Goal: Task Accomplishment & Management: Complete application form

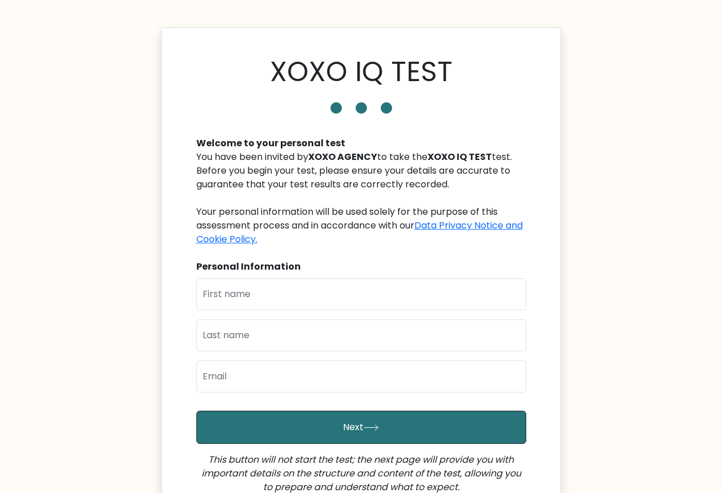
scroll to position [114, 0]
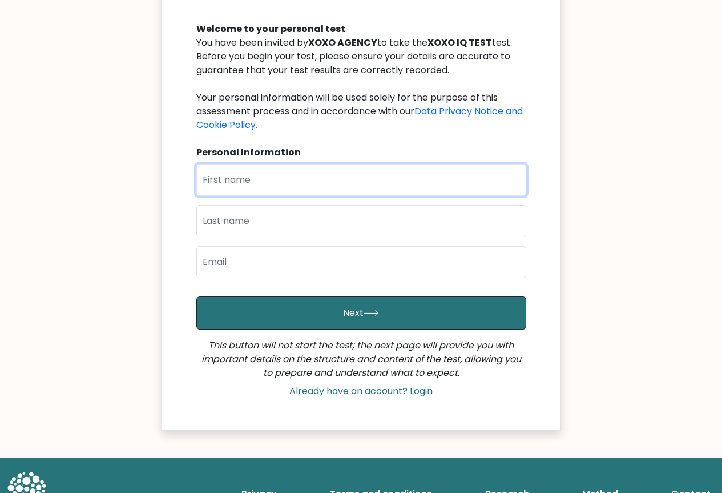
click at [244, 183] on input "text" at bounding box center [361, 180] width 330 height 32
type input "Jay"
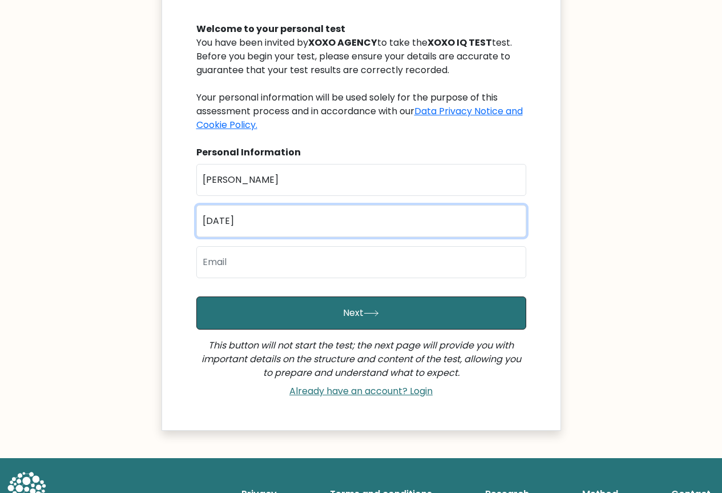
type input "Dano"
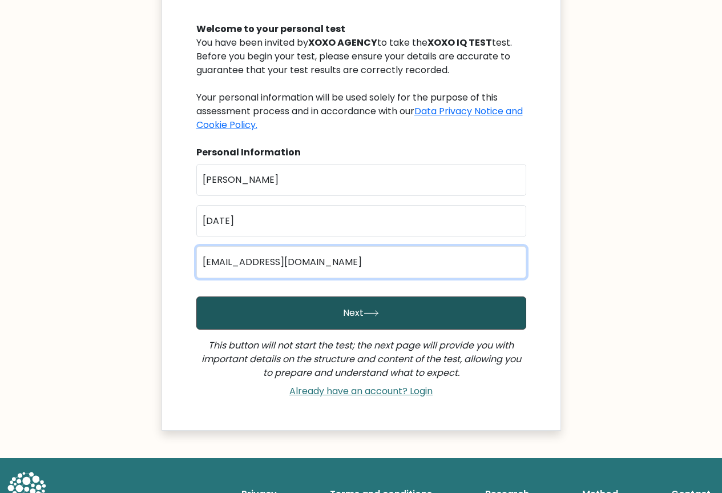
type input "jaaypaks@gmail.com"
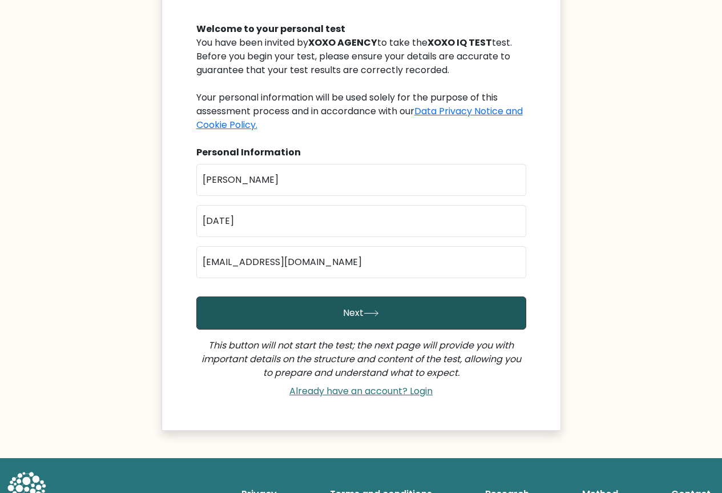
click at [311, 315] on button "Next" at bounding box center [361, 312] width 330 height 33
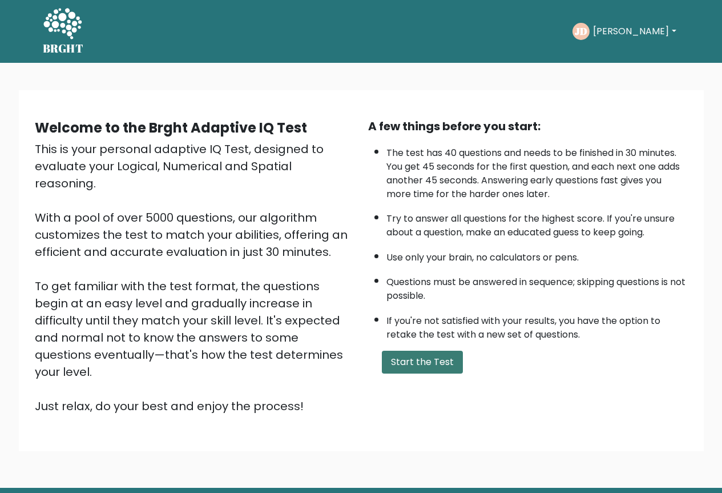
click at [420, 356] on button "Start the Test" at bounding box center [422, 362] width 81 height 23
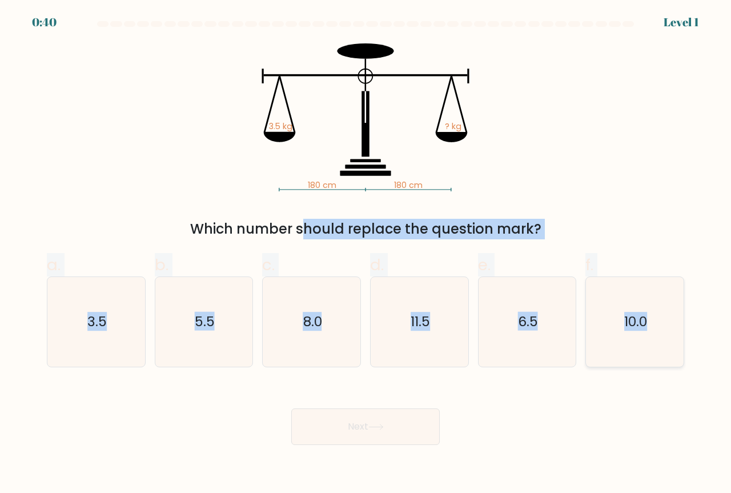
drag, startPoint x: 172, startPoint y: 203, endPoint x: 666, endPoint y: 333, distance: 510.8
click at [666, 333] on form at bounding box center [365, 233] width 731 height 424
copy form "Which number should replace the question mark? a. 3.5 b. 5.5 c. 8.0 d. 11.5 e. …"
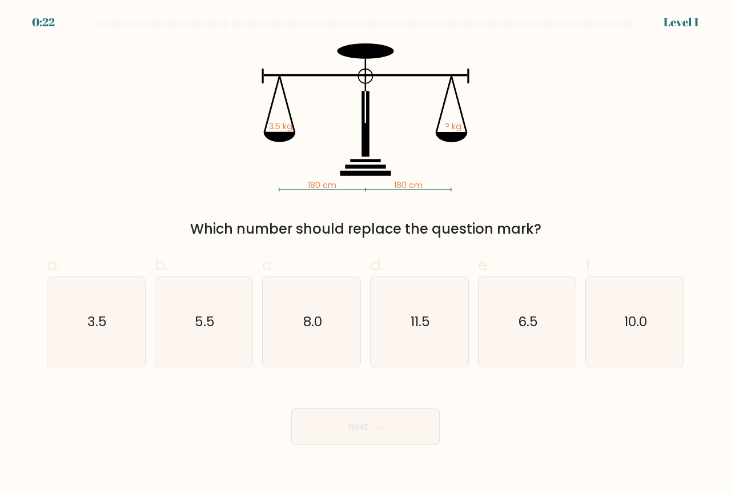
click at [250, 69] on icon "180 cm 180 cm 3.5 kg ? kg" at bounding box center [365, 117] width 343 height 148
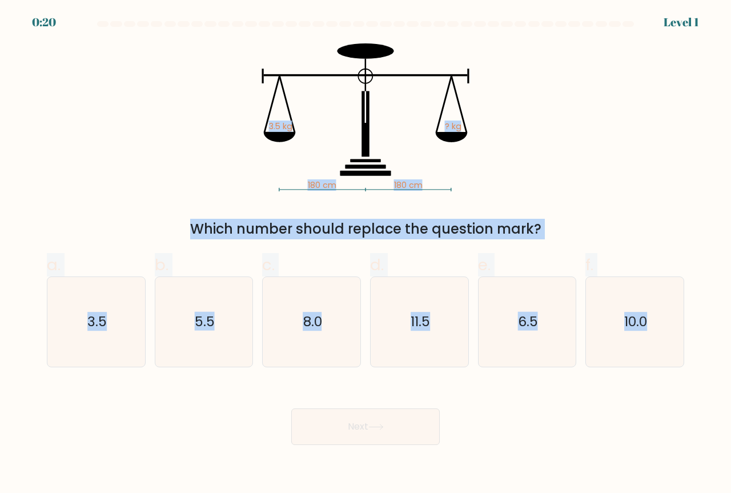
drag, startPoint x: 228, startPoint y: 29, endPoint x: 663, endPoint y: 404, distance: 574.6
click at [664, 405] on form at bounding box center [365, 233] width 731 height 424
copy form "180 cm 180 cm 3.5 kg ? kg Which number should replace the question mark? a. 3.5…"
click at [546, 146] on div "180 cm 180 cm 3.5 kg ? kg Which number should replace the question mark?" at bounding box center [365, 141] width 651 height 196
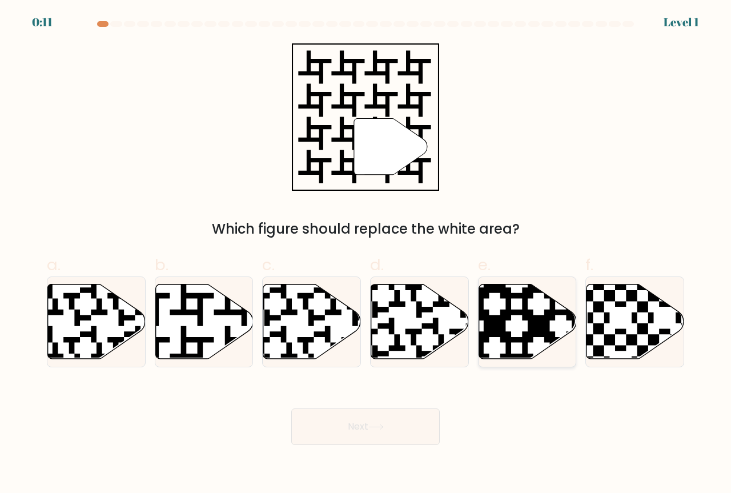
click at [533, 315] on icon at bounding box center [528, 321] width 98 height 75
click at [366, 254] on input "e." at bounding box center [365, 250] width 1 height 7
radio input "true"
click at [361, 425] on button "Next" at bounding box center [365, 426] width 148 height 37
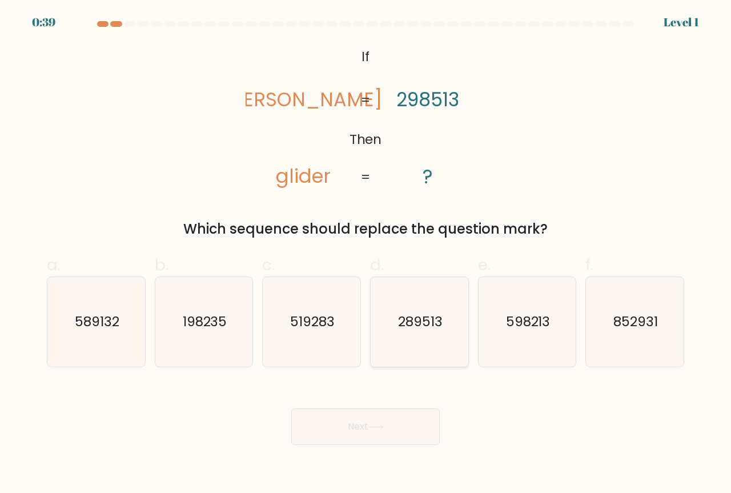
click at [393, 300] on icon "289513" at bounding box center [420, 322] width 90 height 90
click at [366, 254] on input "d. 289513" at bounding box center [365, 250] width 1 height 7
radio input "true"
click at [356, 421] on button "Next" at bounding box center [365, 426] width 148 height 37
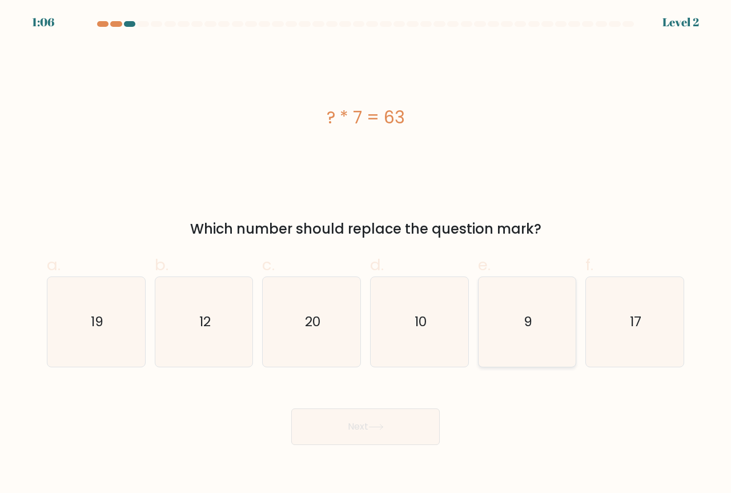
click at [533, 313] on icon "9" at bounding box center [528, 322] width 90 height 90
click at [366, 254] on input "e. 9" at bounding box center [365, 250] width 1 height 7
radio input "true"
click at [356, 424] on button "Next" at bounding box center [365, 426] width 148 height 37
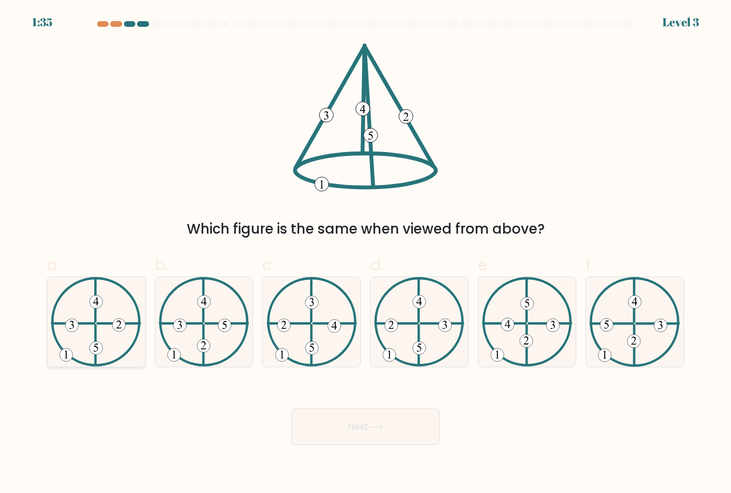
click at [82, 310] on icon at bounding box center [96, 322] width 90 height 90
click at [365, 254] on input "a." at bounding box center [365, 250] width 1 height 7
radio input "true"
click at [347, 420] on button "Next" at bounding box center [365, 426] width 148 height 37
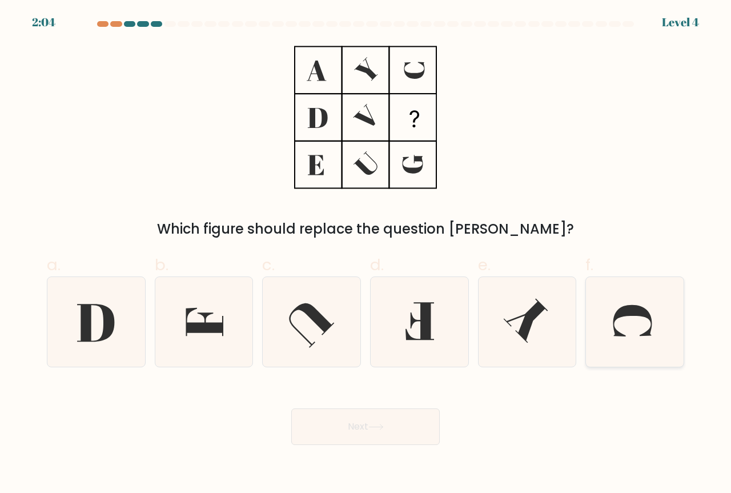
click at [636, 315] on icon at bounding box center [632, 320] width 39 height 31
click at [366, 254] on input "f." at bounding box center [365, 250] width 1 height 7
radio input "true"
click at [356, 426] on button "Next" at bounding box center [365, 426] width 148 height 37
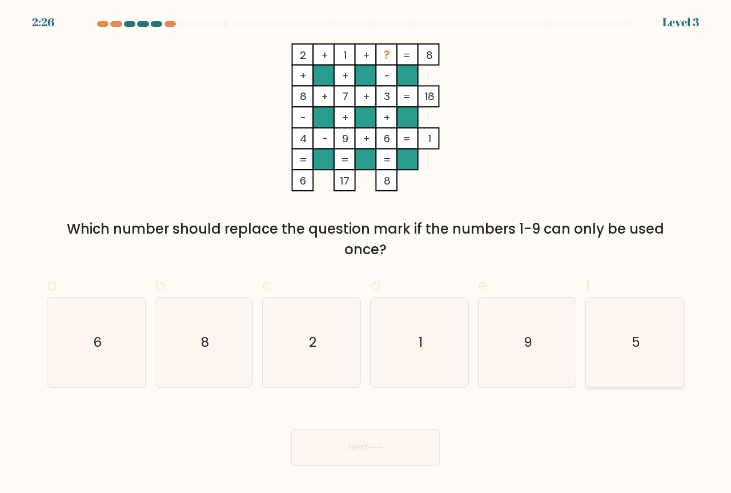
click at [653, 352] on icon "5" at bounding box center [635, 343] width 90 height 90
click at [366, 254] on input "f. 5" at bounding box center [365, 250] width 1 height 7
radio input "true"
click at [361, 444] on button "Next" at bounding box center [365, 447] width 148 height 37
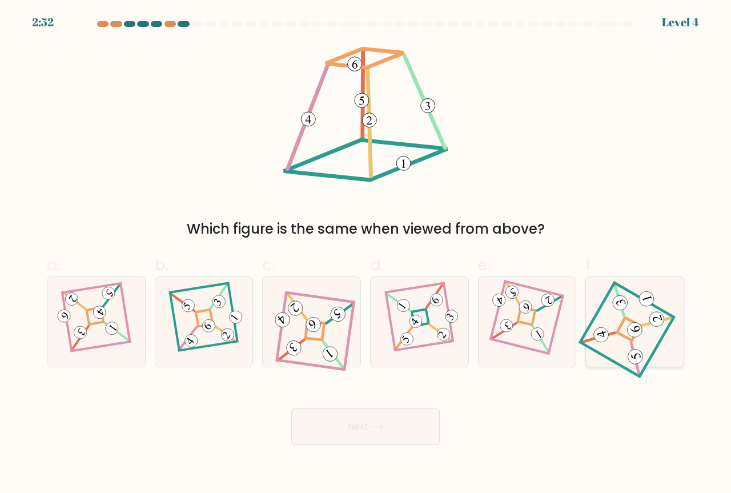
click at [621, 326] on 271 at bounding box center [629, 329] width 24 height 24
click at [366, 254] on input "f." at bounding box center [365, 250] width 1 height 7
radio input "true"
click at [343, 419] on button "Next" at bounding box center [365, 426] width 148 height 37
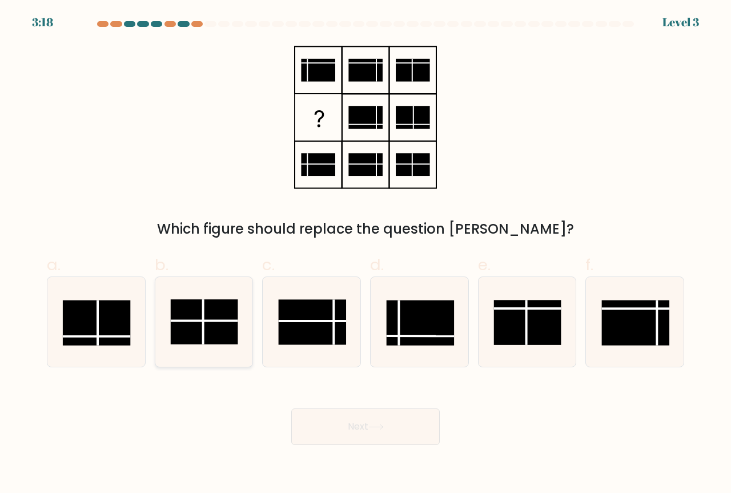
click at [208, 342] on rect at bounding box center [203, 321] width 67 height 45
click at [365, 254] on input "b." at bounding box center [365, 250] width 1 height 7
radio input "true"
click at [347, 422] on button "Next" at bounding box center [365, 426] width 148 height 37
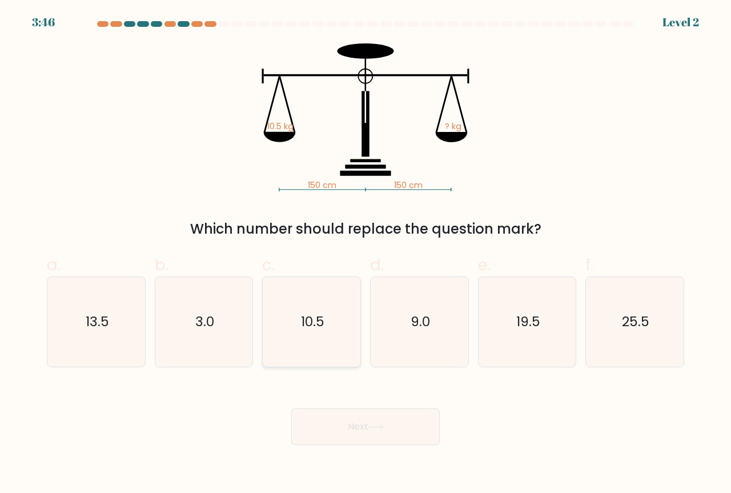
click at [296, 326] on icon "10.5" at bounding box center [312, 322] width 90 height 90
click at [365, 254] on input "c. 10.5" at bounding box center [365, 250] width 1 height 7
radio input "true"
click at [339, 433] on button "Next" at bounding box center [365, 426] width 148 height 37
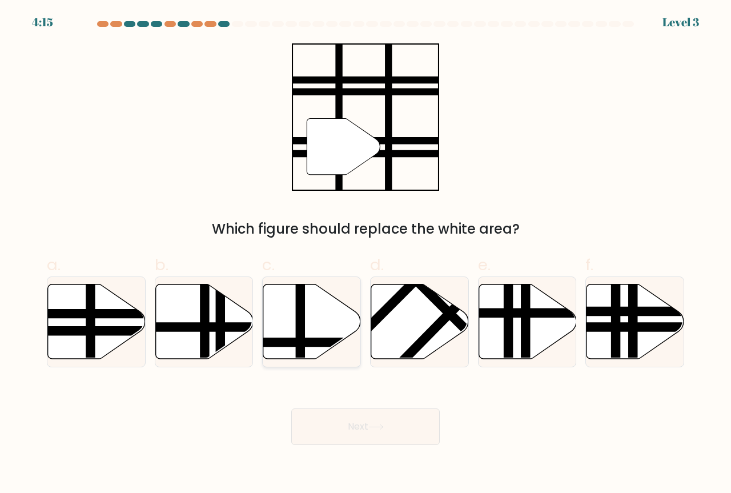
click at [307, 307] on icon at bounding box center [312, 321] width 98 height 75
click at [365, 254] on input "c." at bounding box center [365, 250] width 1 height 7
radio input "true"
click at [349, 427] on button "Next" at bounding box center [365, 426] width 148 height 37
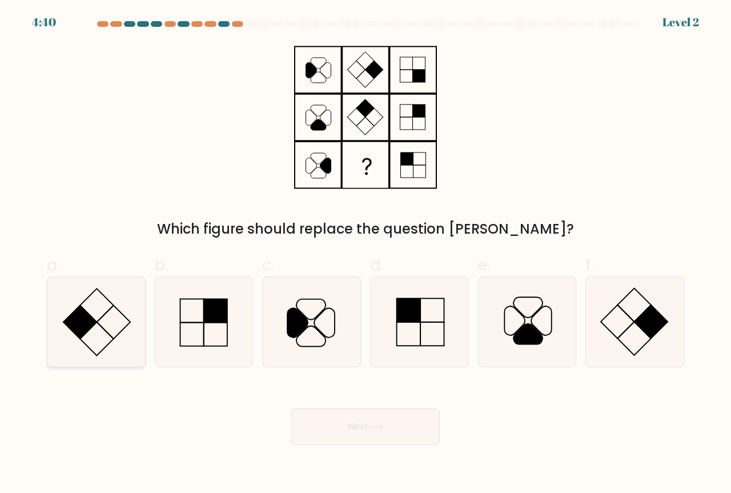
click at [105, 327] on icon at bounding box center [96, 322] width 90 height 90
click at [365, 254] on input "a." at bounding box center [365, 250] width 1 height 7
radio input "true"
click at [359, 424] on button "Next" at bounding box center [365, 426] width 148 height 37
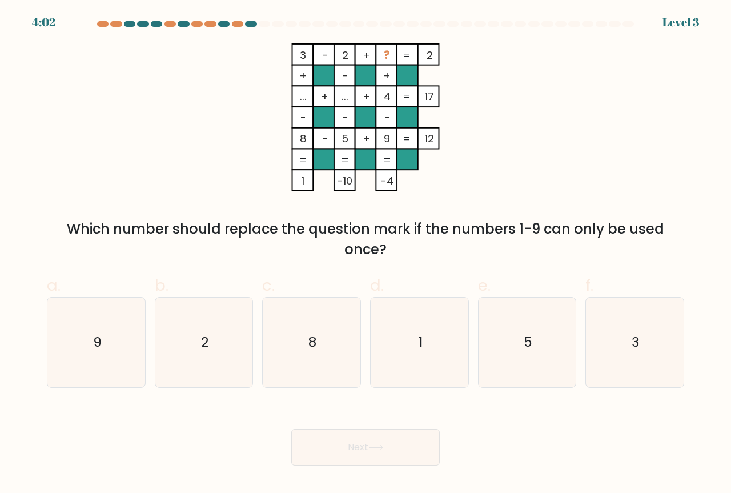
click at [577, 343] on div "e. 5" at bounding box center [527, 331] width 108 height 114
click at [557, 345] on icon "5" at bounding box center [528, 343] width 90 height 90
click at [366, 254] on input "e. 5" at bounding box center [365, 250] width 1 height 7
radio input "true"
click at [345, 444] on button "Next" at bounding box center [365, 447] width 148 height 37
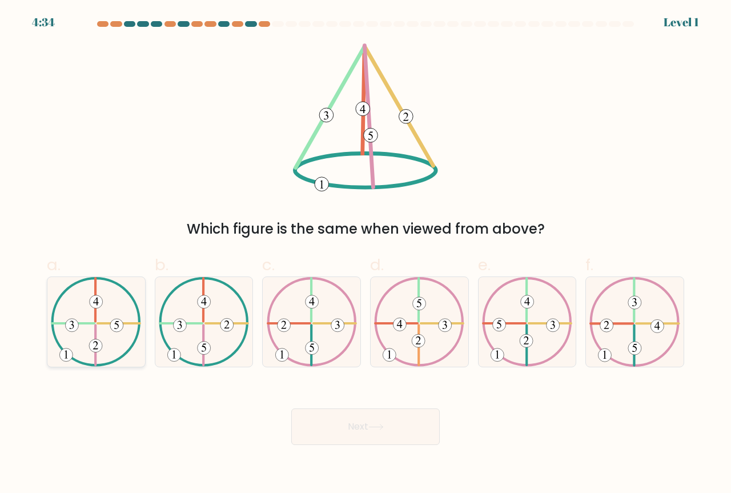
click at [115, 316] on icon at bounding box center [96, 322] width 90 height 90
click at [365, 254] on input "a." at bounding box center [365, 250] width 1 height 7
radio input "true"
click at [400, 439] on button "Next" at bounding box center [365, 426] width 148 height 37
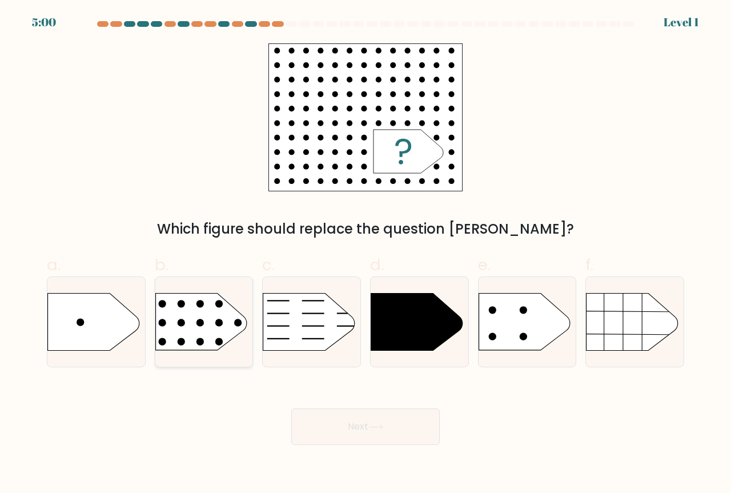
click at [210, 317] on rect at bounding box center [145, 276] width 254 height 193
click at [365, 254] on input "b." at bounding box center [365, 250] width 1 height 7
radio input "true"
click at [375, 428] on icon at bounding box center [375, 427] width 15 height 6
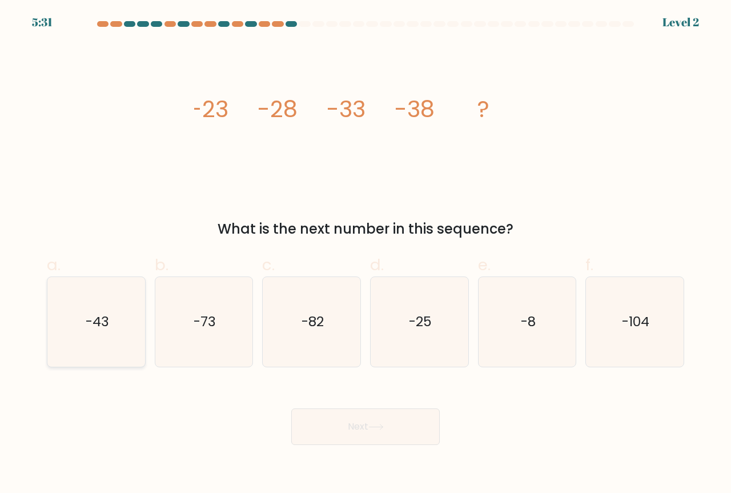
click at [74, 316] on icon "-43" at bounding box center [96, 322] width 90 height 90
click at [365, 254] on input "a. -43" at bounding box center [365, 250] width 1 height 7
radio input "true"
click at [331, 428] on button "Next" at bounding box center [365, 426] width 148 height 37
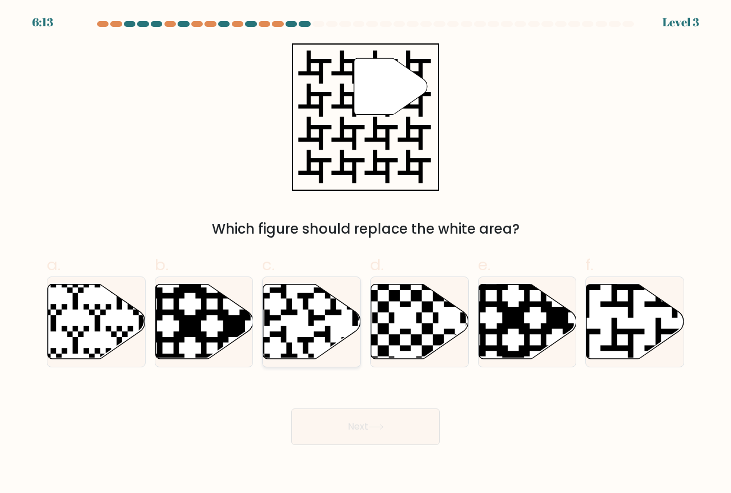
click at [319, 307] on icon at bounding box center [312, 321] width 98 height 75
click at [365, 254] on input "c." at bounding box center [365, 250] width 1 height 7
radio input "true"
click at [646, 327] on icon at bounding box center [635, 321] width 98 height 75
click at [366, 254] on input "f." at bounding box center [365, 250] width 1 height 7
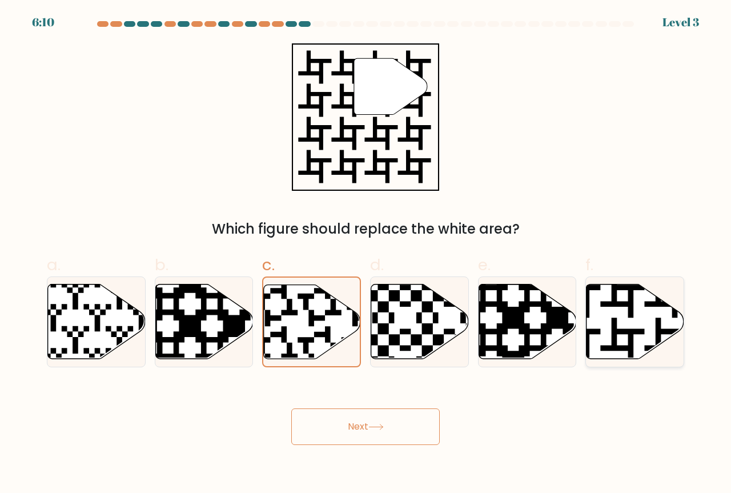
radio input "true"
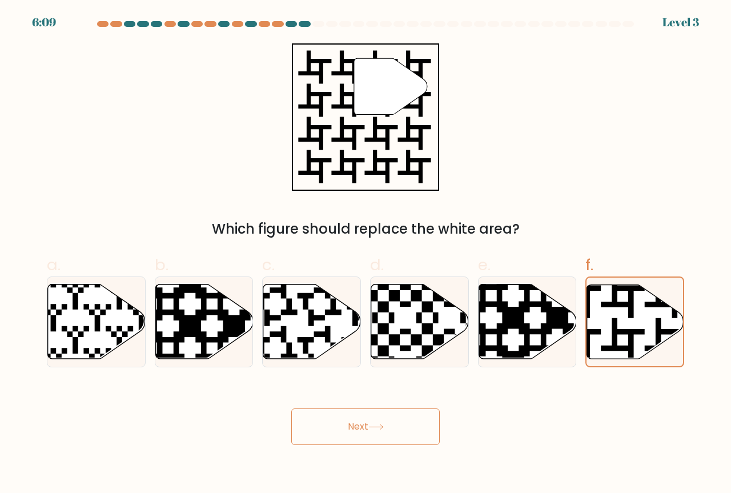
click at [376, 430] on icon at bounding box center [375, 427] width 15 height 6
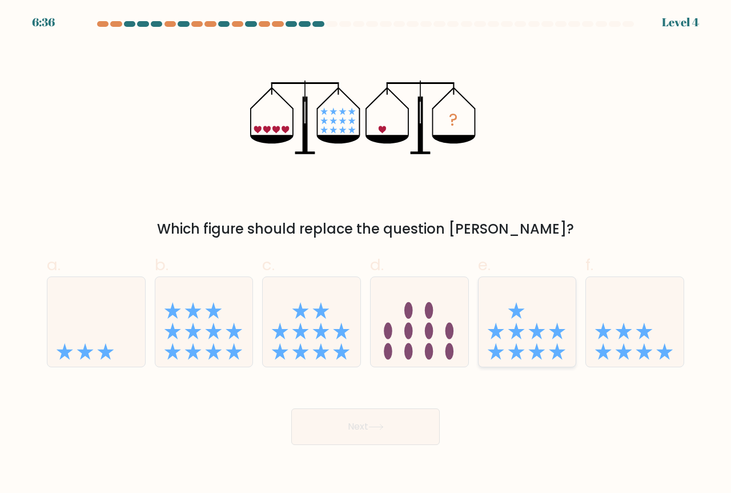
click at [531, 326] on icon at bounding box center [528, 322] width 98 height 81
click at [366, 254] on input "e." at bounding box center [365, 250] width 1 height 7
radio input "true"
click at [398, 424] on button "Next" at bounding box center [365, 426] width 148 height 37
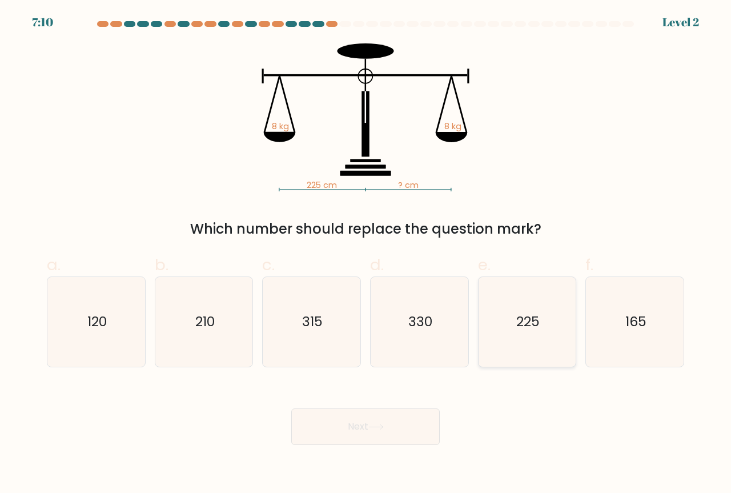
click at [544, 326] on icon "225" at bounding box center [528, 322] width 90 height 90
click at [366, 254] on input "e. 225" at bounding box center [365, 250] width 1 height 7
radio input "true"
click at [374, 421] on button "Next" at bounding box center [365, 426] width 148 height 37
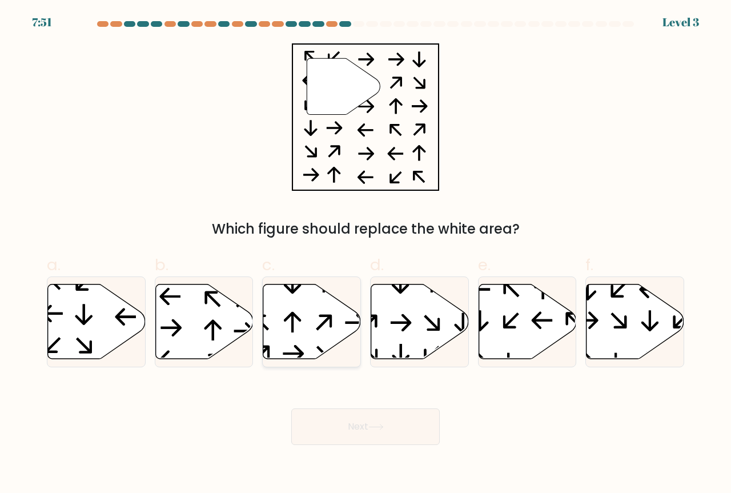
click at [311, 319] on icon at bounding box center [312, 321] width 98 height 75
click at [365, 254] on input "c." at bounding box center [365, 250] width 1 height 7
radio input "true"
click at [91, 314] on icon at bounding box center [97, 321] width 98 height 75
click at [365, 254] on input "a." at bounding box center [365, 250] width 1 height 7
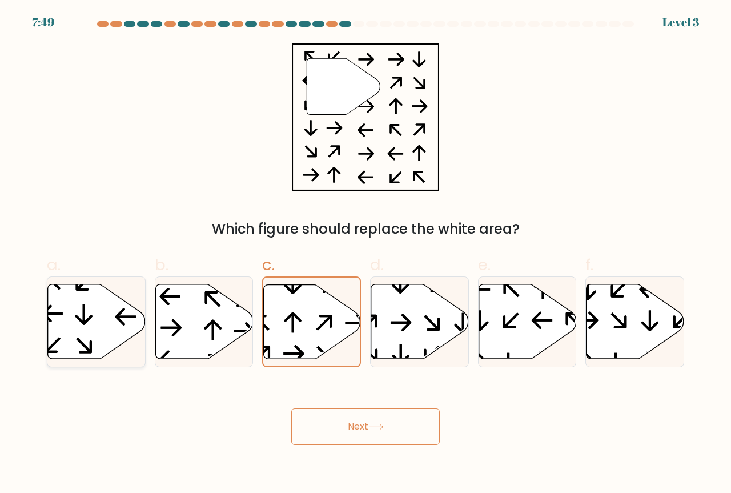
radio input "true"
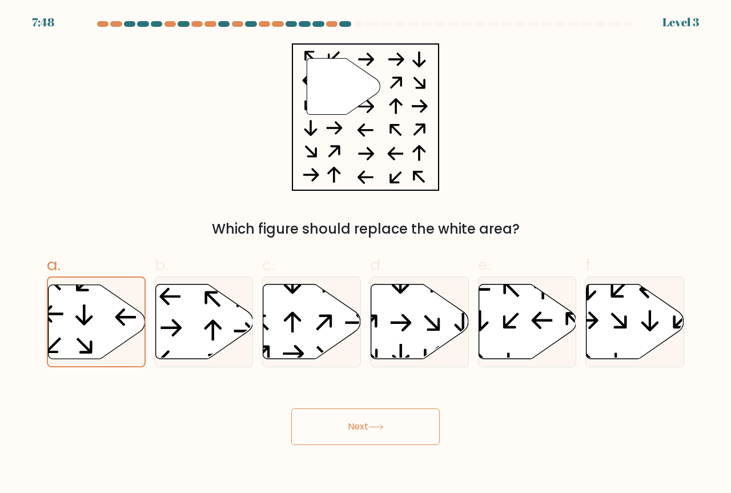
click at [356, 437] on button "Next" at bounding box center [365, 426] width 148 height 37
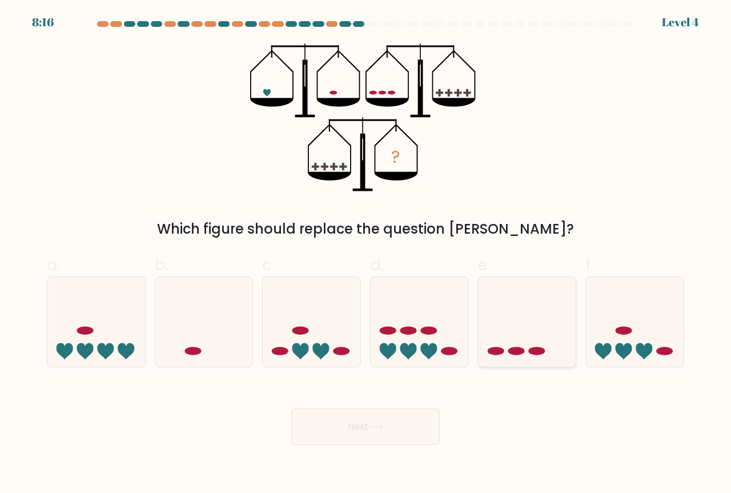
click at [524, 336] on icon at bounding box center [528, 322] width 98 height 81
click at [366, 254] on input "e." at bounding box center [365, 250] width 1 height 7
radio input "true"
click at [373, 451] on body "8:16 Level 4" at bounding box center [365, 246] width 731 height 493
click at [372, 433] on button "Next" at bounding box center [365, 426] width 148 height 37
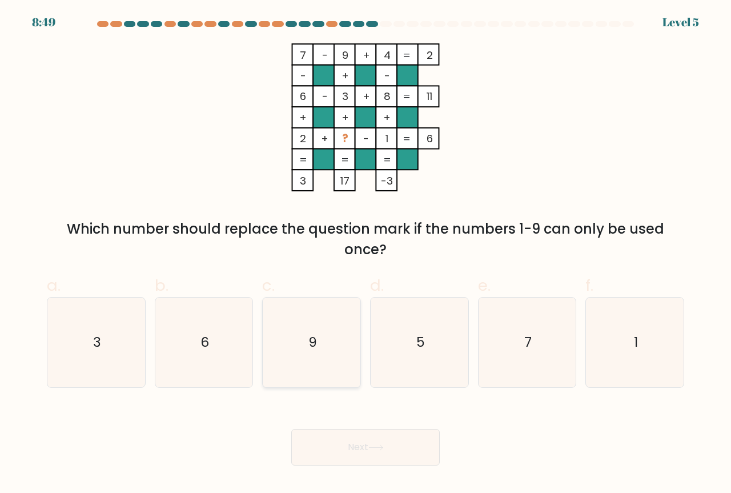
drag, startPoint x: 329, startPoint y: 333, endPoint x: 389, endPoint y: 371, distance: 70.6
click at [329, 333] on icon "9" at bounding box center [312, 343] width 90 height 90
click at [365, 254] on input "c. 9" at bounding box center [365, 250] width 1 height 7
radio input "true"
click at [444, 350] on icon "5" at bounding box center [420, 343] width 90 height 90
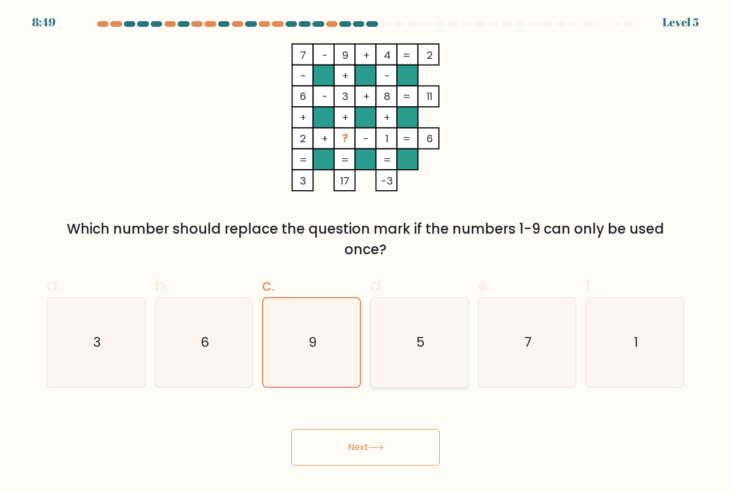
click at [366, 254] on input "d. 5" at bounding box center [365, 250] width 1 height 7
radio input "true"
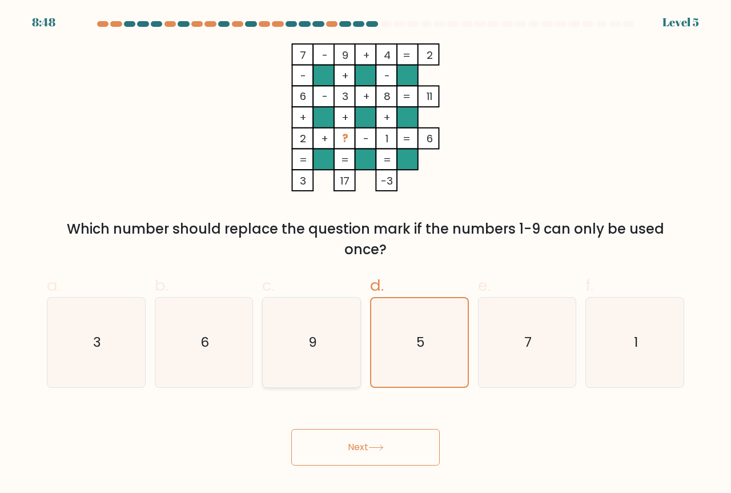
click at [274, 331] on icon "9" at bounding box center [312, 343] width 90 height 90
click at [365, 254] on input "c. 9" at bounding box center [365, 250] width 1 height 7
radio input "true"
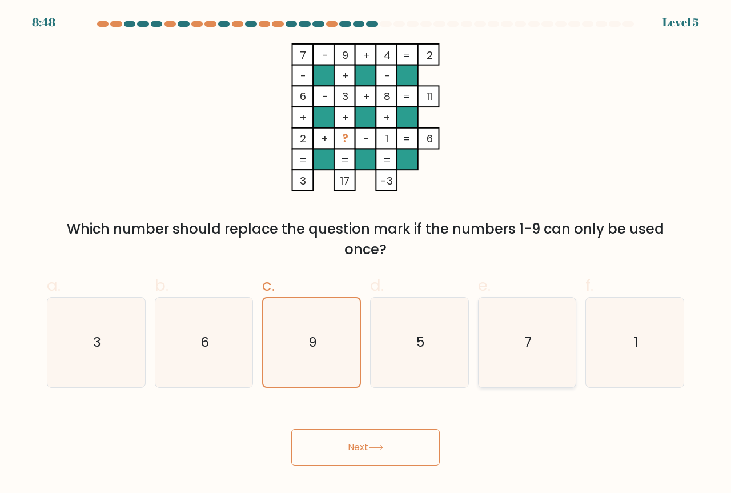
drag, startPoint x: 497, startPoint y: 318, endPoint x: 528, endPoint y: 325, distance: 31.0
click at [498, 319] on icon "7" at bounding box center [528, 343] width 90 height 90
click at [366, 254] on input "e. 7" at bounding box center [365, 250] width 1 height 7
radio input "true"
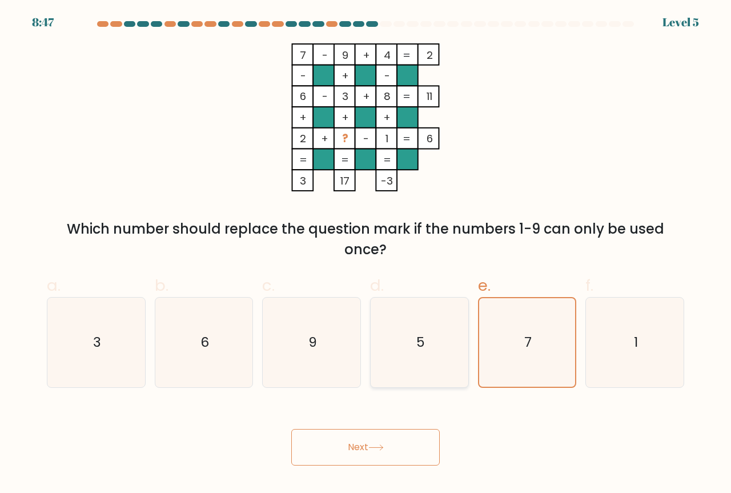
click at [441, 324] on icon "5" at bounding box center [420, 343] width 90 height 90
click at [366, 254] on input "d. 5" at bounding box center [365, 250] width 1 height 7
radio input "true"
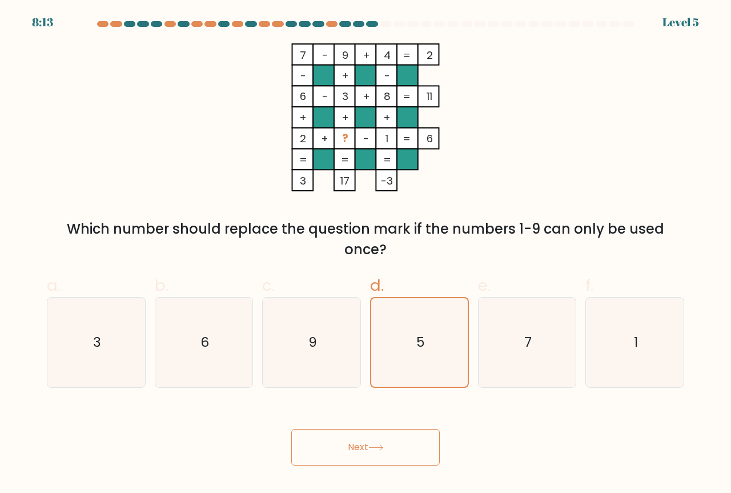
click at [374, 454] on button "Next" at bounding box center [365, 447] width 148 height 37
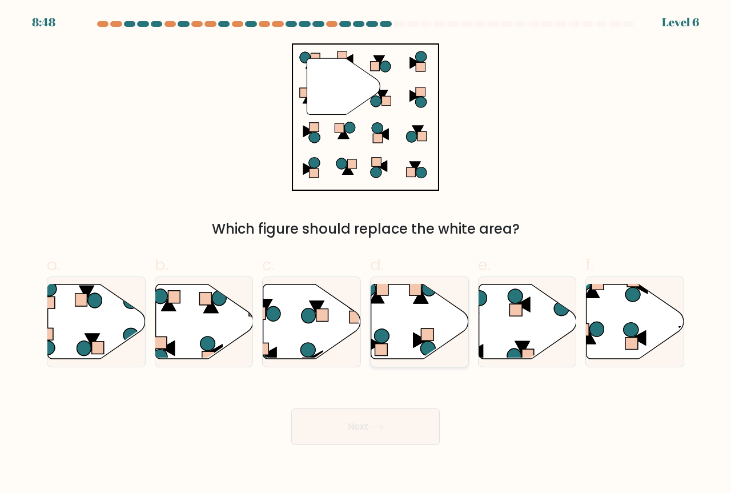
click at [408, 339] on icon at bounding box center [420, 321] width 98 height 75
click at [366, 254] on input "d." at bounding box center [365, 250] width 1 height 7
radio input "true"
click at [352, 419] on button "Next" at bounding box center [365, 426] width 148 height 37
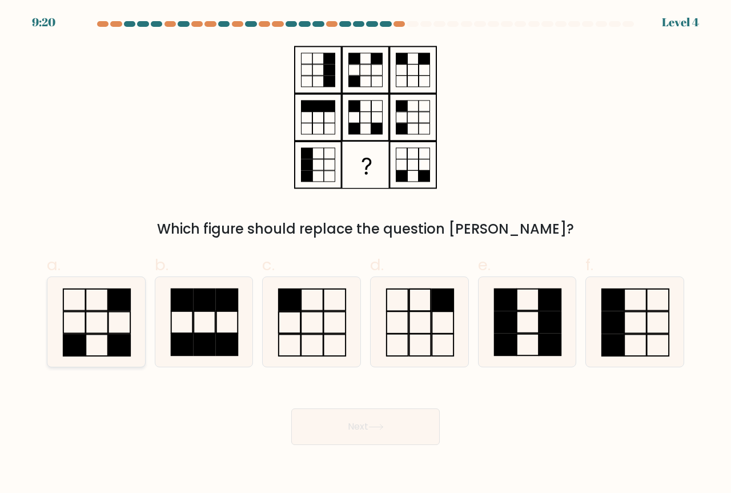
click at [106, 329] on icon at bounding box center [96, 322] width 90 height 90
click at [365, 254] on input "a." at bounding box center [365, 250] width 1 height 7
radio input "true"
click at [365, 425] on button "Next" at bounding box center [365, 426] width 148 height 37
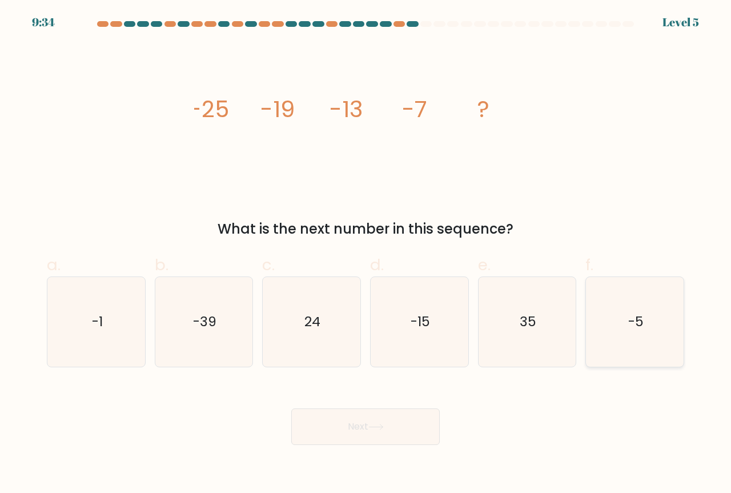
click at [604, 312] on icon "-5" at bounding box center [635, 322] width 90 height 90
click at [366, 254] on input "f. -5" at bounding box center [365, 250] width 1 height 7
radio input "true"
click at [369, 431] on button "Next" at bounding box center [365, 426] width 148 height 37
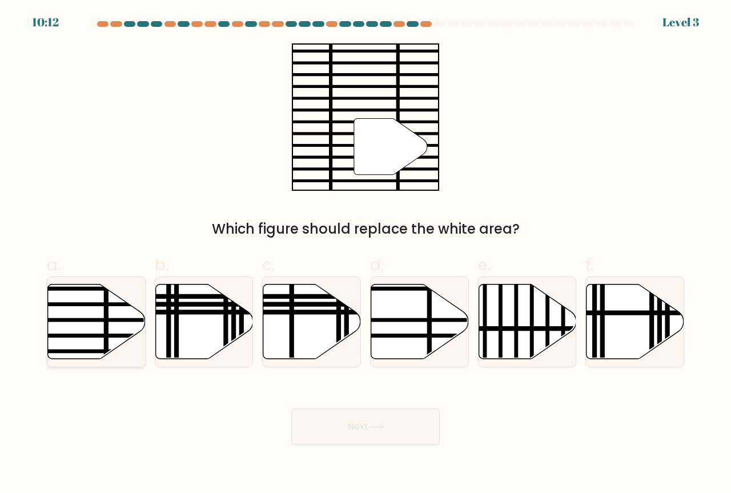
click at [106, 315] on line at bounding box center [106, 282] width 0 height 196
click at [365, 254] on input "a." at bounding box center [365, 250] width 1 height 7
radio input "true"
click at [339, 429] on button "Next" at bounding box center [365, 426] width 148 height 37
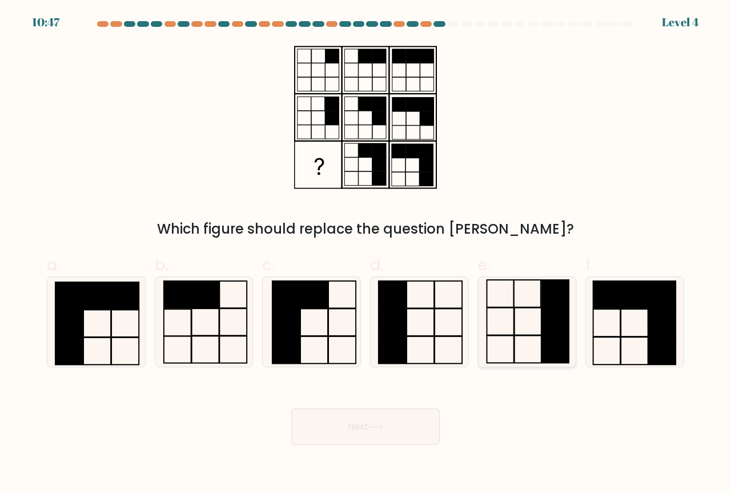
click at [531, 324] on icon at bounding box center [528, 322] width 90 height 90
click at [366, 254] on input "e." at bounding box center [365, 250] width 1 height 7
radio input "true"
click at [393, 424] on button "Next" at bounding box center [365, 426] width 148 height 37
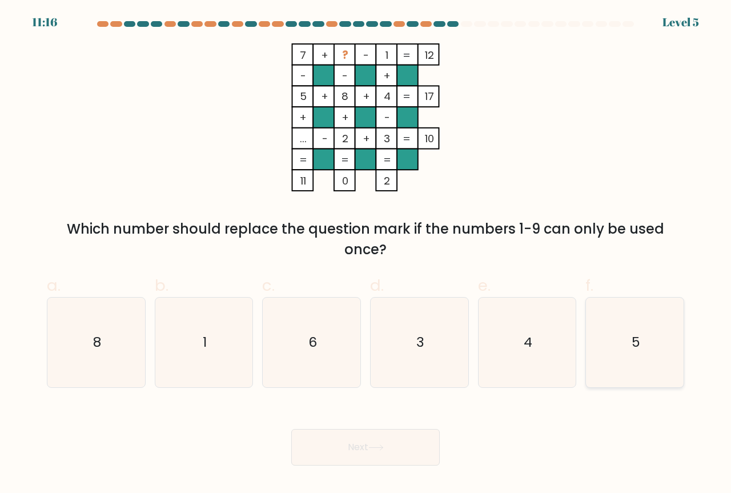
click at [654, 355] on icon "5" at bounding box center [635, 343] width 90 height 90
click at [366, 254] on input "f. 5" at bounding box center [365, 250] width 1 height 7
radio input "true"
click at [388, 437] on button "Next" at bounding box center [365, 447] width 148 height 37
click at [371, 436] on button "Next" at bounding box center [365, 447] width 148 height 37
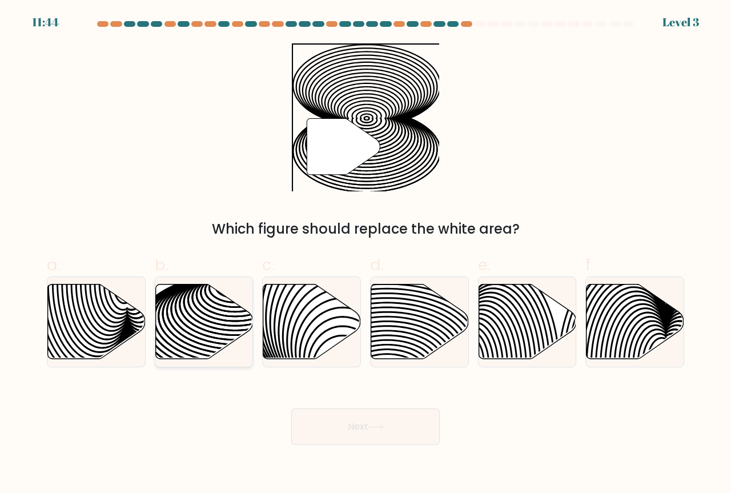
click at [196, 294] on icon at bounding box center [235, 333] width 196 height 98
click at [365, 254] on input "b." at bounding box center [365, 250] width 1 height 7
radio input "true"
click at [381, 417] on button "Next" at bounding box center [365, 426] width 148 height 37
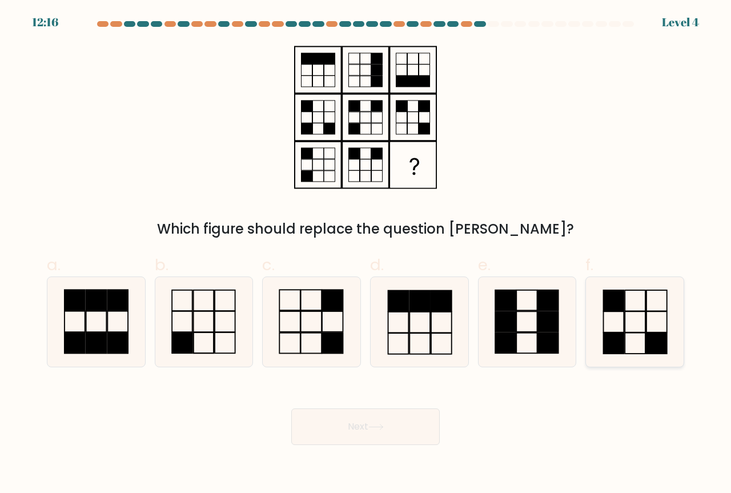
click at [633, 316] on icon at bounding box center [635, 322] width 90 height 90
click at [366, 254] on input "f." at bounding box center [365, 250] width 1 height 7
radio input "true"
click at [317, 328] on icon at bounding box center [312, 322] width 90 height 90
click at [365, 254] on input "c." at bounding box center [365, 250] width 1 height 7
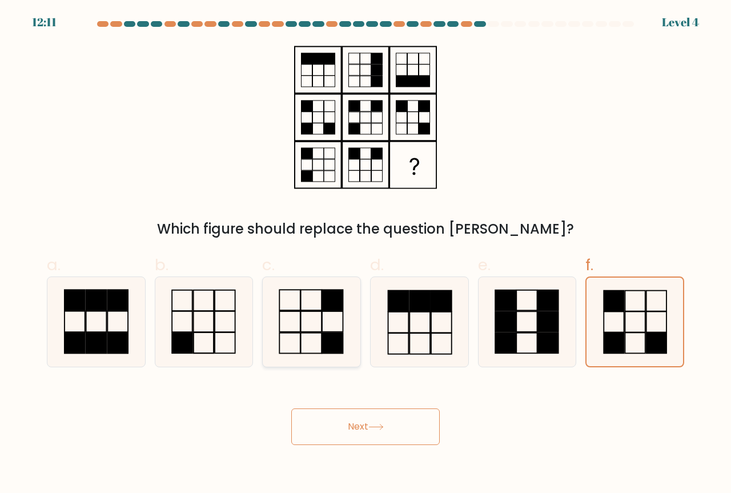
radio input "true"
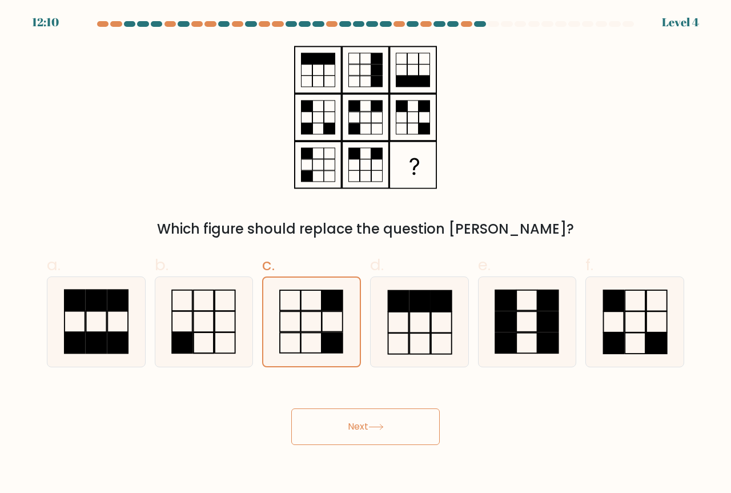
click at [367, 429] on button "Next" at bounding box center [365, 426] width 148 height 37
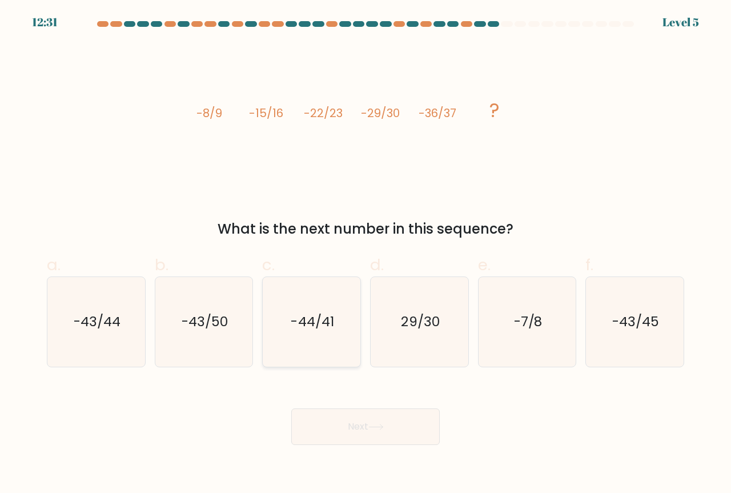
drag, startPoint x: 225, startPoint y: 315, endPoint x: 276, endPoint y: 335, distance: 54.6
click at [225, 315] on text "-43/50" at bounding box center [205, 321] width 46 height 19
click at [365, 254] on input "b. -43/50" at bounding box center [365, 250] width 1 height 7
radio input "true"
click at [326, 323] on text "-44/41" at bounding box center [312, 321] width 43 height 19
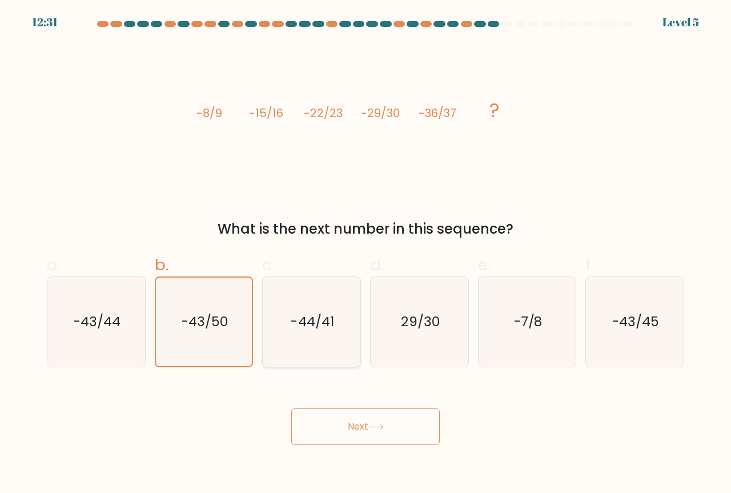
click at [365, 254] on input "c. -44/41" at bounding box center [365, 250] width 1 height 7
radio input "true"
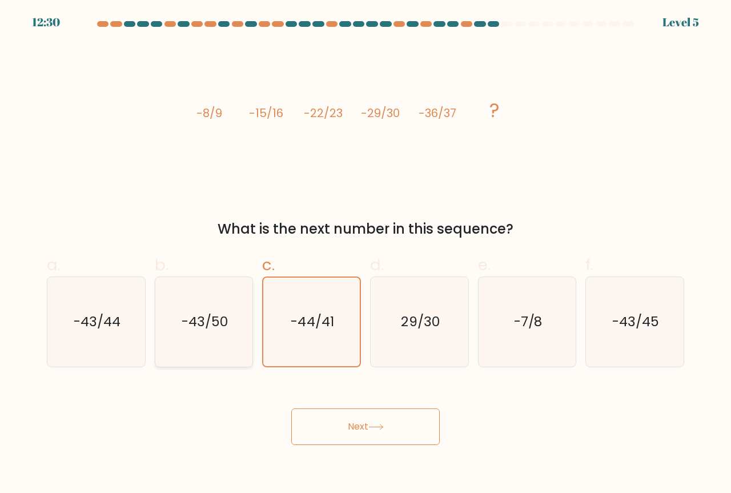
click at [206, 321] on text "-43/50" at bounding box center [205, 321] width 46 height 19
click at [365, 254] on input "b. -43/50" at bounding box center [365, 250] width 1 height 7
radio input "true"
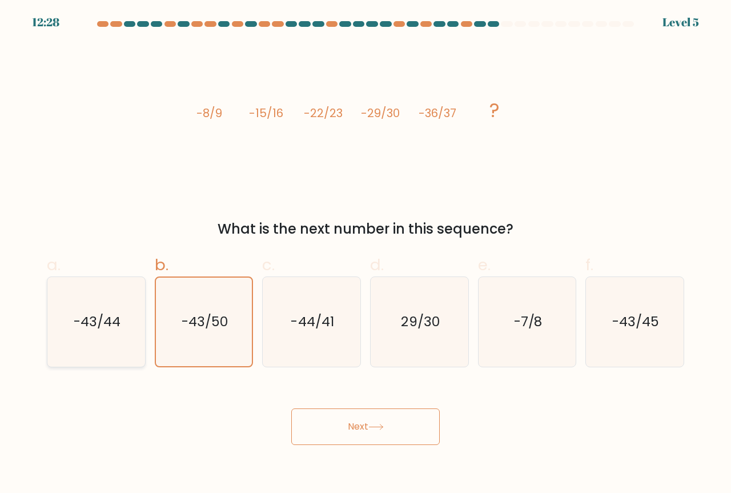
drag, startPoint x: 116, startPoint y: 315, endPoint x: 145, endPoint y: 321, distance: 29.8
click at [116, 314] on text "-43/44" at bounding box center [97, 321] width 47 height 19
click at [365, 254] on input "a. -43/44" at bounding box center [365, 250] width 1 height 7
radio input "true"
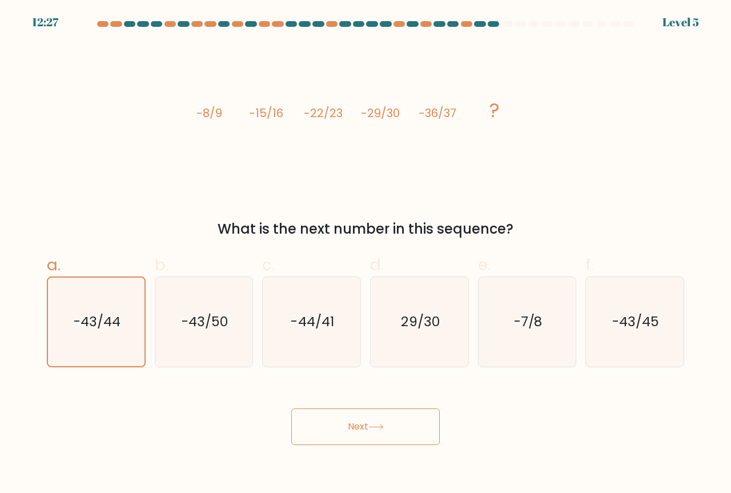
click at [380, 424] on button "Next" at bounding box center [365, 426] width 148 height 37
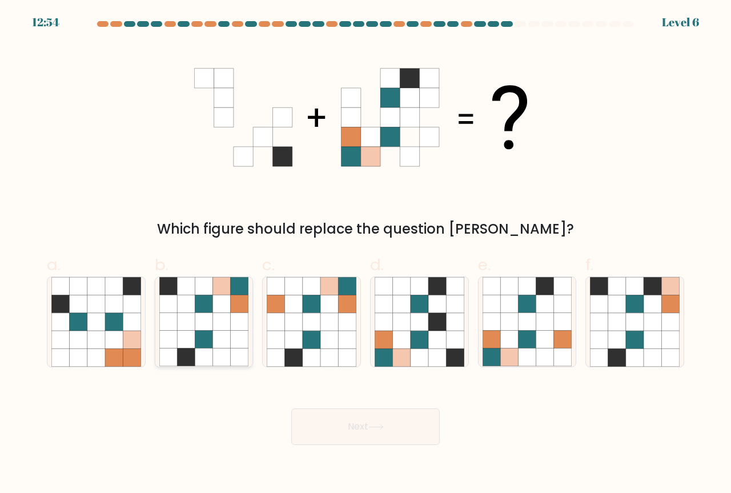
click at [187, 319] on icon at bounding box center [186, 322] width 18 height 18
click at [365, 254] on input "b." at bounding box center [365, 250] width 1 height 7
radio input "true"
click at [298, 321] on icon at bounding box center [294, 322] width 18 height 18
click at [365, 254] on input "c." at bounding box center [365, 250] width 1 height 7
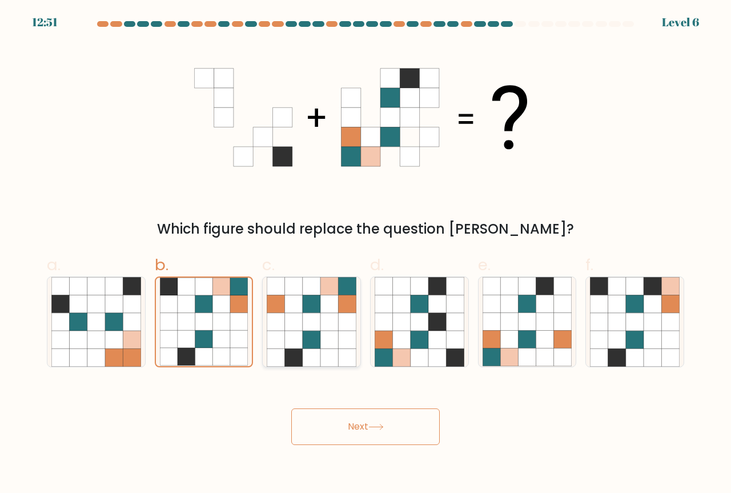
radio input "true"
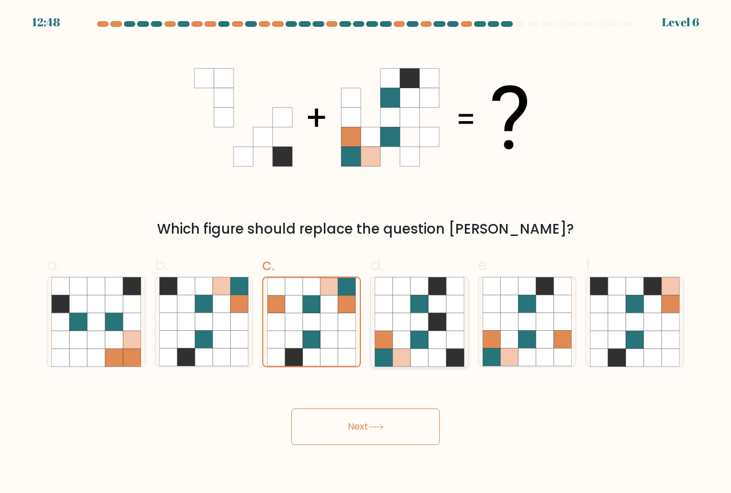
click at [433, 346] on icon at bounding box center [437, 340] width 18 height 18
click at [366, 254] on input "d." at bounding box center [365, 250] width 1 height 7
radio input "true"
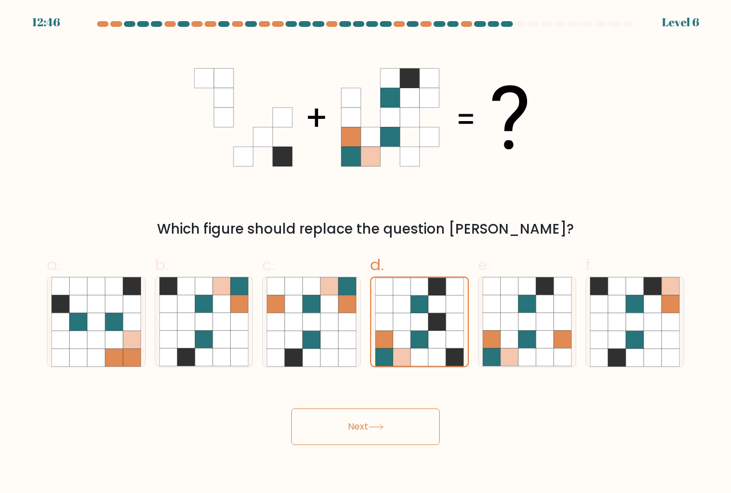
click at [374, 425] on icon at bounding box center [375, 427] width 15 height 6
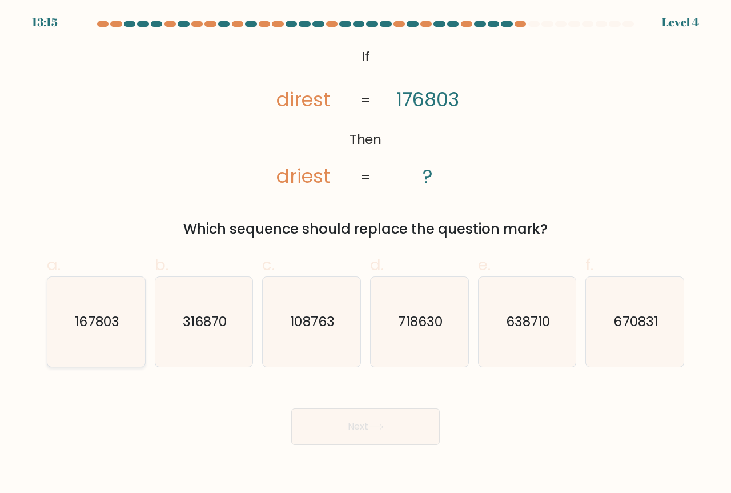
click at [107, 324] on text "167803" at bounding box center [97, 321] width 44 height 19
click at [365, 254] on input "a. 167803" at bounding box center [365, 250] width 1 height 7
radio input "true"
click at [387, 432] on button "Next" at bounding box center [365, 426] width 148 height 37
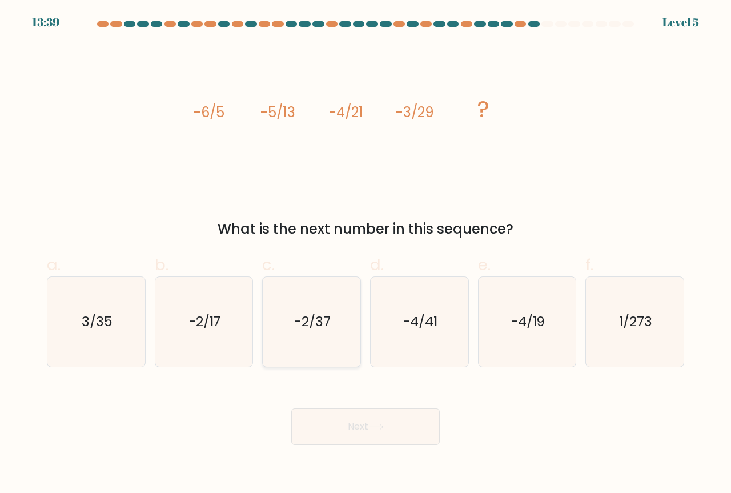
click at [314, 325] on text "-2/37" at bounding box center [313, 321] width 36 height 19
click at [365, 254] on input "c. -2/37" at bounding box center [365, 250] width 1 height 7
radio input "true"
click at [340, 424] on button "Next" at bounding box center [365, 426] width 148 height 37
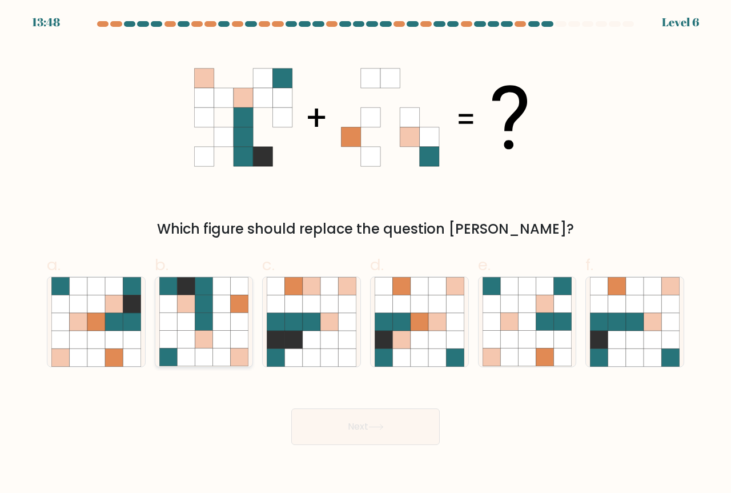
click at [194, 321] on icon at bounding box center [186, 322] width 18 height 18
click at [365, 254] on input "b." at bounding box center [365, 250] width 1 height 7
radio input "true"
click at [403, 437] on button "Next" at bounding box center [365, 426] width 148 height 37
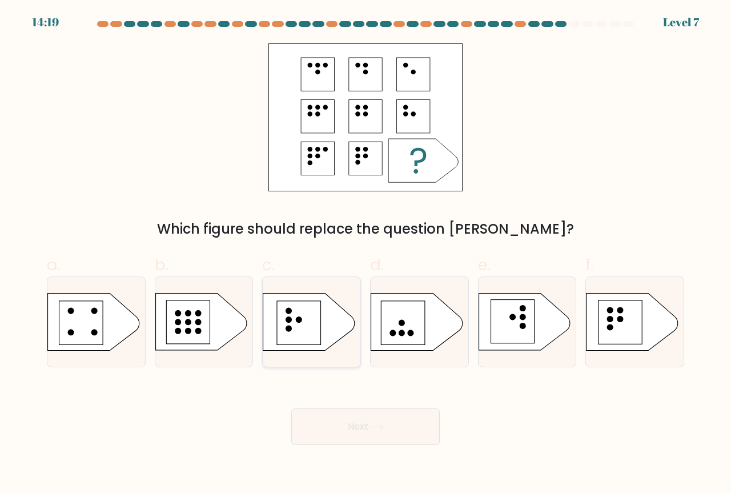
click at [322, 311] on icon at bounding box center [308, 322] width 91 height 57
click at [365, 254] on input "c." at bounding box center [365, 250] width 1 height 7
radio input "true"
click at [115, 324] on icon at bounding box center [93, 322] width 91 height 57
click at [365, 254] on input "a." at bounding box center [365, 250] width 1 height 7
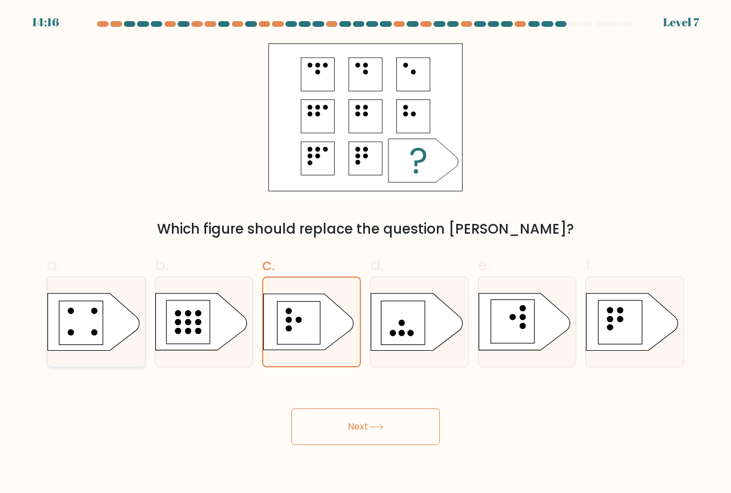
radio input "true"
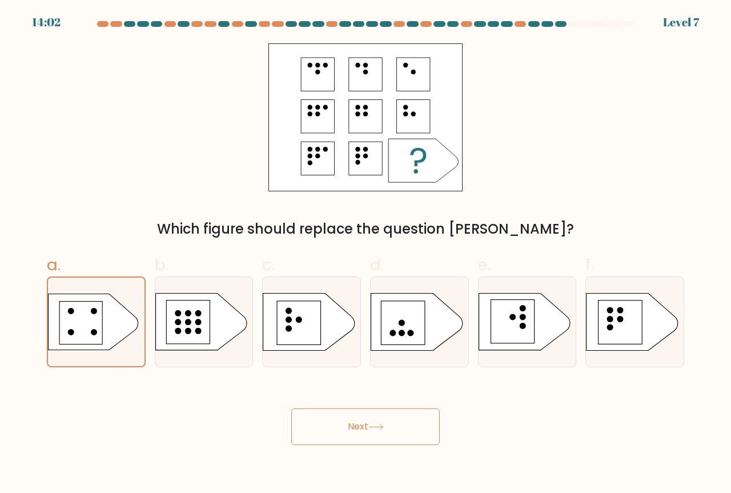
click at [363, 424] on button "Next" at bounding box center [365, 426] width 148 height 37
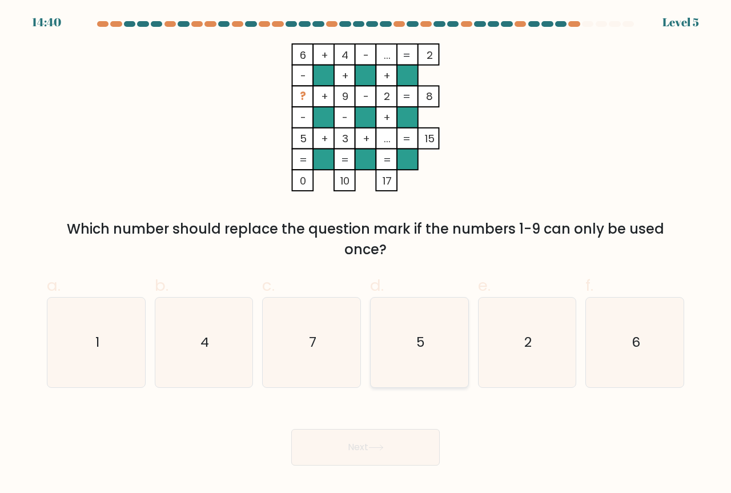
click at [421, 325] on icon "5" at bounding box center [420, 343] width 90 height 90
click at [366, 254] on input "d. 5" at bounding box center [365, 250] width 1 height 7
radio input "true"
click at [314, 339] on text "7" at bounding box center [312, 342] width 7 height 19
click at [365, 254] on input "c. 7" at bounding box center [365, 250] width 1 height 7
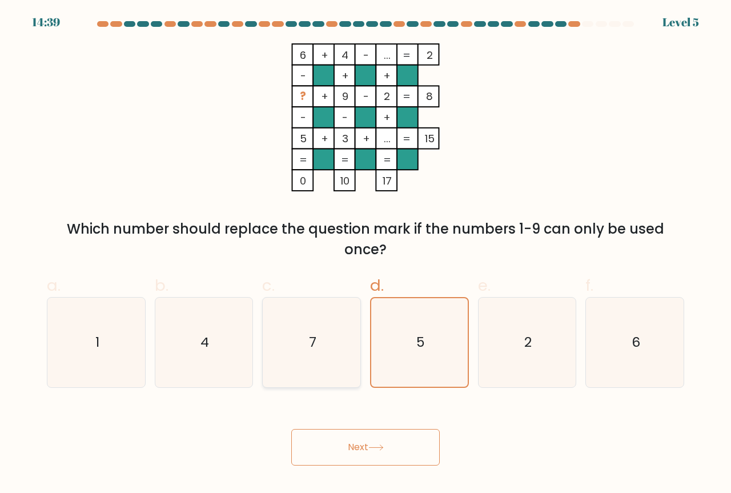
radio input "true"
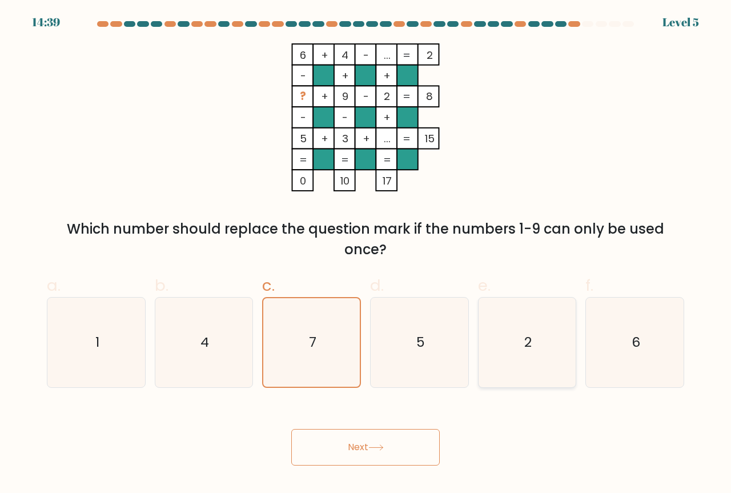
click at [563, 341] on icon "2" at bounding box center [528, 343] width 90 height 90
click at [366, 254] on input "e. 2" at bounding box center [365, 250] width 1 height 7
radio input "true"
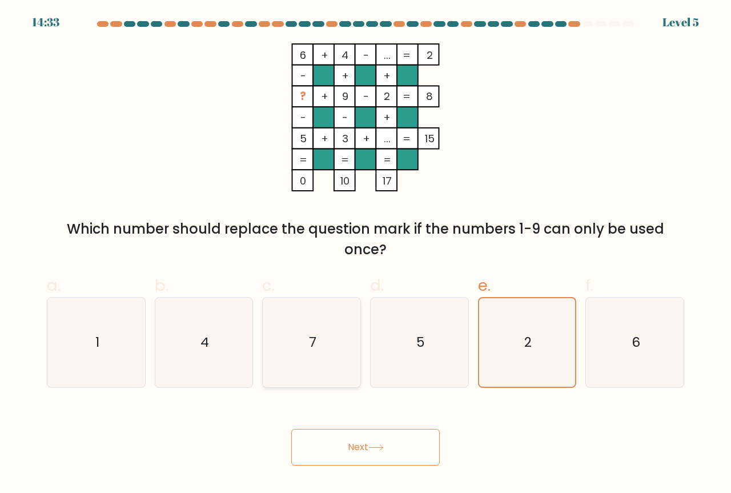
click at [353, 333] on icon "7" at bounding box center [312, 343] width 90 height 90
click at [365, 254] on input "c. 7" at bounding box center [365, 250] width 1 height 7
radio input "true"
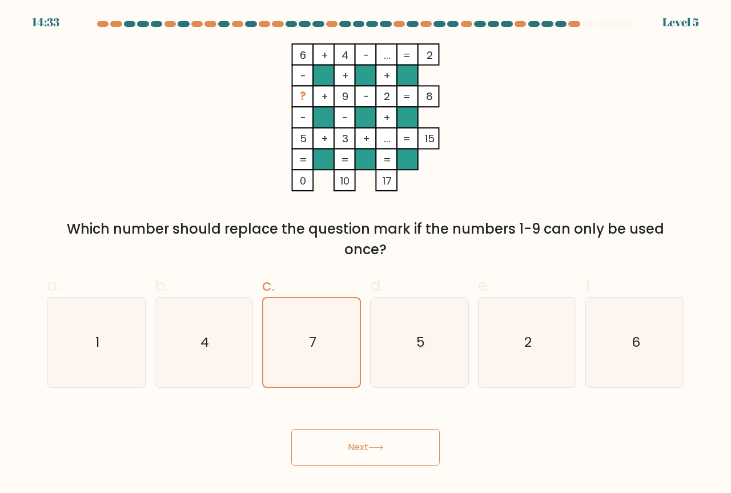
click at [398, 437] on button "Next" at bounding box center [365, 447] width 148 height 37
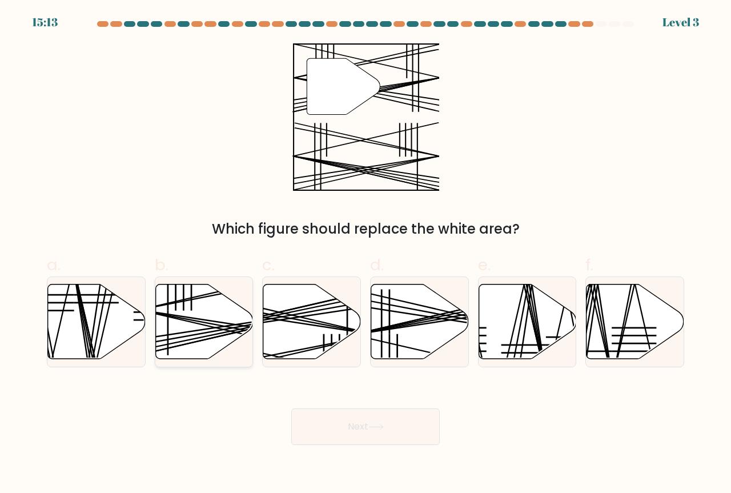
click at [206, 310] on icon at bounding box center [204, 321] width 98 height 75
click at [365, 254] on input "b." at bounding box center [365, 250] width 1 height 7
radio input "true"
click at [351, 427] on button "Next" at bounding box center [365, 426] width 148 height 37
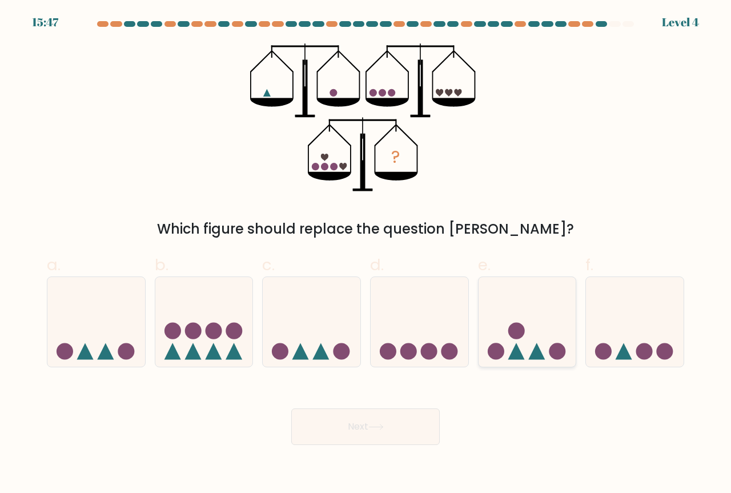
click at [519, 348] on icon at bounding box center [528, 322] width 98 height 81
click at [366, 254] on input "e." at bounding box center [365, 250] width 1 height 7
radio input "true"
click at [389, 429] on button "Next" at bounding box center [365, 426] width 148 height 37
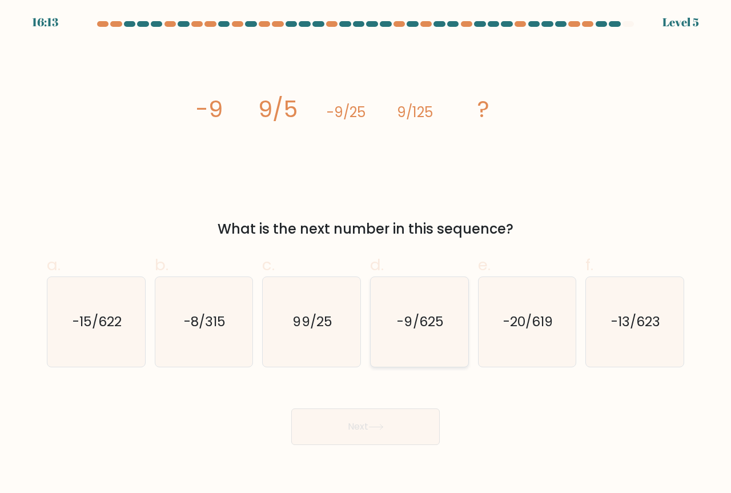
click at [440, 328] on text "-9/625" at bounding box center [420, 321] width 46 height 19
click at [366, 254] on input "d. -9/625" at bounding box center [365, 250] width 1 height 7
radio input "true"
click at [381, 419] on button "Next" at bounding box center [365, 426] width 148 height 37
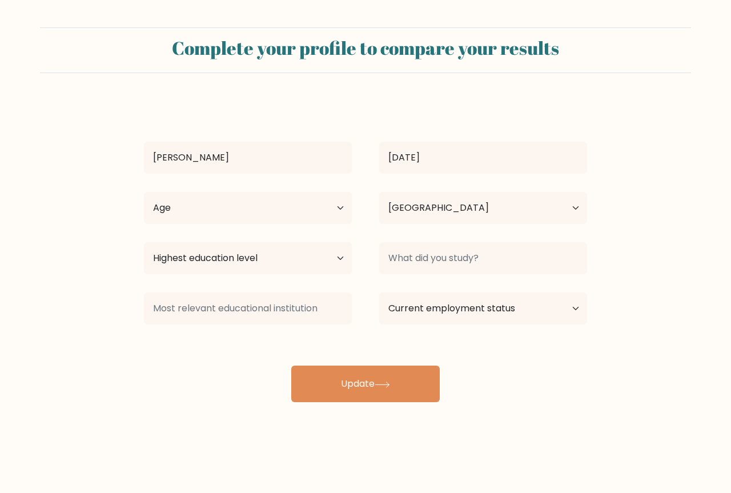
select select "PH"
click at [320, 257] on select "Highest education level No schooling Primary Lower Secondary Upper Secondary Oc…" at bounding box center [248, 258] width 208 height 32
select select "bachelors_degree"
click at [144, 242] on select "Highest education level No schooling Primary Lower Secondary Upper Secondary Oc…" at bounding box center [248, 258] width 208 height 32
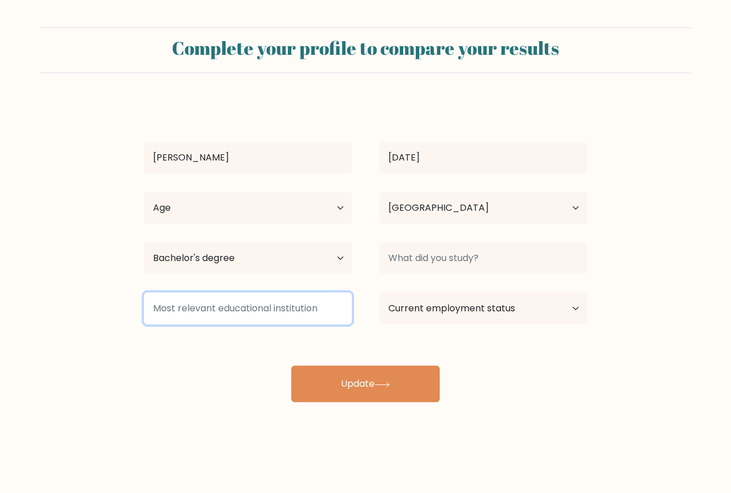
click at [219, 311] on input at bounding box center [248, 308] width 208 height 32
type input "B"
type input "M"
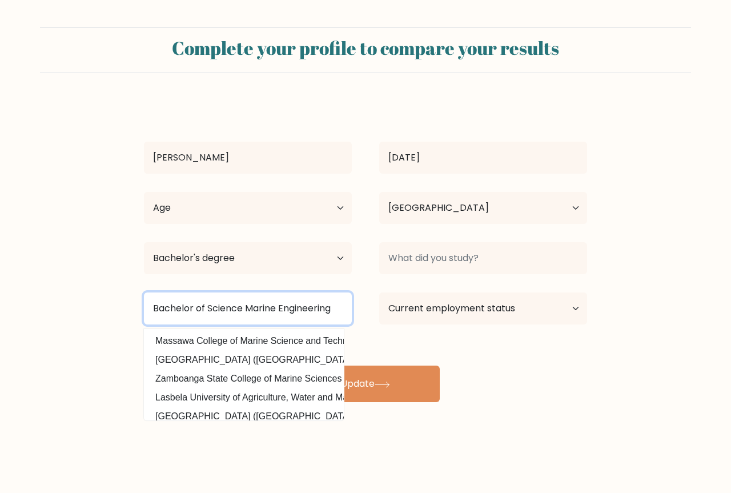
type input "Bachelor of Science Marine Engineering"
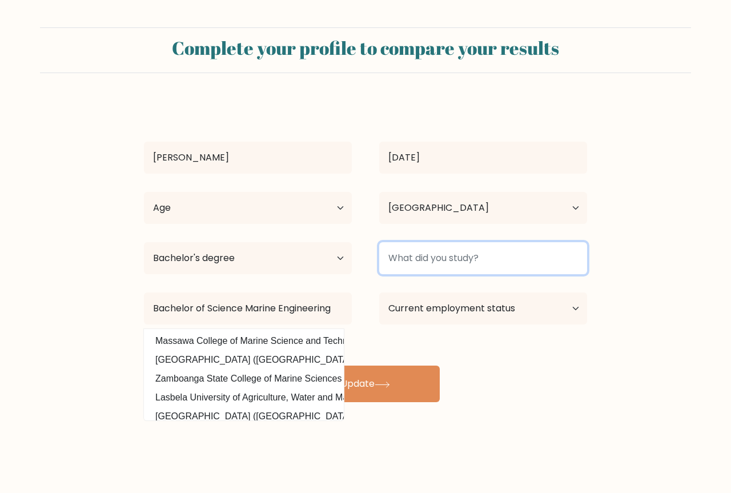
click at [453, 251] on input at bounding box center [483, 258] width 208 height 32
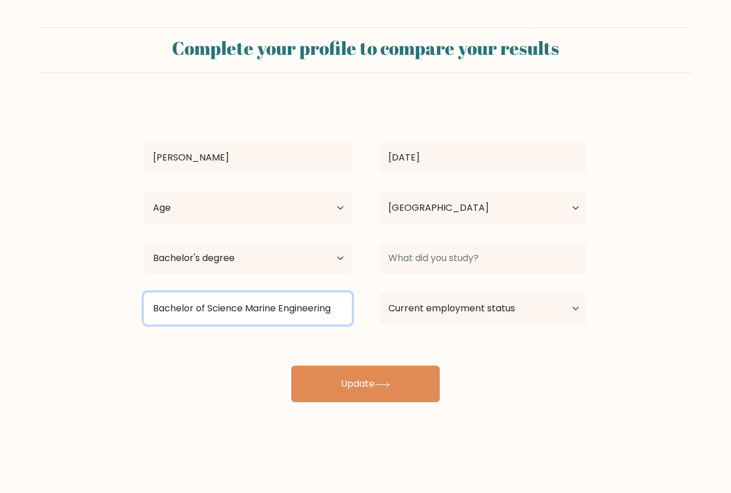
click at [300, 304] on input "Bachelor of Science Marine Engineering" at bounding box center [248, 308] width 208 height 32
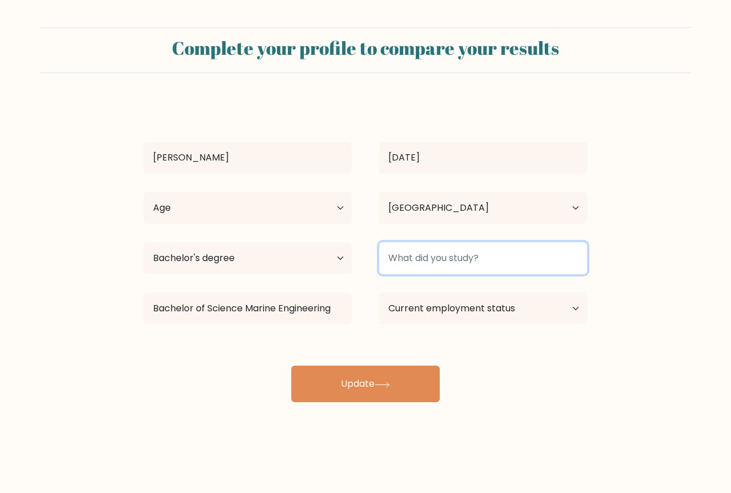
click at [452, 255] on input at bounding box center [483, 258] width 208 height 32
paste input "Bachelor of Science Marine Engineering"
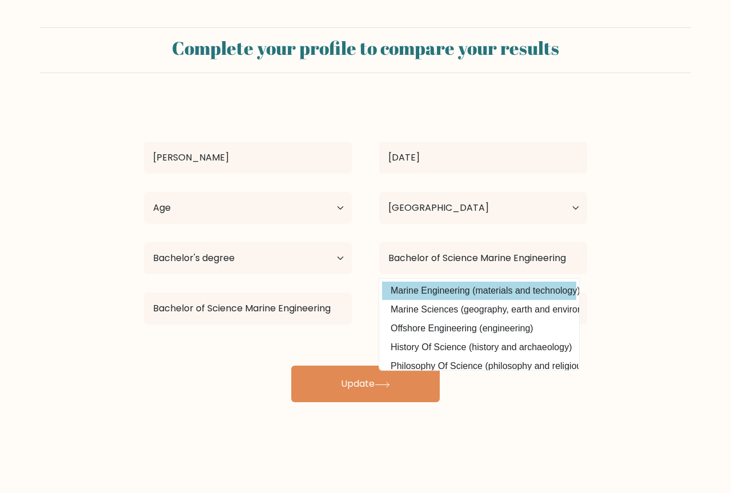
click at [504, 288] on option "Marine Engineering (materials and technology)" at bounding box center [479, 291] width 194 height 18
type input "Marine Engineering"
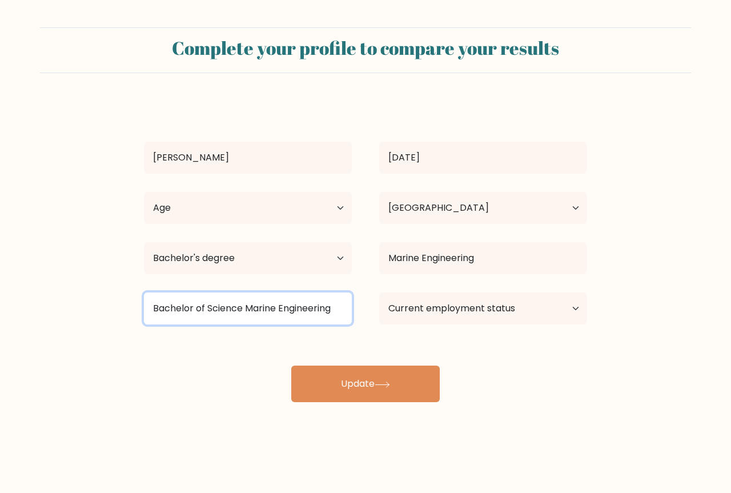
click at [298, 303] on input "Bachelor of Science Marine Engineering" at bounding box center [248, 308] width 208 height 32
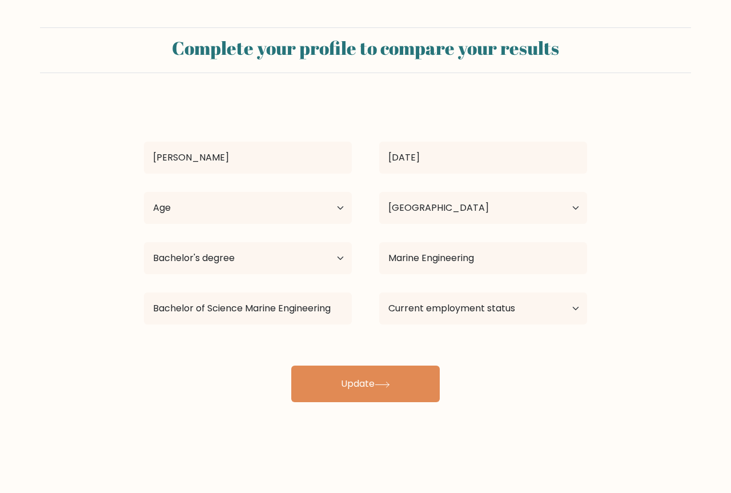
click at [594, 360] on form "Complete your profile to compare your results Jay Dano Age Under 18 years old 1…" at bounding box center [365, 214] width 731 height 375
click at [531, 316] on select "Current employment status Employed Student Retired Other / prefer not to answer" at bounding box center [483, 308] width 208 height 32
select select "other"
click at [379, 292] on select "Current employment status Employed Student Retired Other / prefer not to answer" at bounding box center [483, 308] width 208 height 32
click at [276, 218] on select "Age Under 18 years old 18-24 years old 25-34 years old 35-44 years old 45-54 ye…" at bounding box center [248, 208] width 208 height 32
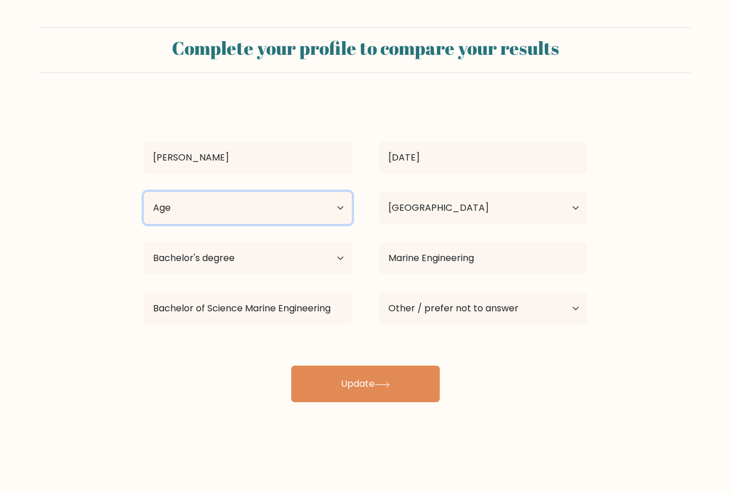
select select "25_34"
click at [144, 192] on select "Age Under 18 years old 18-24 years old 25-34 years old 35-44 years old 45-54 ye…" at bounding box center [248, 208] width 208 height 32
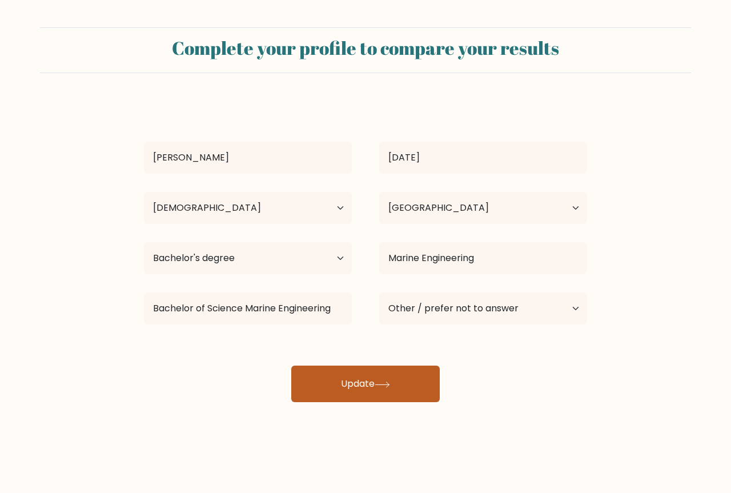
click at [373, 377] on button "Update" at bounding box center [365, 383] width 148 height 37
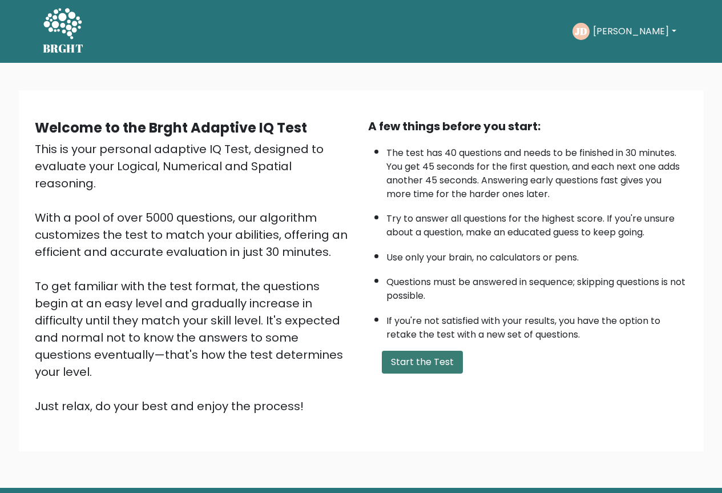
click at [427, 364] on button "Start the Test" at bounding box center [422, 362] width 81 height 23
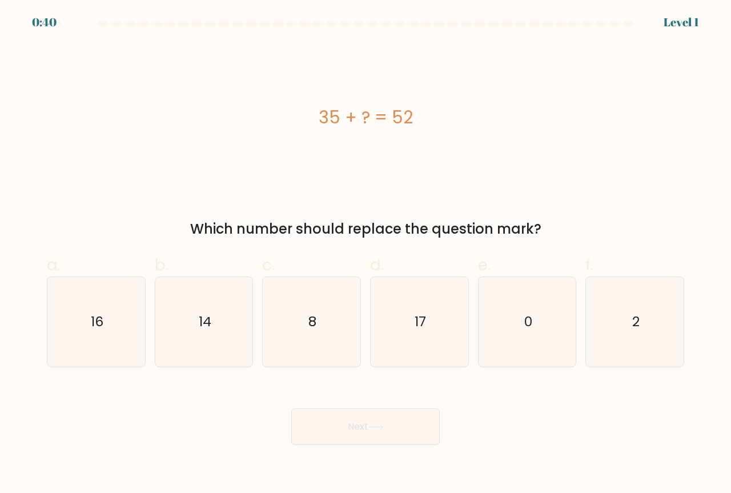
drag, startPoint x: 314, startPoint y: 118, endPoint x: 437, endPoint y: 124, distance: 124.1
click at [437, 124] on div "35 + ? = 52" at bounding box center [365, 118] width 637 height 26
copy div "35 + ? = 52"
click at [416, 318] on text "17" at bounding box center [420, 321] width 11 height 19
click at [366, 254] on input "d. 17" at bounding box center [365, 250] width 1 height 7
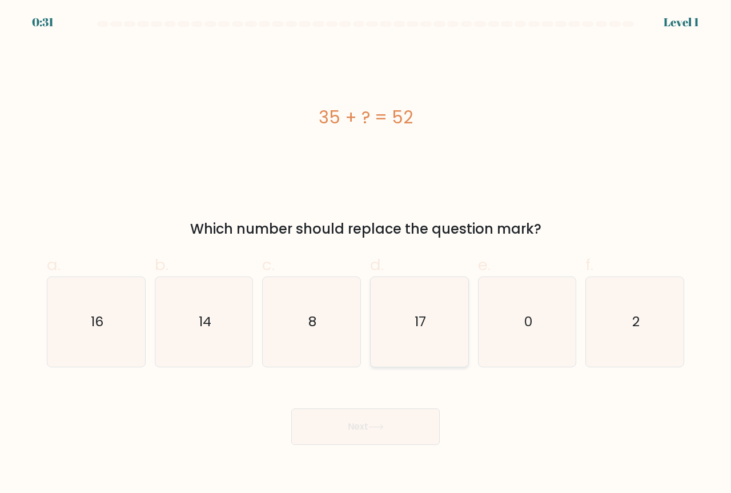
radio input "true"
click at [385, 439] on button "Next" at bounding box center [365, 426] width 148 height 37
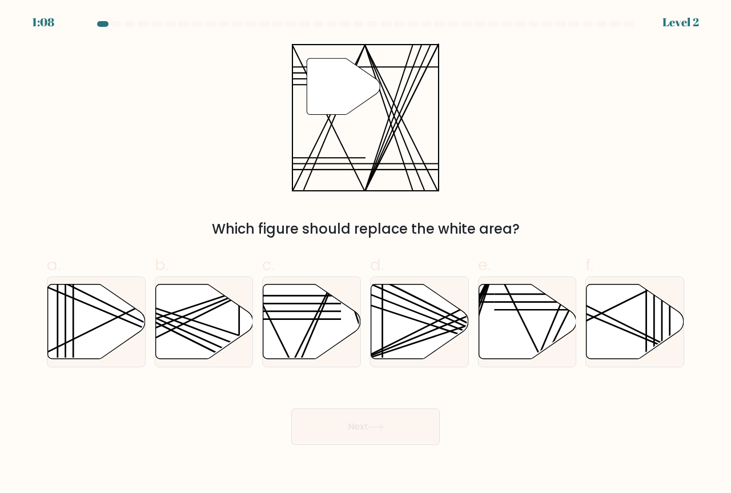
click at [336, 88] on icon at bounding box center [343, 86] width 73 height 56
click at [315, 339] on icon at bounding box center [312, 321] width 98 height 75
click at [365, 254] on input "c." at bounding box center [365, 250] width 1 height 7
radio input "true"
click at [357, 434] on button "Next" at bounding box center [365, 426] width 148 height 37
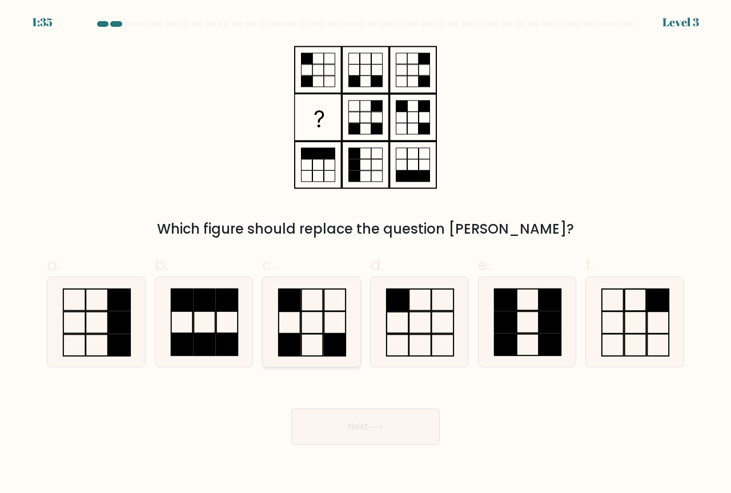
click at [324, 310] on rect at bounding box center [335, 300] width 22 height 22
click at [365, 254] on input "c." at bounding box center [365, 250] width 1 height 7
radio input "true"
click at [355, 429] on button "Next" at bounding box center [365, 426] width 148 height 37
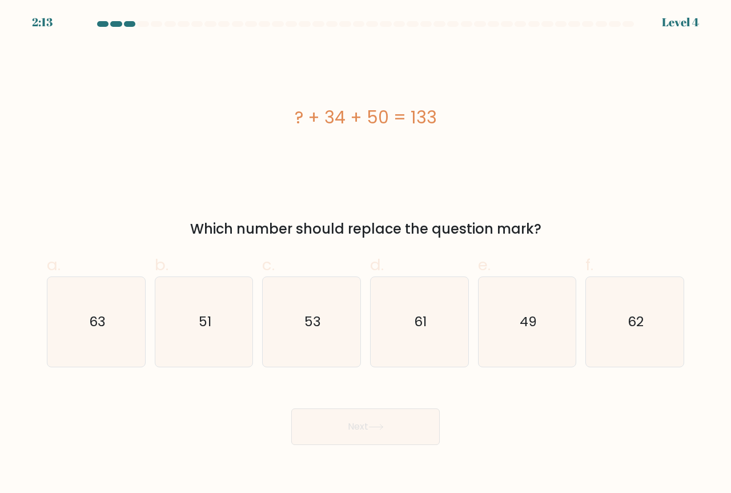
drag, startPoint x: 282, startPoint y: 115, endPoint x: 461, endPoint y: 109, distance: 178.8
click at [461, 109] on div "? + 34 + 50 = 133" at bounding box center [365, 118] width 637 height 26
copy div "? + 34 + 50 = 133"
click at [556, 331] on icon "49" at bounding box center [528, 322] width 90 height 90
click at [366, 254] on input "e. 49" at bounding box center [365, 250] width 1 height 7
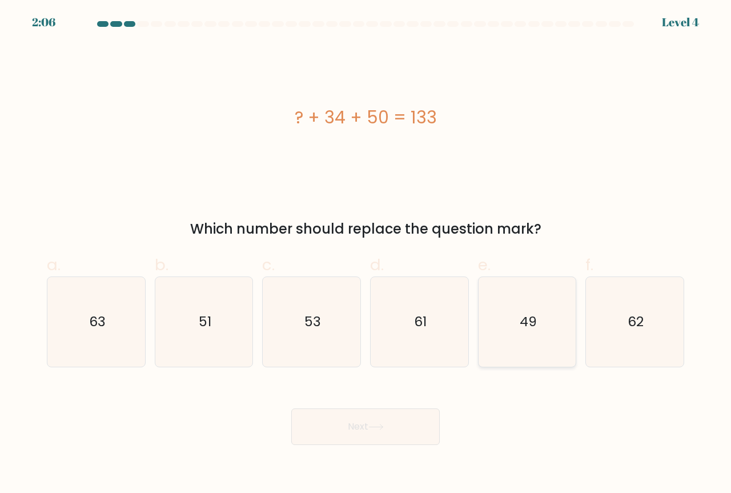
radio input "true"
click at [380, 420] on button "Next" at bounding box center [365, 426] width 148 height 37
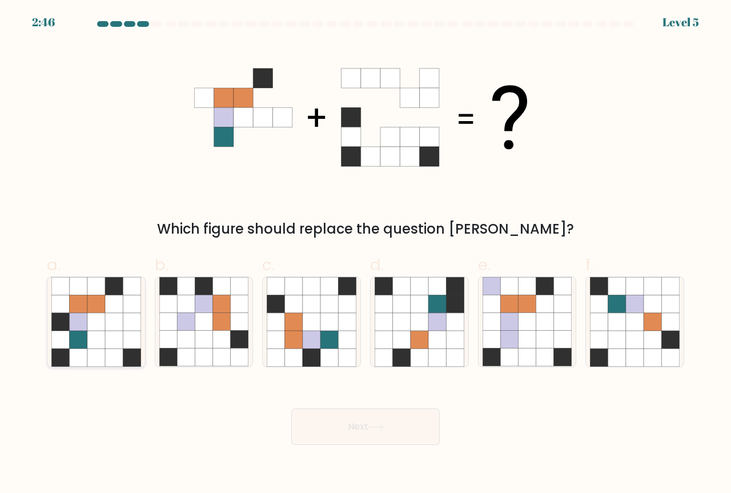
click at [102, 302] on icon at bounding box center [96, 304] width 18 height 18
click at [365, 254] on input "a." at bounding box center [365, 250] width 1 height 7
radio input "true"
click at [379, 431] on button "Next" at bounding box center [365, 426] width 148 height 37
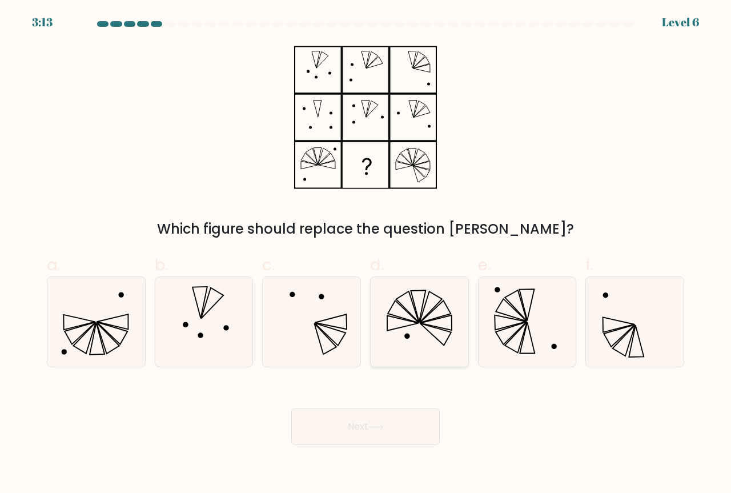
click at [418, 307] on icon at bounding box center [420, 322] width 90 height 90
click at [366, 254] on input "d." at bounding box center [365, 250] width 1 height 7
radio input "true"
click at [381, 435] on button "Next" at bounding box center [365, 426] width 148 height 37
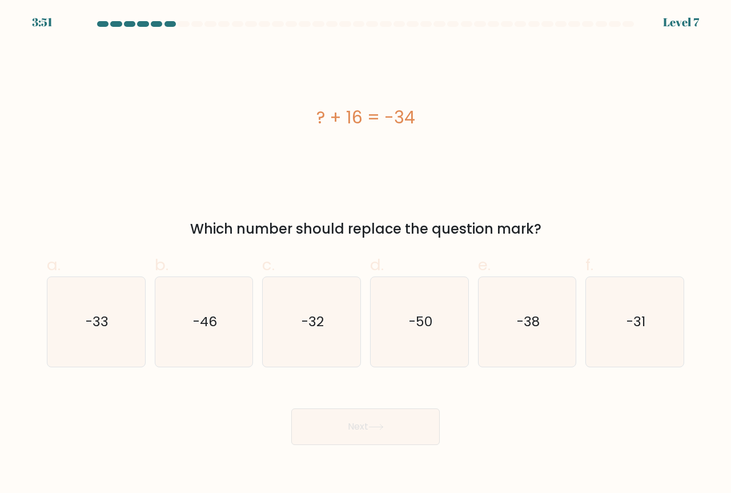
drag, startPoint x: 312, startPoint y: 119, endPoint x: 451, endPoint y: 101, distance: 140.0
click at [451, 101] on div "? + 16 = -34" at bounding box center [365, 117] width 637 height 148
copy div "? + 16 = -34"
click at [429, 301] on icon "-50" at bounding box center [420, 322] width 90 height 90
click at [366, 254] on input "d. -50" at bounding box center [365, 250] width 1 height 7
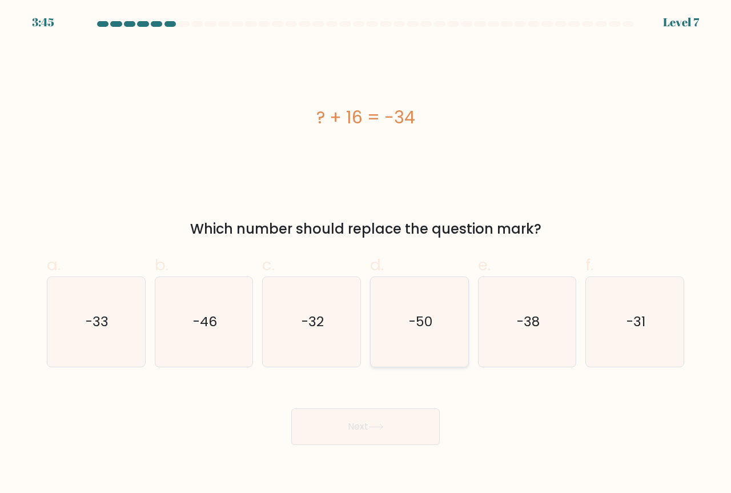
radio input "true"
click at [361, 431] on button "Next" at bounding box center [365, 426] width 148 height 37
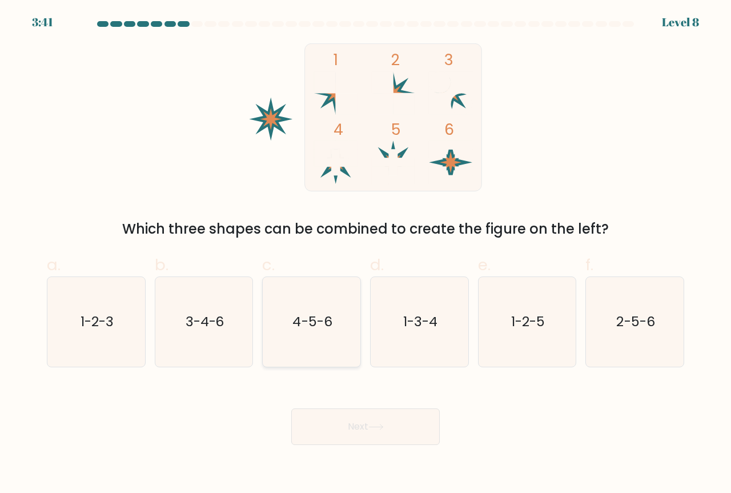
click at [315, 336] on icon "4-5-6" at bounding box center [312, 322] width 90 height 90
click at [365, 254] on input "c. 4-5-6" at bounding box center [365, 250] width 1 height 7
radio input "true"
click at [367, 415] on button "Next" at bounding box center [365, 426] width 148 height 37
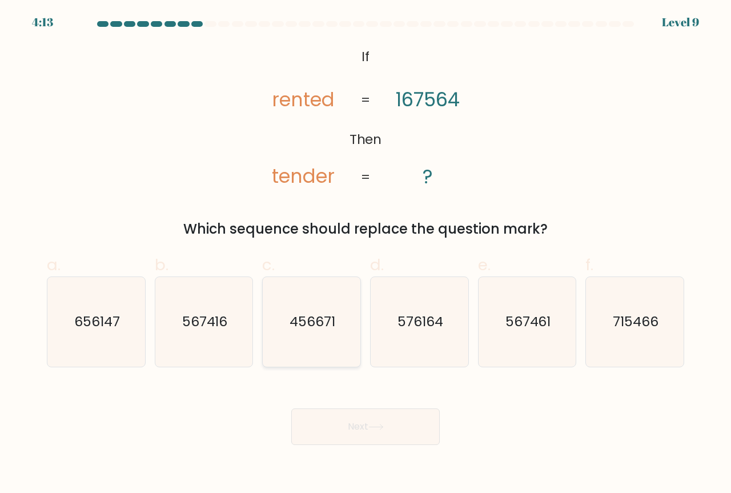
click at [323, 326] on text "456671" at bounding box center [313, 321] width 46 height 19
click at [365, 254] on input "c. 456671" at bounding box center [365, 250] width 1 height 7
radio input "true"
drag, startPoint x: 333, startPoint y: 175, endPoint x: 326, endPoint y: 178, distance: 8.5
click at [326, 178] on tspan "tender" at bounding box center [303, 176] width 63 height 27
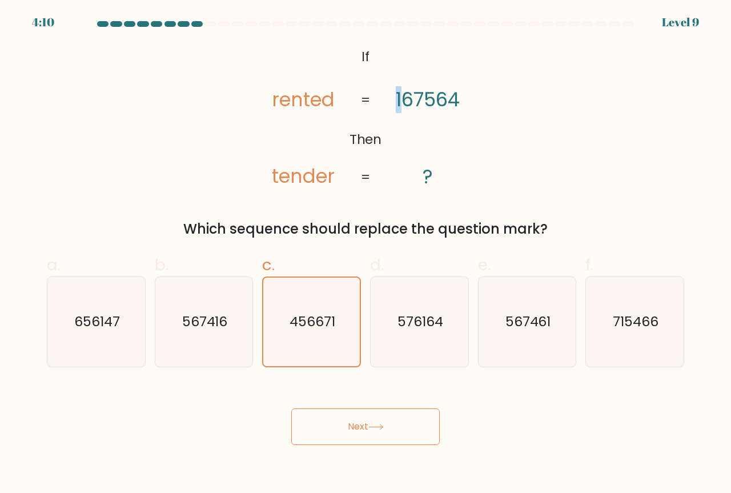
drag, startPoint x: 393, startPoint y: 101, endPoint x: 403, endPoint y: 94, distance: 11.6
click at [403, 94] on icon "@import url('https://fonts.googleapis.com/css?family=Abril+Fatface:400,100,100i…" at bounding box center [366, 117] width 240 height 148
click at [298, 140] on icon "@import url('https://fonts.googleapis.com/css?family=Abril+Fatface:400,100,100i…" at bounding box center [366, 117] width 240 height 148
drag, startPoint x: 271, startPoint y: 174, endPoint x: 279, endPoint y: 171, distance: 8.2
click at [279, 171] on icon "@import url('https://fonts.googleapis.com/css?family=Abril+Fatface:400,100,100i…" at bounding box center [366, 117] width 240 height 148
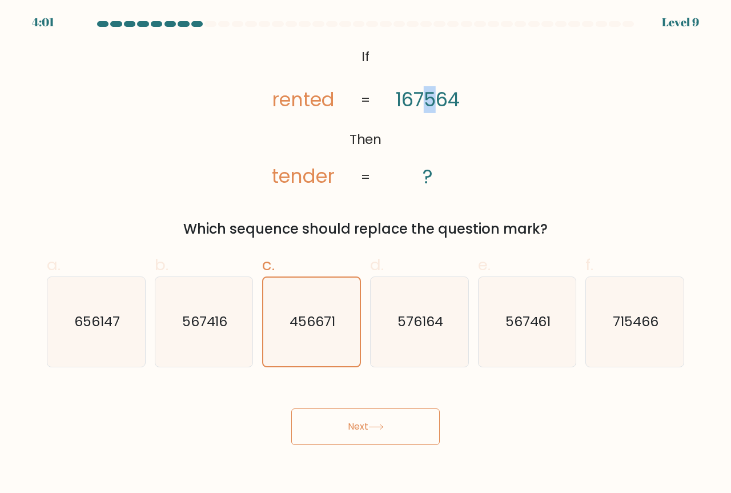
drag, startPoint x: 424, startPoint y: 98, endPoint x: 433, endPoint y: 96, distance: 8.7
click at [433, 96] on tspan "167564" at bounding box center [428, 99] width 64 height 27
click at [512, 343] on icon "567461" at bounding box center [528, 322] width 90 height 90
click at [366, 254] on input "e. 567461" at bounding box center [365, 250] width 1 height 7
radio input "true"
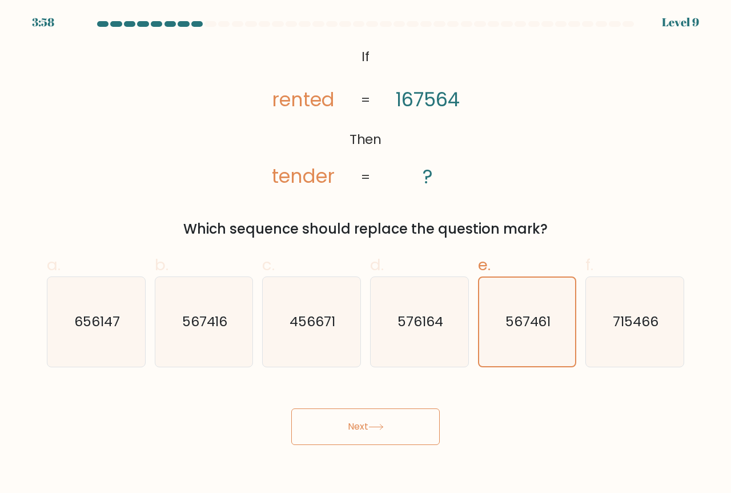
click at [375, 424] on icon at bounding box center [375, 427] width 15 height 6
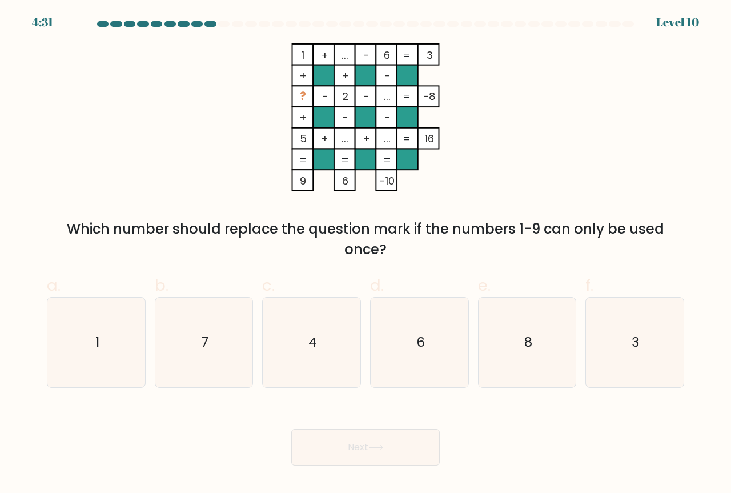
drag, startPoint x: 281, startPoint y: 43, endPoint x: 396, endPoint y: 184, distance: 182.3
click at [396, 184] on form at bounding box center [365, 243] width 731 height 444
copy icon "1 + ... - 6 3 + + - ? - 2 - ... -8 + - - 5 + ... + ... = 16 = = = = 9 6 -10"
click at [516, 136] on icon "1 + ... - 6 3 + + - ? - 2 - ... -8 + - - 5 + ... + ... = 16 = = = = 9 6 -10 =" at bounding box center [365, 117] width 343 height 148
click at [314, 343] on text "4" at bounding box center [312, 342] width 9 height 19
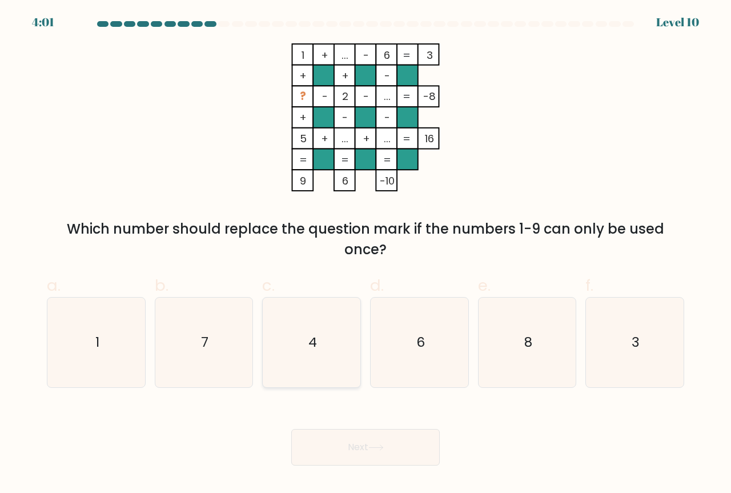
click at [365, 254] on input "c. 4" at bounding box center [365, 250] width 1 height 7
radio input "true"
click at [357, 439] on button "Next" at bounding box center [365, 447] width 148 height 37
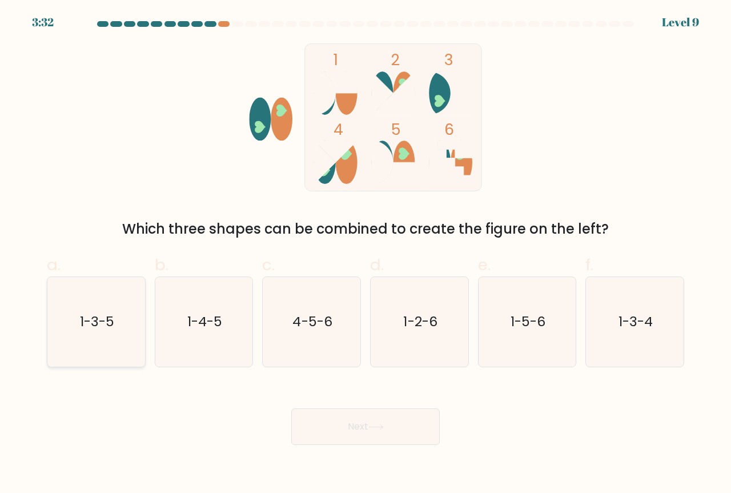
click at [122, 331] on icon "1-3-5" at bounding box center [96, 322] width 90 height 90
click at [365, 254] on input "a. 1-3-5" at bounding box center [365, 250] width 1 height 7
radio input "true"
click at [377, 425] on icon at bounding box center [375, 427] width 15 height 6
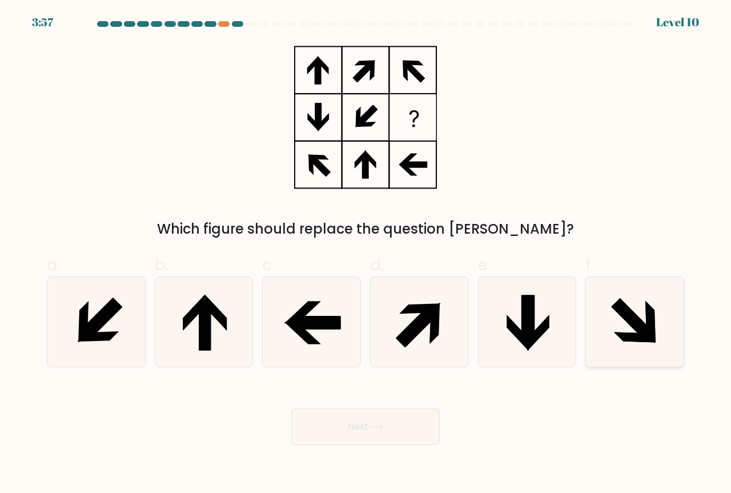
click at [640, 310] on icon at bounding box center [635, 322] width 90 height 90
click at [366, 254] on input "f." at bounding box center [365, 250] width 1 height 7
radio input "true"
click at [389, 416] on button "Next" at bounding box center [365, 426] width 148 height 37
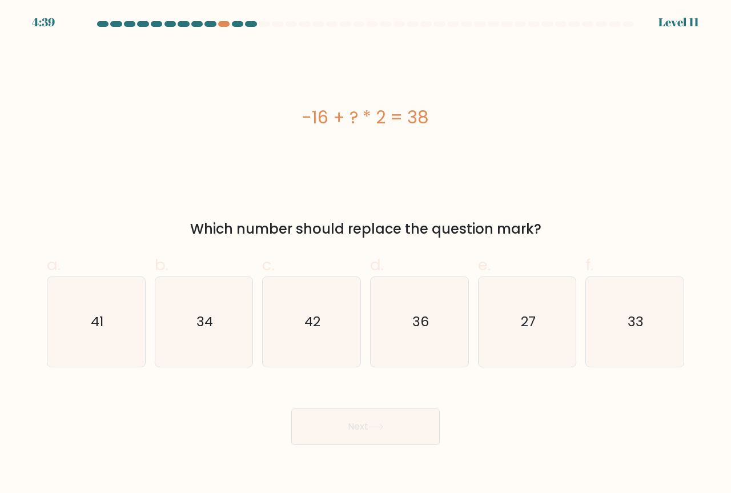
drag, startPoint x: 319, startPoint y: 105, endPoint x: 443, endPoint y: 113, distance: 124.8
click at [443, 113] on div "-16 + ? * 2 = 38" at bounding box center [365, 118] width 637 height 26
drag, startPoint x: 443, startPoint y: 114, endPoint x: 438, endPoint y: 119, distance: 6.9
click at [444, 115] on div "-16 + ? * 2 = 38" at bounding box center [365, 118] width 637 height 26
drag, startPoint x: 375, startPoint y: 127, endPoint x: 306, endPoint y: 122, distance: 69.3
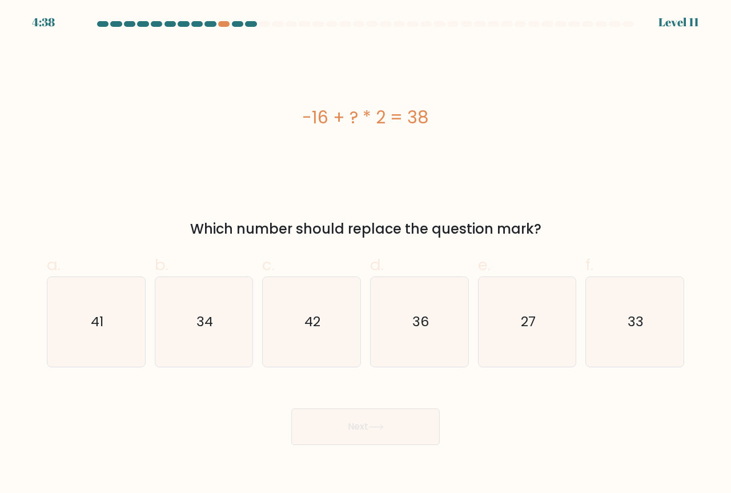
click at [373, 127] on div "-16 + ? * 2 = 38" at bounding box center [365, 118] width 637 height 26
drag, startPoint x: 302, startPoint y: 114, endPoint x: 451, endPoint y: 121, distance: 148.6
click at [451, 121] on div "-16 + ? * 2 = 38" at bounding box center [365, 118] width 637 height 26
copy div "-16 + ? * 2 = 38"
click at [475, 146] on div "-16 + ? * 2 = 38" at bounding box center [365, 117] width 637 height 148
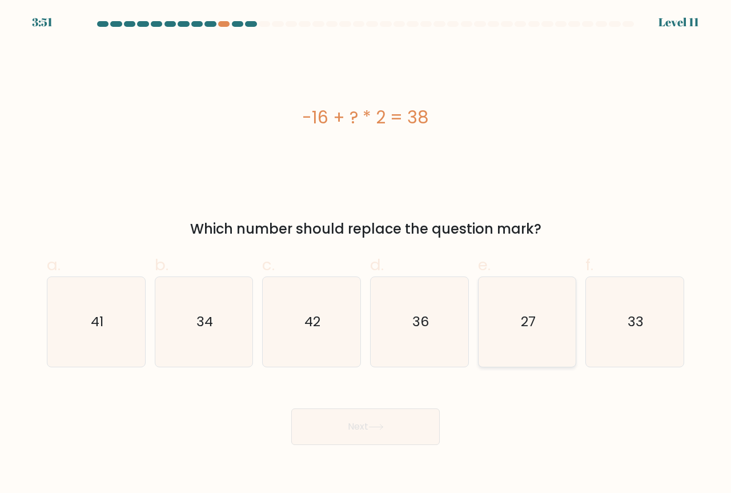
click at [532, 300] on icon "27" at bounding box center [528, 322] width 90 height 90
click at [366, 254] on input "e. 27" at bounding box center [365, 250] width 1 height 7
radio input "true"
click at [397, 428] on button "Next" at bounding box center [365, 426] width 148 height 37
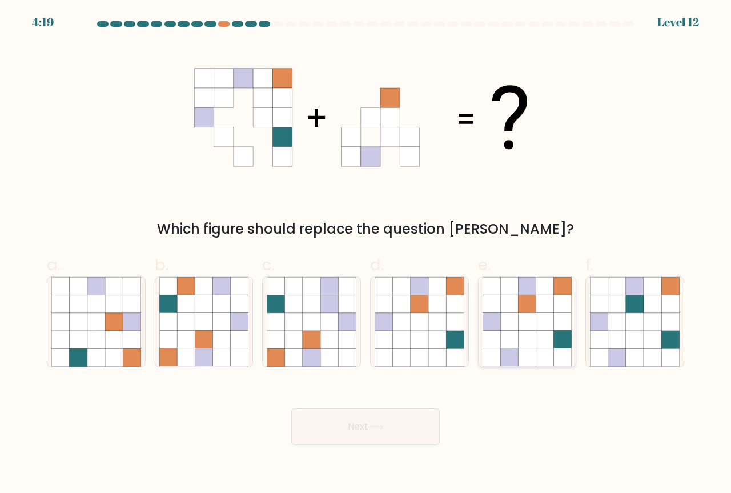
click at [529, 326] on icon at bounding box center [527, 322] width 18 height 18
click at [366, 254] on input "e." at bounding box center [365, 250] width 1 height 7
radio input "true"
click at [360, 430] on button "Next" at bounding box center [365, 426] width 148 height 37
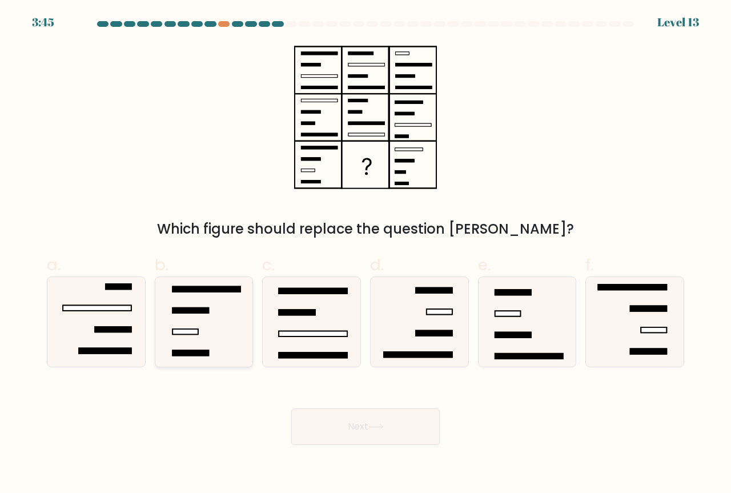
click at [214, 326] on icon at bounding box center [204, 322] width 90 height 90
click at [365, 254] on input "b." at bounding box center [365, 250] width 1 height 7
radio input "true"
click at [359, 429] on button "Next" at bounding box center [365, 426] width 148 height 37
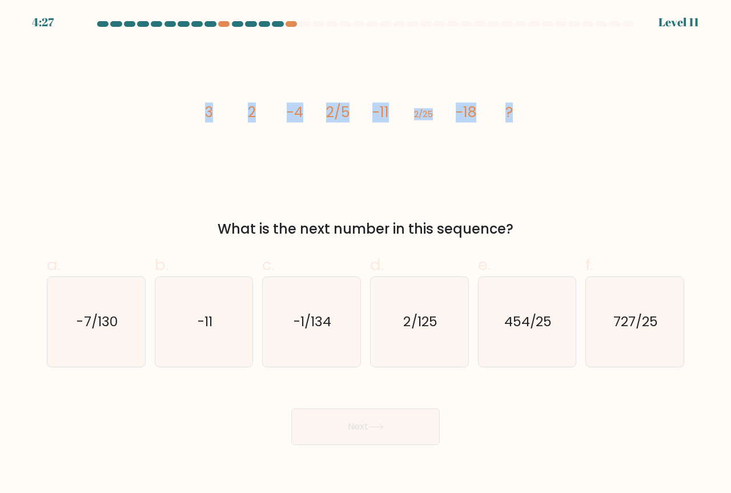
drag, startPoint x: 238, startPoint y: 109, endPoint x: 569, endPoint y: 130, distance: 331.9
click at [569, 130] on div "image/svg+xml 3 2 -4 2/5 -11 2/25 -18 ? What is the next number in this sequenc…" at bounding box center [365, 141] width 651 height 196
copy g "3 2 -4 2/5 -11 2/25 -18 ?"
click at [355, 107] on icon "image/svg+xml 3 2 -4 2/5 -11 2/25 -18 ?" at bounding box center [365, 117] width 343 height 148
click at [405, 347] on icon "2/125" at bounding box center [420, 322] width 90 height 90
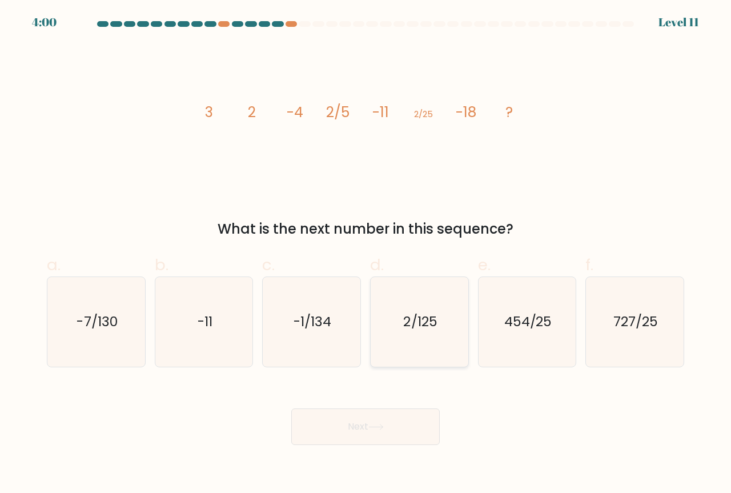
click at [366, 254] on input "d. 2/125" at bounding box center [365, 250] width 1 height 7
radio input "true"
click at [389, 414] on button "Next" at bounding box center [365, 426] width 148 height 37
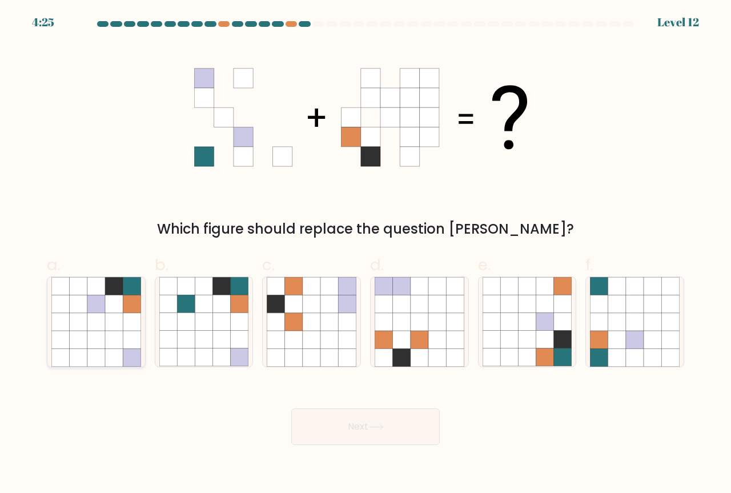
click at [85, 331] on icon at bounding box center [78, 340] width 18 height 18
click at [365, 254] on input "a." at bounding box center [365, 250] width 1 height 7
radio input "true"
click at [208, 319] on icon at bounding box center [204, 322] width 18 height 18
click at [365, 254] on input "b." at bounding box center [365, 250] width 1 height 7
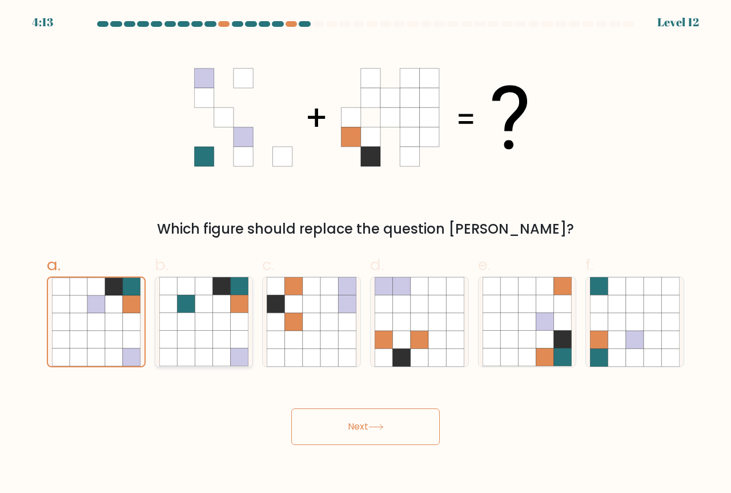
radio input "true"
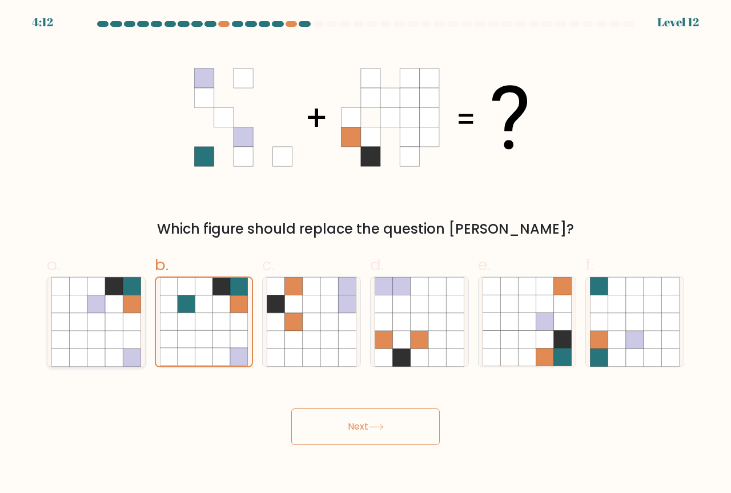
click at [120, 328] on icon at bounding box center [114, 322] width 18 height 18
click at [365, 254] on input "a." at bounding box center [365, 250] width 1 height 7
radio input "true"
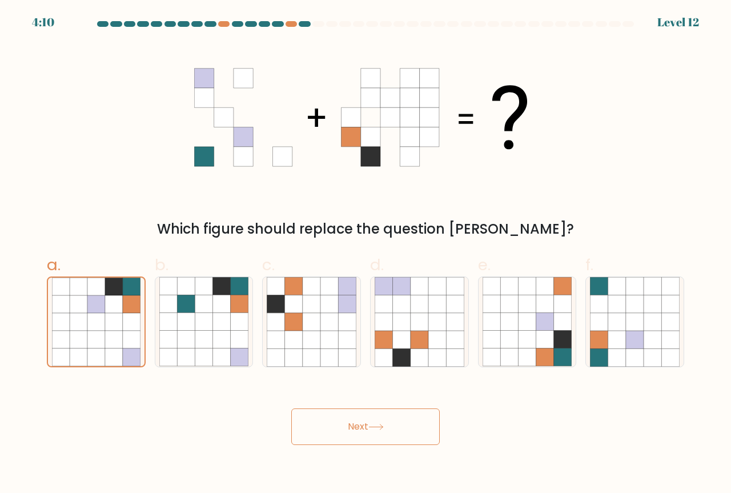
click at [412, 440] on button "Next" at bounding box center [365, 426] width 148 height 37
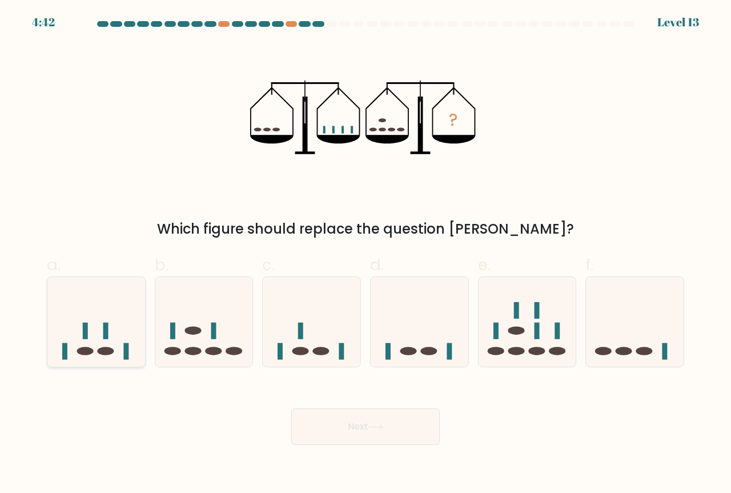
click at [110, 331] on icon at bounding box center [96, 322] width 98 height 81
click at [365, 254] on input "a." at bounding box center [365, 250] width 1 height 7
radio input "true"
click at [400, 423] on button "Next" at bounding box center [365, 426] width 148 height 37
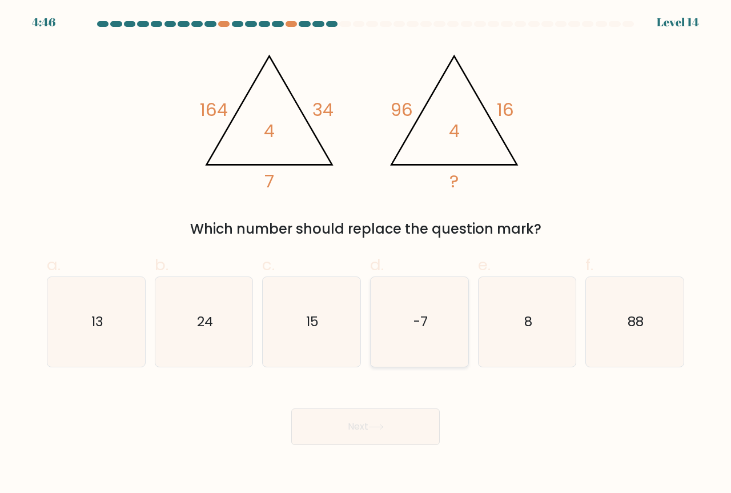
click at [401, 320] on icon "-7" at bounding box center [420, 322] width 90 height 90
click at [366, 254] on input "d. -7" at bounding box center [365, 250] width 1 height 7
radio input "true"
click at [375, 429] on icon at bounding box center [375, 427] width 15 height 6
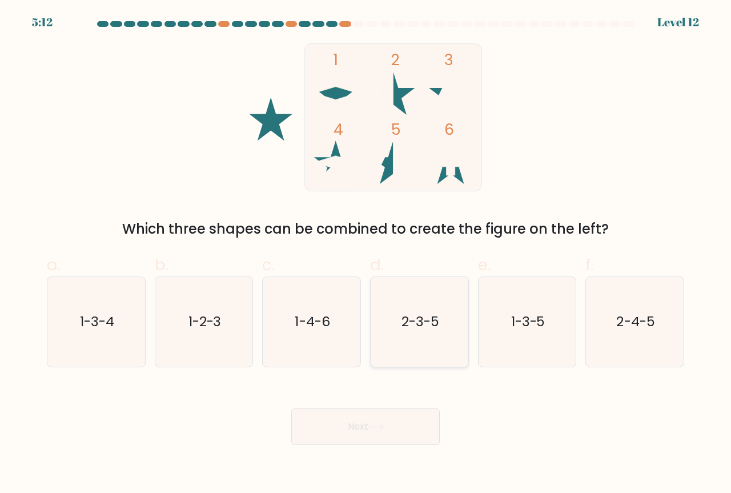
click at [413, 335] on icon "2-3-5" at bounding box center [420, 322] width 90 height 90
click at [366, 254] on input "d. 2-3-5" at bounding box center [365, 250] width 1 height 7
radio input "true"
click at [376, 423] on button "Next" at bounding box center [365, 426] width 148 height 37
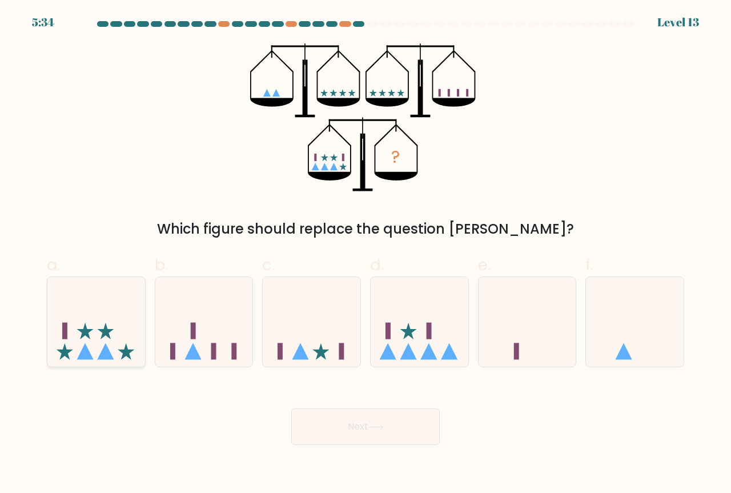
click at [106, 314] on icon at bounding box center [96, 322] width 98 height 81
click at [365, 254] on input "a." at bounding box center [365, 250] width 1 height 7
radio input "true"
click at [341, 428] on button "Next" at bounding box center [365, 426] width 148 height 37
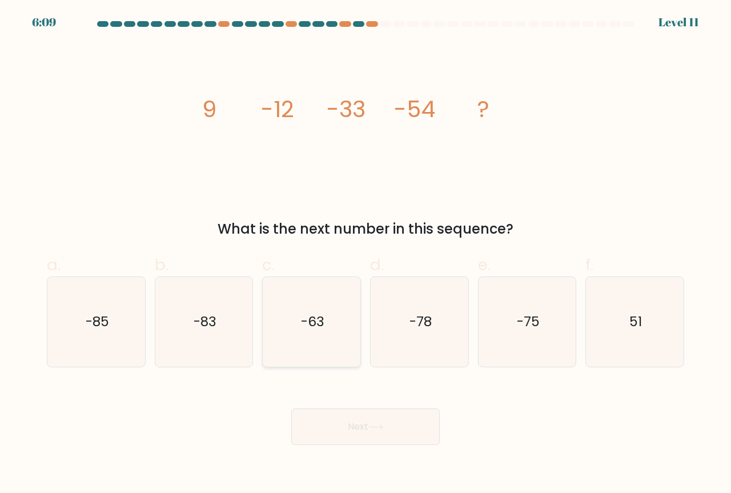
click at [325, 327] on icon "-63" at bounding box center [312, 322] width 90 height 90
click at [365, 254] on input "c. -63" at bounding box center [365, 250] width 1 height 7
radio input "true"
click at [375, 426] on icon at bounding box center [375, 427] width 15 height 6
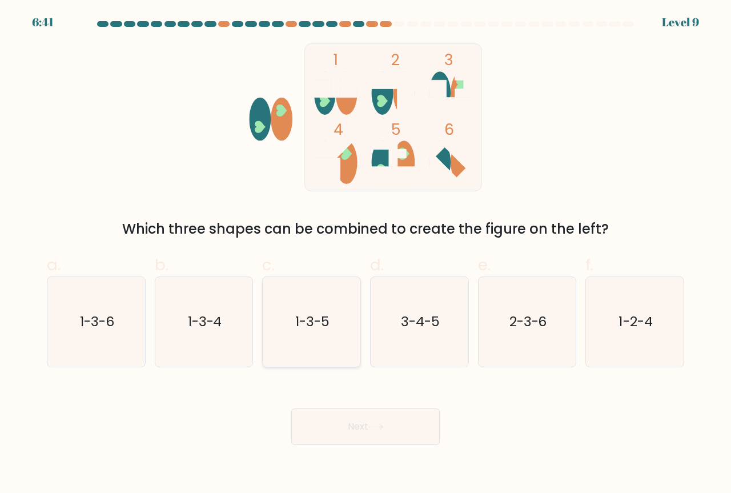
click at [301, 311] on icon "1-3-5" at bounding box center [312, 322] width 90 height 90
click at [365, 254] on input "c. 1-3-5" at bounding box center [365, 250] width 1 height 7
radio input "true"
click at [360, 422] on button "Next" at bounding box center [365, 426] width 148 height 37
click at [367, 423] on button "Next" at bounding box center [365, 426] width 148 height 37
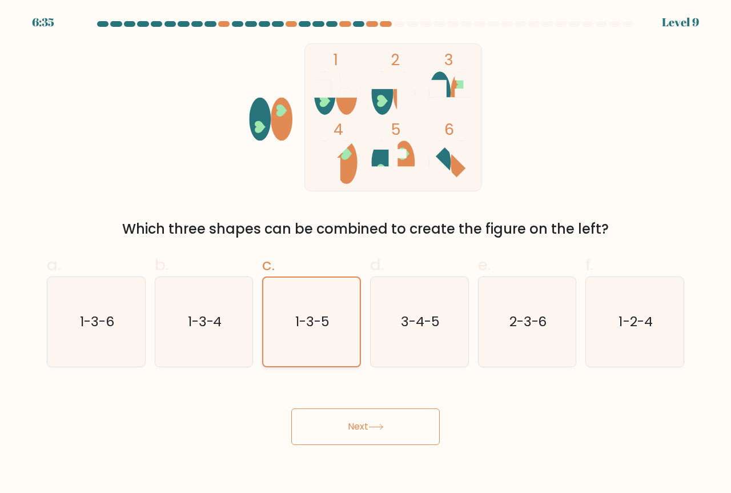
click at [326, 323] on text "1-3-5" at bounding box center [312, 321] width 34 height 18
click at [365, 254] on input "c. 1-3-5" at bounding box center [365, 250] width 1 height 7
click at [354, 427] on button "Next" at bounding box center [365, 426] width 148 height 37
click at [580, 125] on div "1 2 3 4 5 6 Which three shapes can be combined to create the figure on the left?" at bounding box center [365, 141] width 651 height 196
click at [214, 302] on icon "1-3-4" at bounding box center [204, 322] width 90 height 90
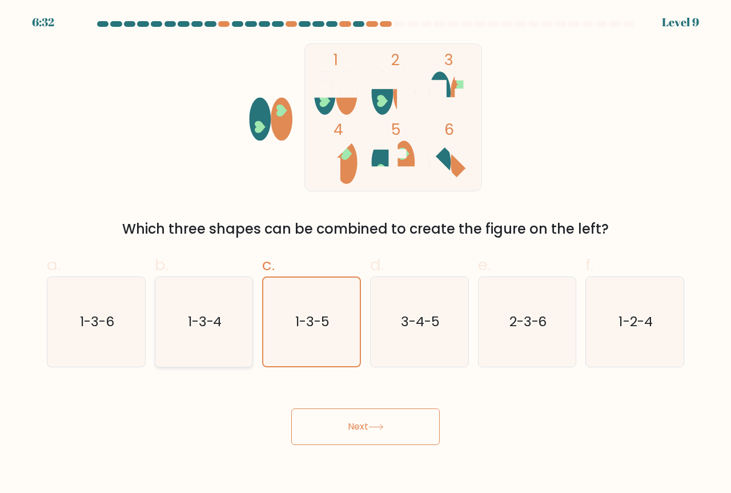
click at [365, 254] on input "b. 1-3-4" at bounding box center [365, 250] width 1 height 7
radio input "true"
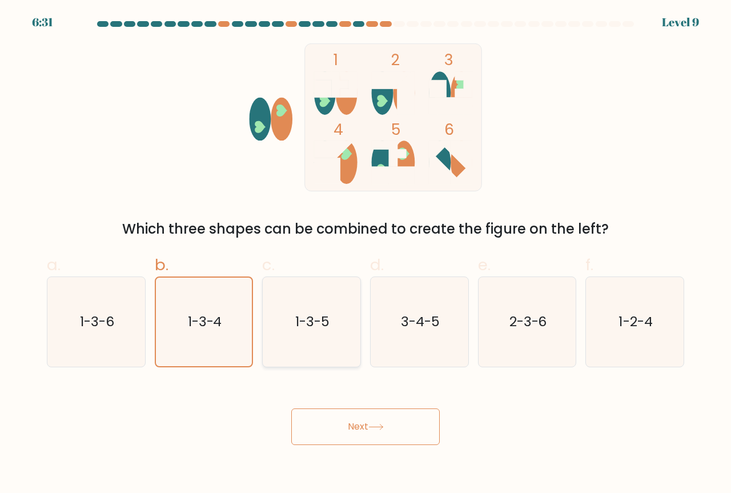
click at [288, 312] on icon "1-3-5" at bounding box center [312, 322] width 90 height 90
click at [365, 254] on input "c. 1-3-5" at bounding box center [365, 250] width 1 height 7
radio input "true"
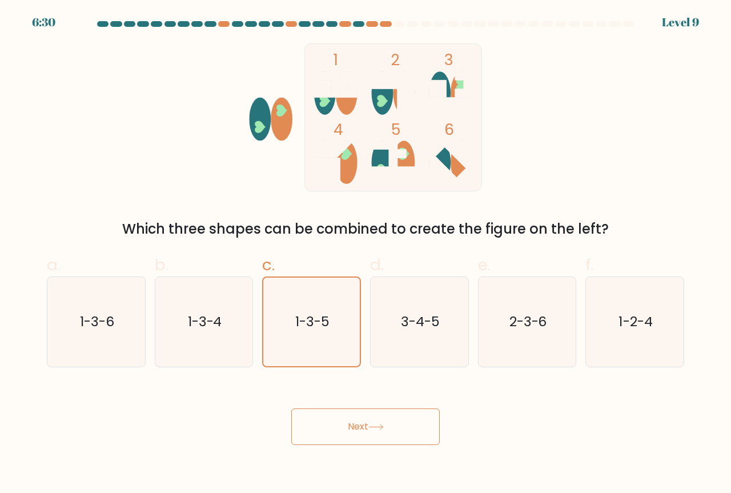
click at [349, 430] on button "Next" at bounding box center [365, 426] width 148 height 37
click at [348, 427] on button "Next" at bounding box center [365, 426] width 148 height 37
click at [219, 324] on text "1-3-4" at bounding box center [205, 321] width 34 height 19
click at [365, 254] on input "b. 1-3-4" at bounding box center [365, 250] width 1 height 7
radio input "true"
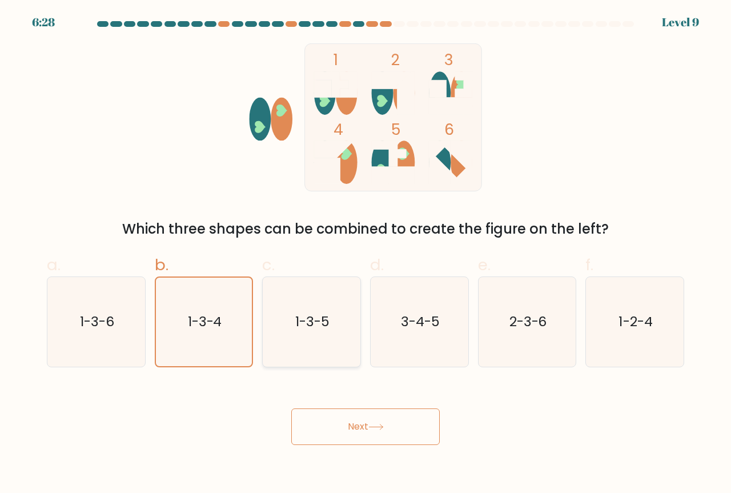
click at [302, 328] on text "1-3-5" at bounding box center [312, 321] width 34 height 19
click at [365, 254] on input "c. 1-3-5" at bounding box center [365, 250] width 1 height 7
radio input "true"
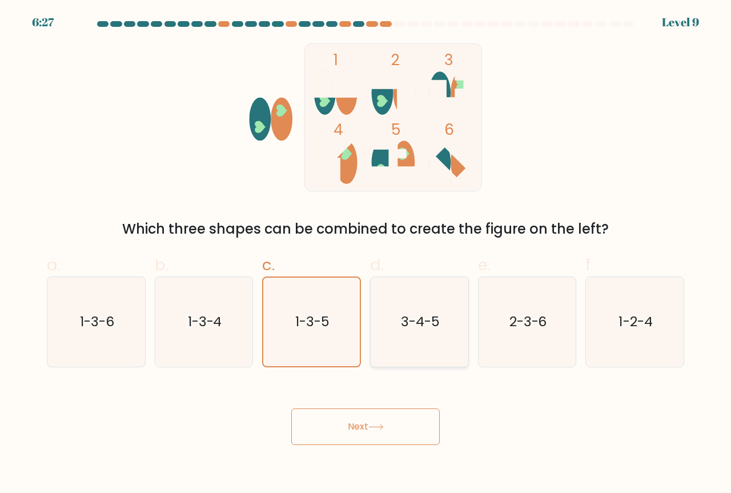
click at [461, 346] on icon "3-4-5" at bounding box center [420, 322] width 90 height 90
click at [366, 254] on input "d. 3-4-5" at bounding box center [365, 250] width 1 height 7
radio input "true"
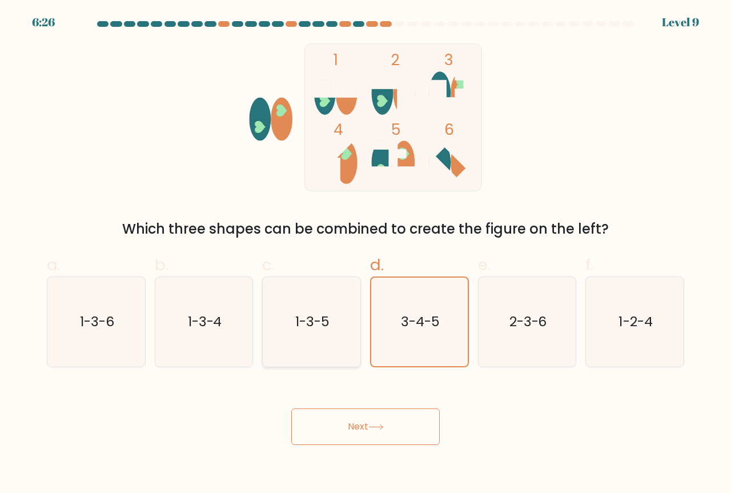
click at [312, 316] on text "1-3-5" at bounding box center [312, 321] width 34 height 19
click at [365, 254] on input "c. 1-3-5" at bounding box center [365, 250] width 1 height 7
radio input "true"
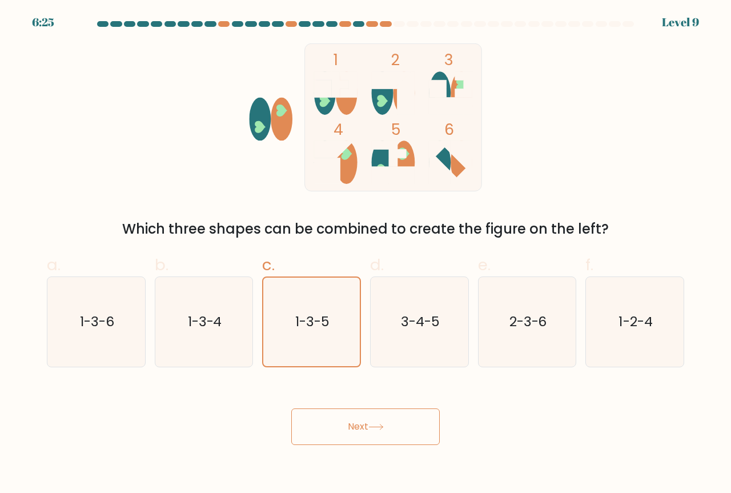
click at [348, 434] on button "Next" at bounding box center [365, 426] width 148 height 37
click at [215, 300] on icon "1-3-4" at bounding box center [204, 322] width 90 height 90
click at [365, 254] on input "b. 1-3-4" at bounding box center [365, 250] width 1 height 7
radio input "true"
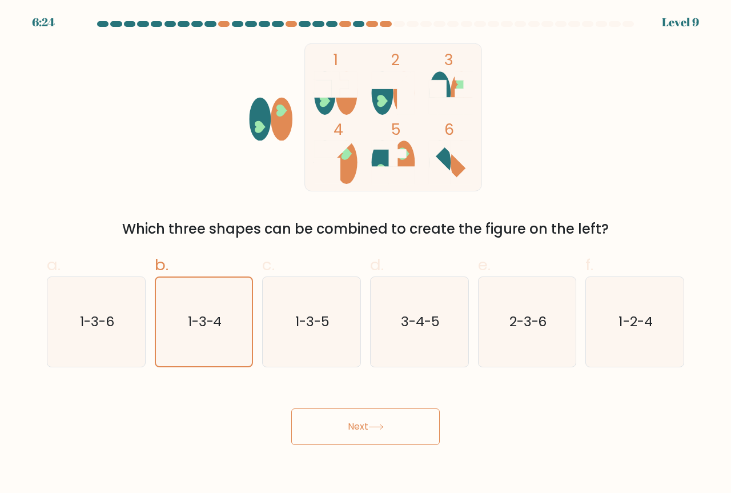
click at [358, 433] on button "Next" at bounding box center [365, 426] width 148 height 37
click at [326, 312] on icon "1-3-5" at bounding box center [312, 322] width 90 height 90
click at [365, 254] on input "c. 1-3-5" at bounding box center [365, 250] width 1 height 7
radio input "true"
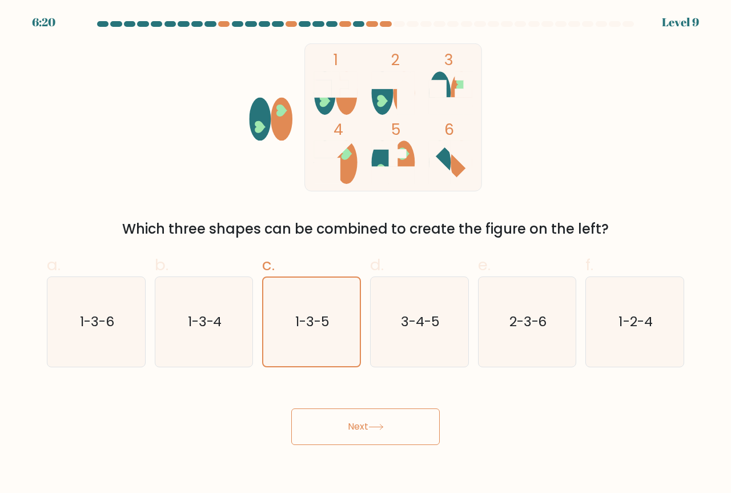
click at [369, 423] on button "Next" at bounding box center [365, 426] width 148 height 37
click at [369, 421] on button "Next" at bounding box center [365, 426] width 148 height 37
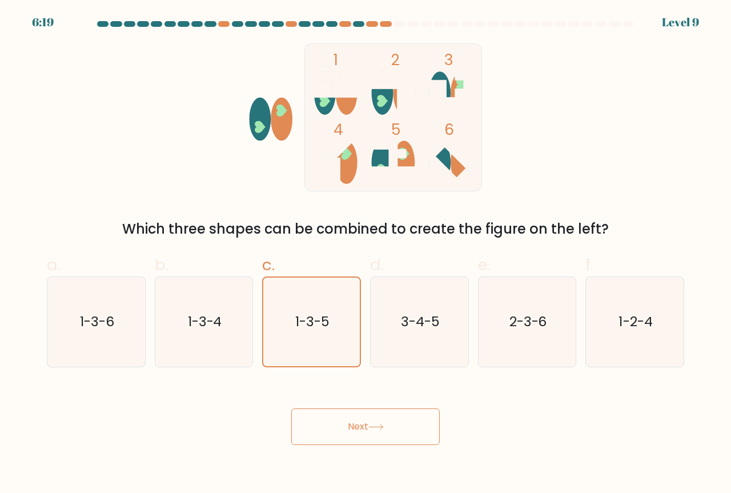
click at [369, 420] on button "Next" at bounding box center [365, 426] width 148 height 37
click at [370, 420] on button "Next" at bounding box center [365, 426] width 148 height 37
click at [370, 419] on button "Next" at bounding box center [365, 426] width 148 height 37
click at [371, 419] on button "Next" at bounding box center [365, 426] width 148 height 37
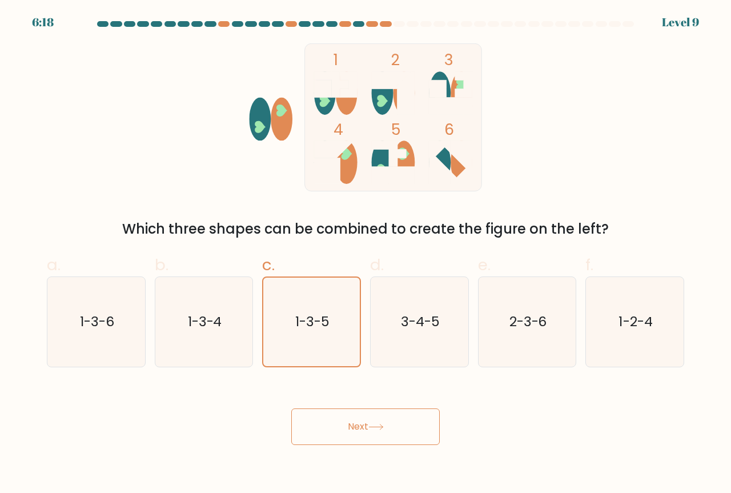
click at [372, 419] on button "Next" at bounding box center [365, 426] width 148 height 37
click at [373, 419] on button "Next" at bounding box center [365, 426] width 148 height 37
click at [373, 420] on button "Next" at bounding box center [365, 426] width 148 height 37
click at [376, 436] on button "Next" at bounding box center [365, 426] width 148 height 37
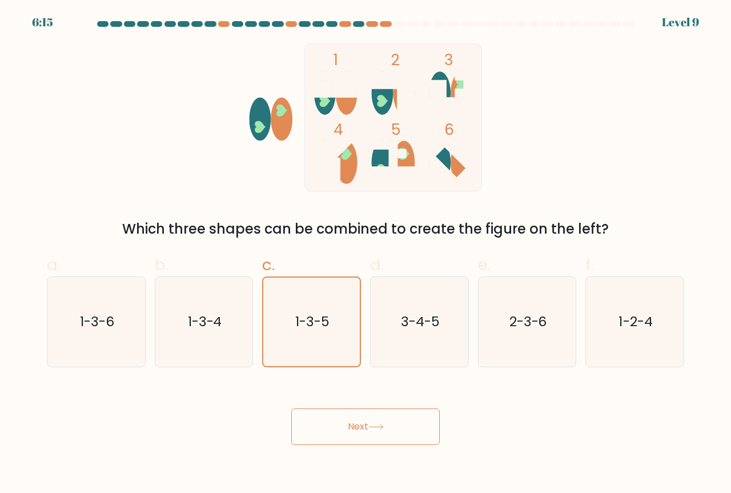
click at [383, 437] on button "Next" at bounding box center [365, 426] width 148 height 37
click at [384, 436] on button "Next" at bounding box center [365, 426] width 148 height 37
click at [336, 345] on icon "1-3-5" at bounding box center [311, 322] width 89 height 89
click at [365, 254] on input "c. 1-3-5" at bounding box center [365, 250] width 1 height 7
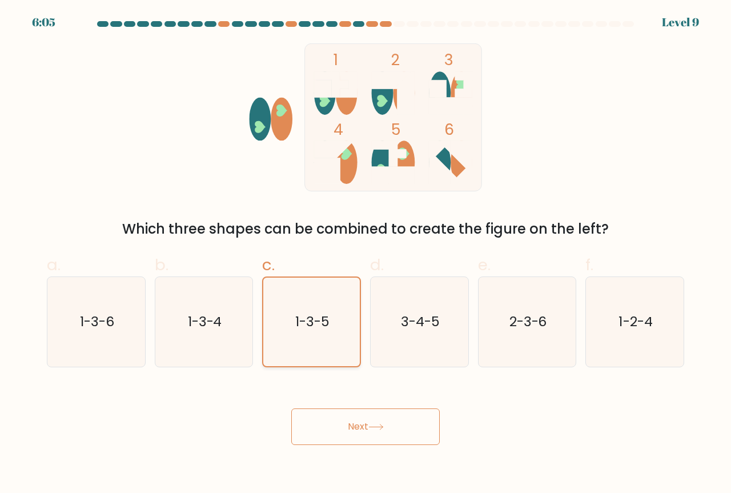
click at [336, 345] on icon "1-3-5" at bounding box center [311, 322] width 89 height 89
click at [365, 254] on input "c. 1-3-5" at bounding box center [365, 250] width 1 height 7
click at [328, 435] on button "Next" at bounding box center [365, 426] width 148 height 37
click at [329, 435] on button "Next" at bounding box center [365, 426] width 148 height 37
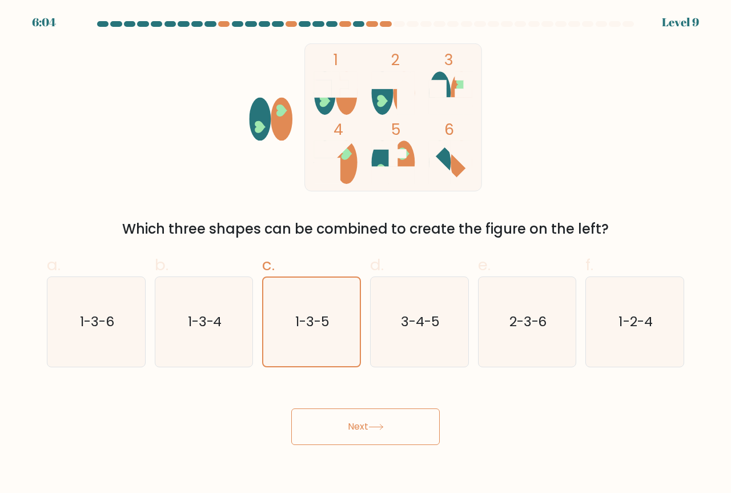
click at [329, 435] on button "Next" at bounding box center [365, 426] width 148 height 37
click at [331, 435] on button "Next" at bounding box center [365, 426] width 148 height 37
click at [332, 432] on button "Next" at bounding box center [365, 426] width 148 height 37
click at [332, 431] on button "Next" at bounding box center [365, 426] width 148 height 37
click at [333, 431] on button "Next" at bounding box center [365, 426] width 148 height 37
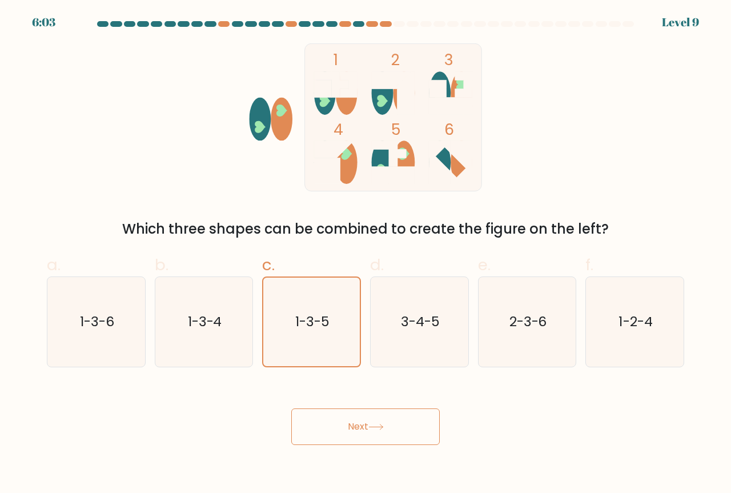
click at [333, 430] on button "Next" at bounding box center [365, 426] width 148 height 37
click at [333, 429] on button "Next" at bounding box center [365, 426] width 148 height 37
click at [333, 428] on button "Next" at bounding box center [365, 426] width 148 height 37
click at [333, 427] on button "Next" at bounding box center [365, 426] width 148 height 37
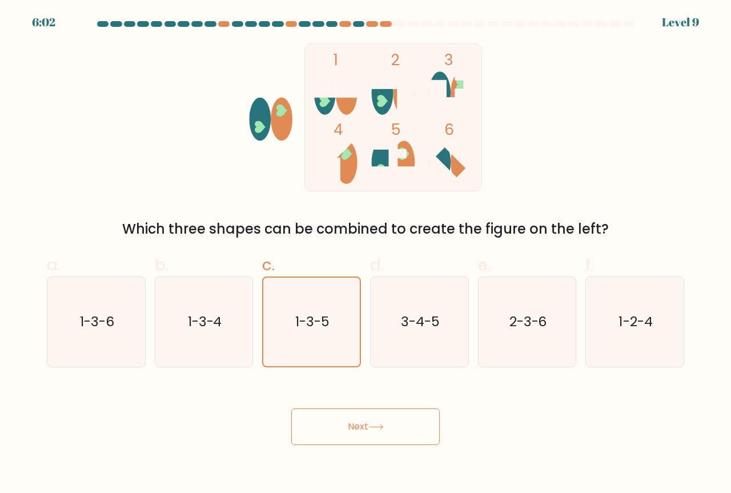
click at [334, 426] on button "Next" at bounding box center [365, 426] width 148 height 37
click at [334, 425] on button "Next" at bounding box center [365, 426] width 148 height 37
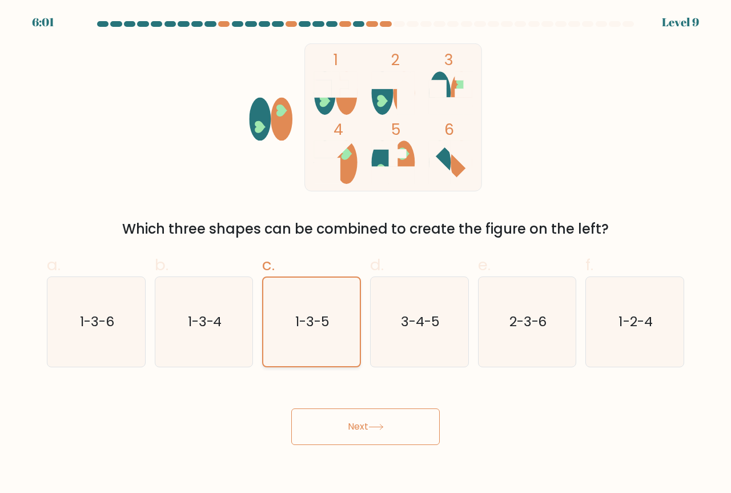
click at [320, 350] on icon "1-3-5" at bounding box center [311, 322] width 89 height 89
click at [365, 254] on input "c. 1-3-5" at bounding box center [365, 250] width 1 height 7
click at [342, 422] on button "Next" at bounding box center [365, 426] width 148 height 37
click at [463, 326] on icon "3-4-5" at bounding box center [420, 322] width 90 height 90
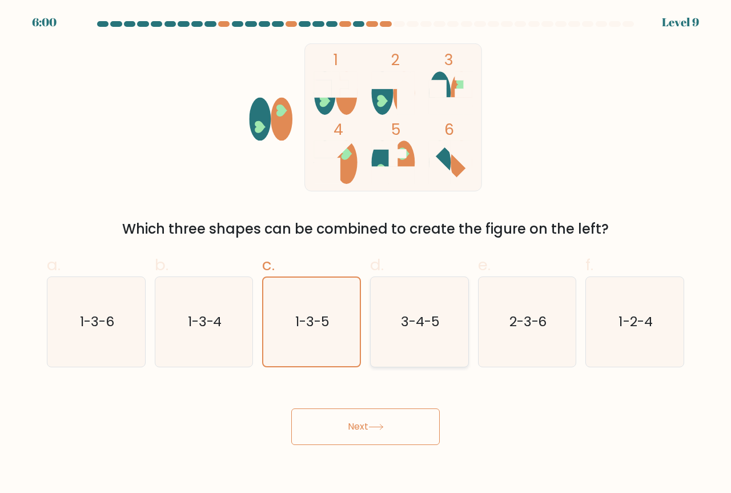
click at [366, 254] on input "d. 3-4-5" at bounding box center [365, 250] width 1 height 7
radio input "true"
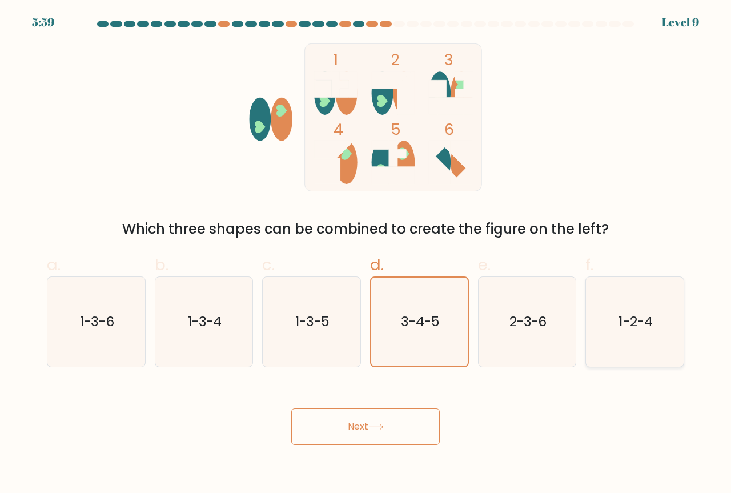
drag, startPoint x: 574, startPoint y: 322, endPoint x: 595, endPoint y: 318, distance: 21.4
click at [575, 322] on div "2-3-6" at bounding box center [527, 321] width 99 height 91
click at [366, 254] on input "e. 2-3-6" at bounding box center [365, 250] width 1 height 7
radio input "true"
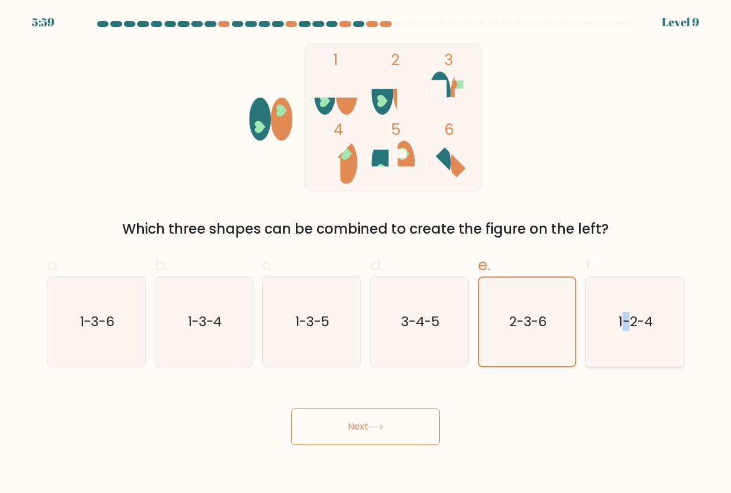
click at [633, 313] on text "1-2-4" at bounding box center [636, 321] width 34 height 19
click at [658, 327] on icon "1-2-4" at bounding box center [635, 322] width 90 height 90
click at [366, 254] on input "f. 1-2-4" at bounding box center [365, 250] width 1 height 7
radio input "true"
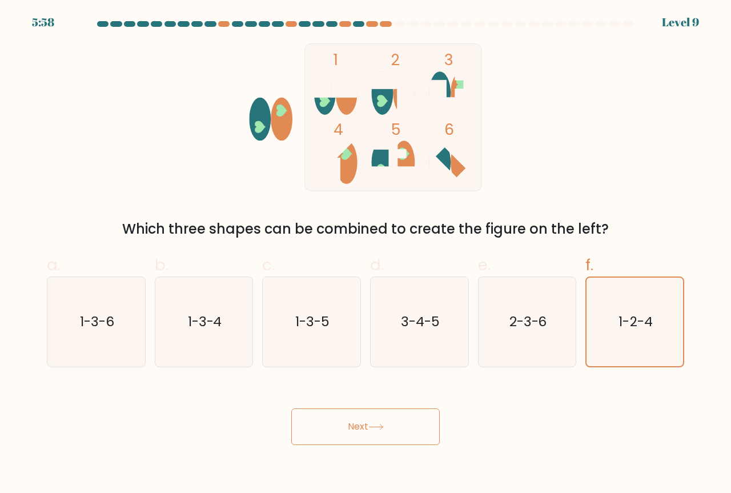
click at [371, 436] on button "Next" at bounding box center [365, 426] width 148 height 37
click at [371, 435] on button "Next" at bounding box center [365, 426] width 148 height 37
click at [372, 434] on button "Next" at bounding box center [365, 426] width 148 height 37
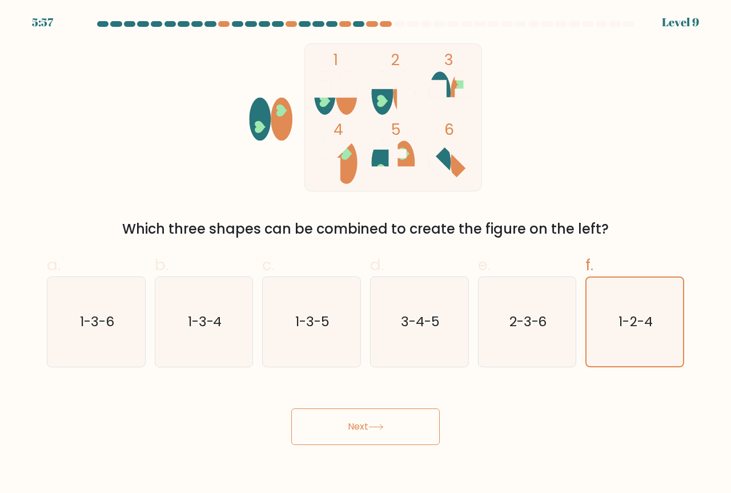
click at [372, 434] on button "Next" at bounding box center [365, 426] width 148 height 37
click at [324, 340] on icon "1-3-5" at bounding box center [312, 322] width 90 height 90
click at [365, 254] on input "c. 1-3-5" at bounding box center [365, 250] width 1 height 7
radio input "true"
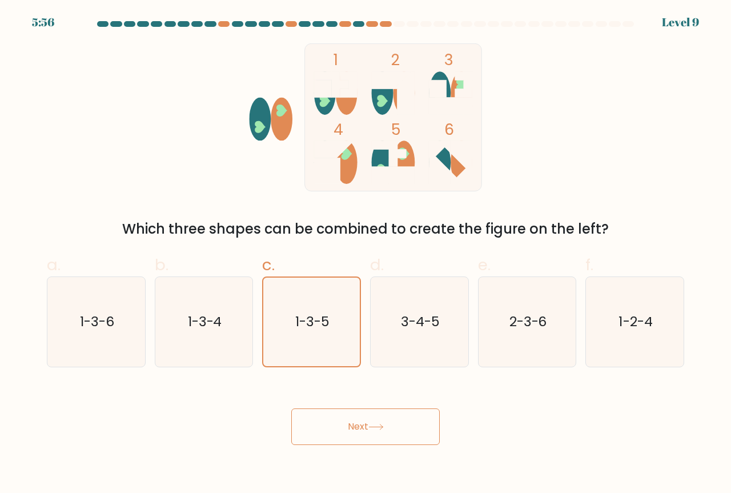
click at [355, 435] on button "Next" at bounding box center [365, 426] width 148 height 37
click at [101, 338] on icon "1-3-6" at bounding box center [96, 322] width 90 height 90
click at [365, 254] on input "a. 1-3-6" at bounding box center [365, 250] width 1 height 7
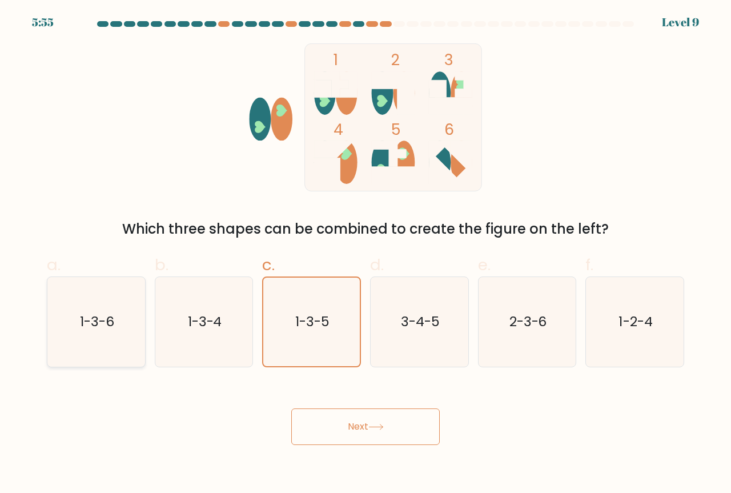
radio input "true"
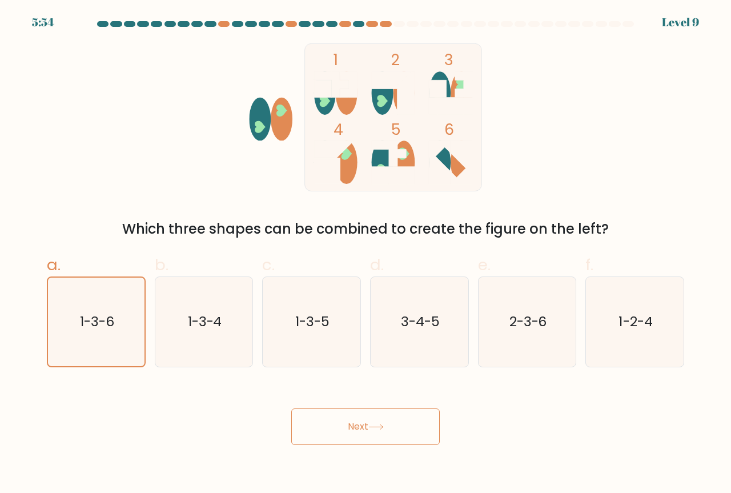
click at [386, 424] on button "Next" at bounding box center [365, 426] width 148 height 37
click at [384, 424] on icon at bounding box center [375, 427] width 15 height 6
click at [328, 304] on icon "1-3-5" at bounding box center [312, 322] width 90 height 90
click at [365, 254] on input "c. 1-3-5" at bounding box center [365, 250] width 1 height 7
radio input "true"
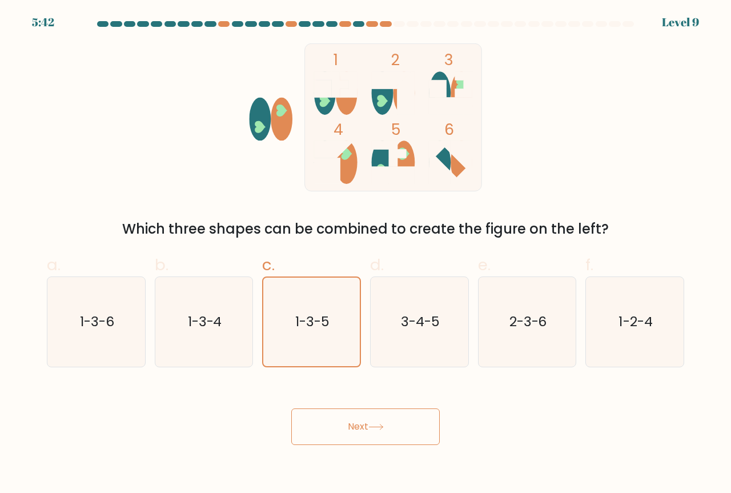
click at [357, 432] on button "Next" at bounding box center [365, 426] width 148 height 37
click at [355, 429] on button "Next" at bounding box center [365, 426] width 148 height 37
click at [354, 429] on button "Next" at bounding box center [365, 426] width 148 height 37
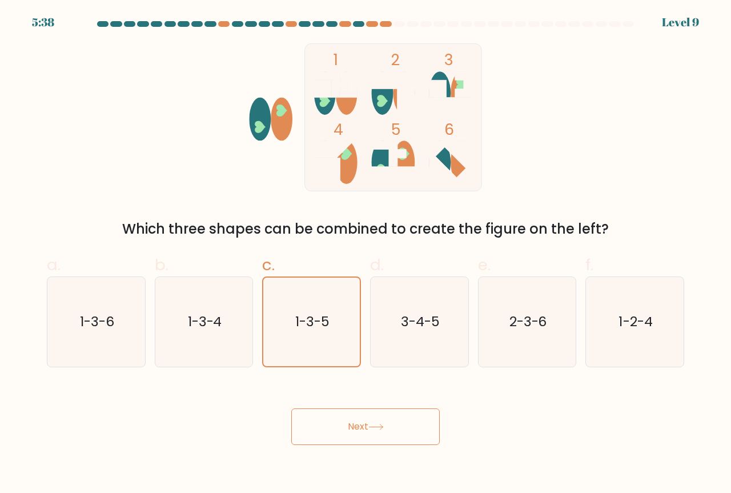
click at [353, 429] on button "Next" at bounding box center [365, 426] width 148 height 37
click at [176, 321] on icon "1-3-4" at bounding box center [204, 322] width 90 height 90
click at [365, 254] on input "b. 1-3-4" at bounding box center [365, 250] width 1 height 7
radio input "true"
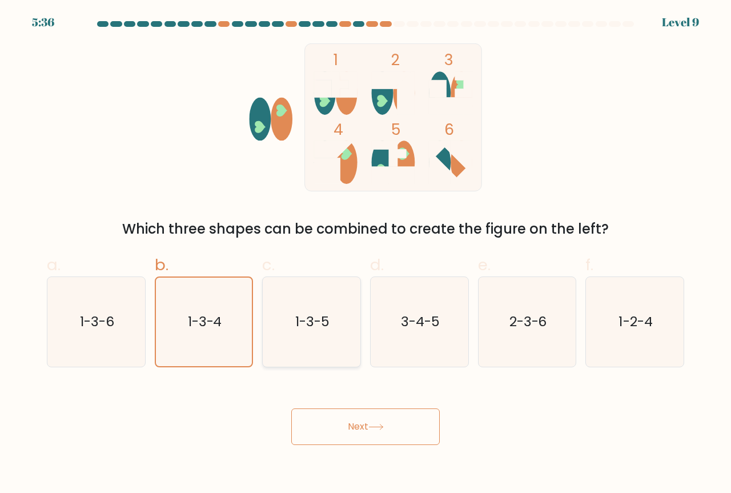
click at [339, 347] on icon "1-3-5" at bounding box center [312, 322] width 90 height 90
click at [365, 254] on input "c. 1-3-5" at bounding box center [365, 250] width 1 height 7
radio input "true"
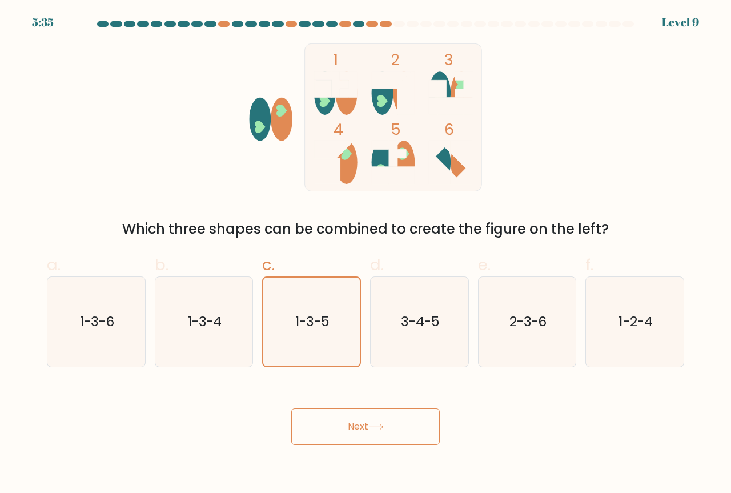
click at [353, 428] on button "Next" at bounding box center [365, 426] width 148 height 37
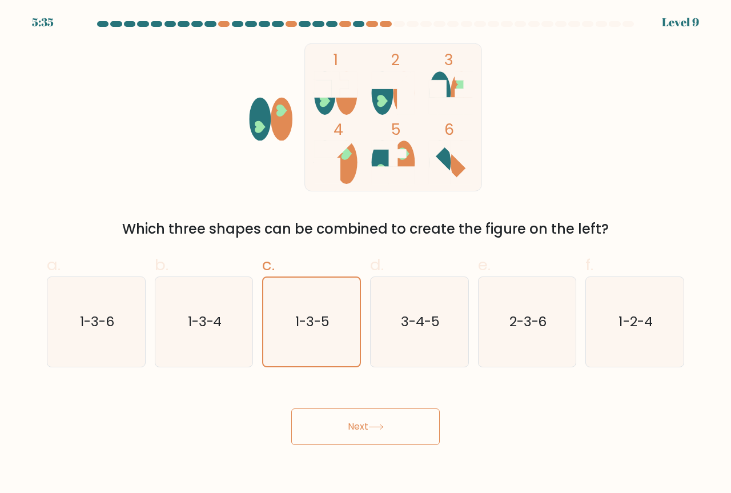
click at [353, 428] on button "Next" at bounding box center [365, 426] width 148 height 37
click at [354, 427] on button "Next" at bounding box center [365, 426] width 148 height 37
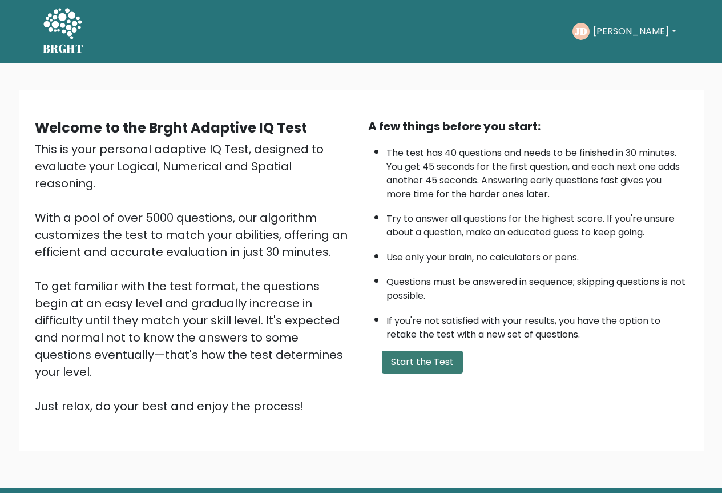
click at [432, 364] on button "Start the Test" at bounding box center [422, 362] width 81 height 23
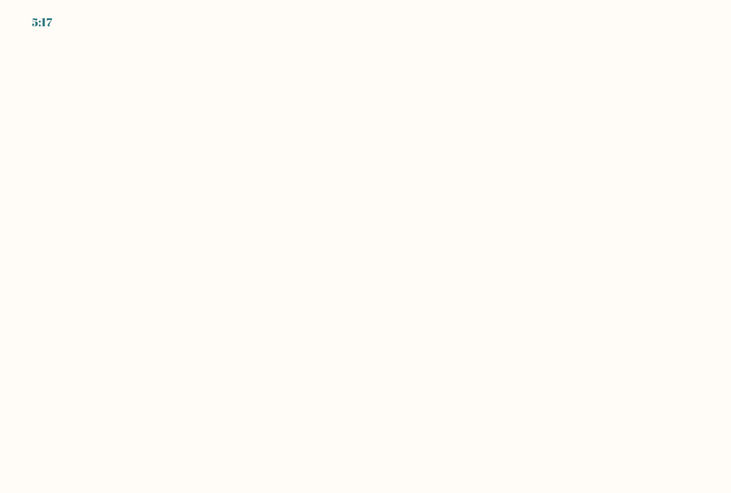
click at [395, 212] on body "5:17" at bounding box center [365, 246] width 731 height 493
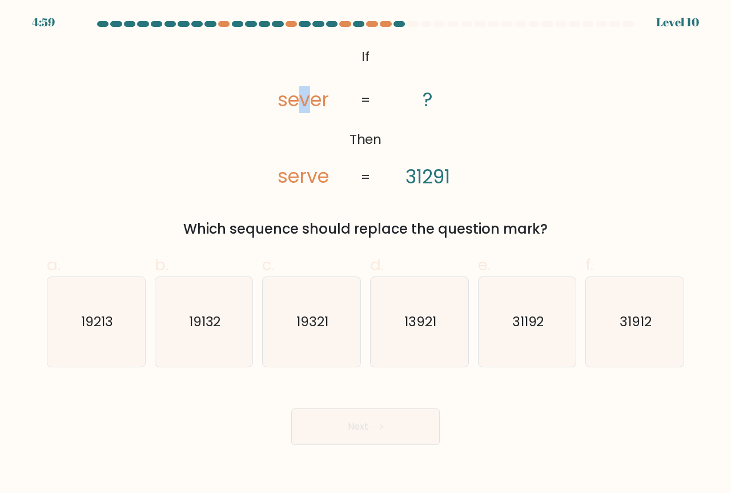
drag, startPoint x: 303, startPoint y: 104, endPoint x: 316, endPoint y: 95, distance: 15.7
click at [316, 95] on tspan "sever" at bounding box center [303, 99] width 51 height 27
click at [318, 331] on text "19321" at bounding box center [312, 321] width 32 height 19
click at [365, 254] on input "c. 19321" at bounding box center [365, 250] width 1 height 7
radio input "true"
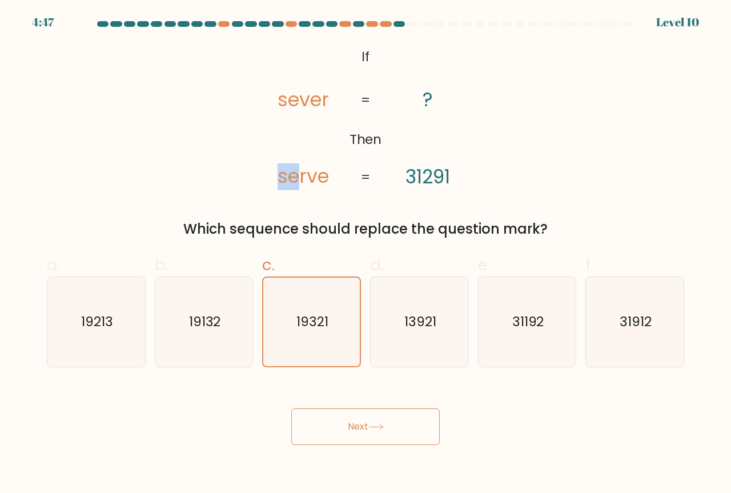
drag, startPoint x: 280, startPoint y: 182, endPoint x: 294, endPoint y: 175, distance: 15.3
click at [294, 175] on tspan "serve" at bounding box center [303, 176] width 51 height 27
click at [419, 180] on tspan "31291" at bounding box center [427, 176] width 45 height 27
click at [537, 328] on text "31192" at bounding box center [528, 321] width 32 height 19
click at [366, 254] on input "e. 31192" at bounding box center [365, 250] width 1 height 7
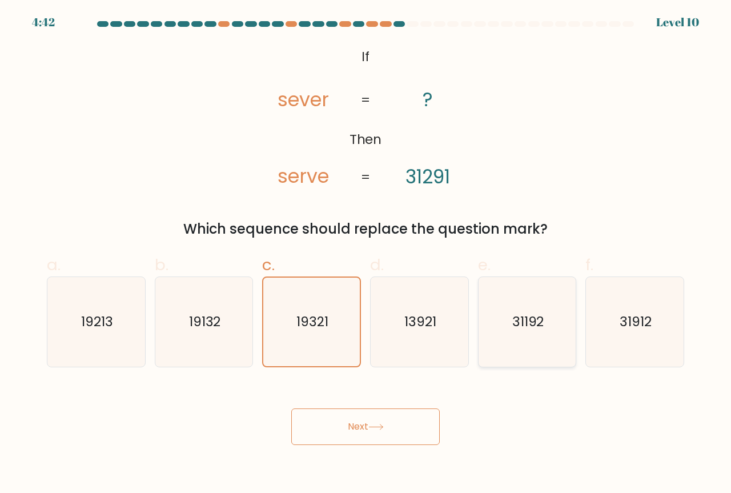
radio input "true"
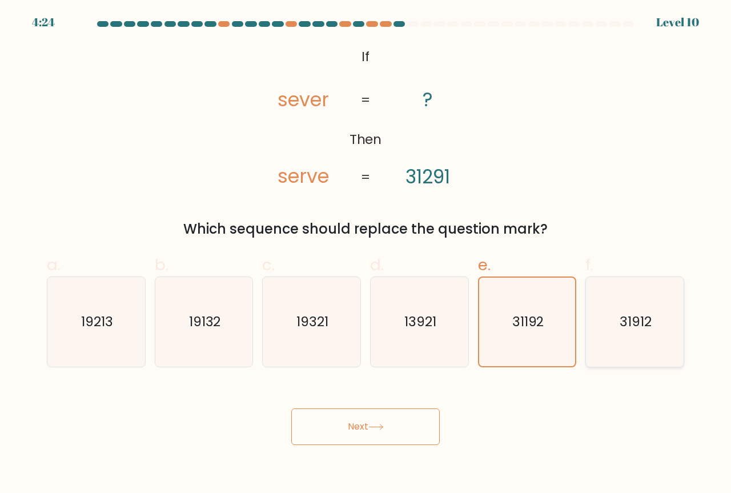
click at [653, 325] on icon "31912" at bounding box center [635, 322] width 90 height 90
click at [366, 254] on input "f. 31912" at bounding box center [365, 250] width 1 height 7
radio input "true"
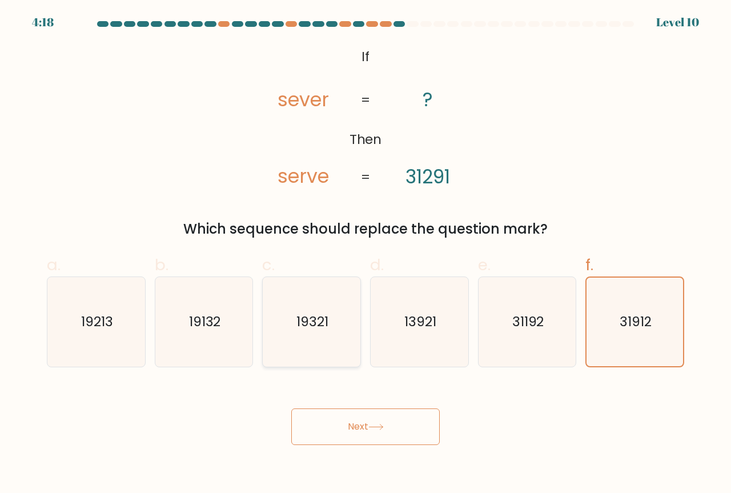
click at [306, 326] on text "19321" at bounding box center [312, 321] width 32 height 19
click at [365, 254] on input "c. 19321" at bounding box center [365, 250] width 1 height 7
radio input "true"
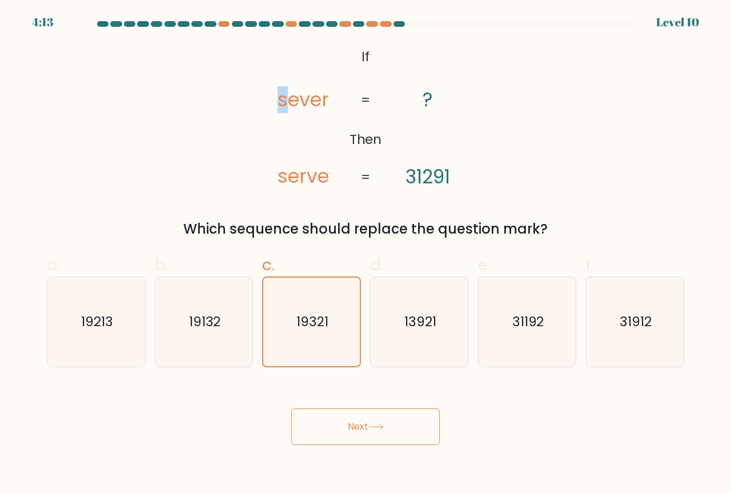
drag, startPoint x: 278, startPoint y: 101, endPoint x: 286, endPoint y: 99, distance: 8.3
click at [286, 99] on tspan "sever" at bounding box center [303, 99] width 51 height 27
drag, startPoint x: 405, startPoint y: 177, endPoint x: 413, endPoint y: 173, distance: 8.4
click at [413, 173] on tspan "31291" at bounding box center [427, 176] width 45 height 27
drag, startPoint x: 288, startPoint y: 101, endPoint x: 299, endPoint y: 96, distance: 11.8
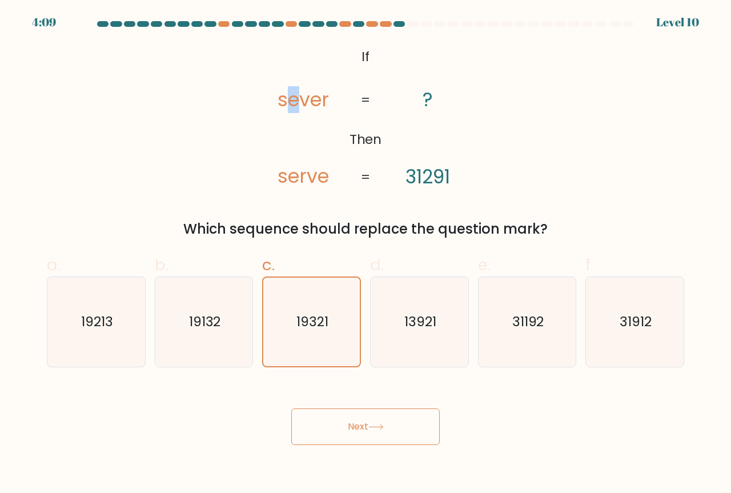
click at [299, 96] on tspan "sever" at bounding box center [303, 99] width 51 height 27
drag, startPoint x: 299, startPoint y: 175, endPoint x: 308, endPoint y: 172, distance: 10.3
click at [308, 172] on tspan "serve" at bounding box center [303, 176] width 51 height 27
click at [431, 177] on tspan "31291" at bounding box center [427, 176] width 45 height 27
click at [531, 334] on icon "31192" at bounding box center [528, 322] width 90 height 90
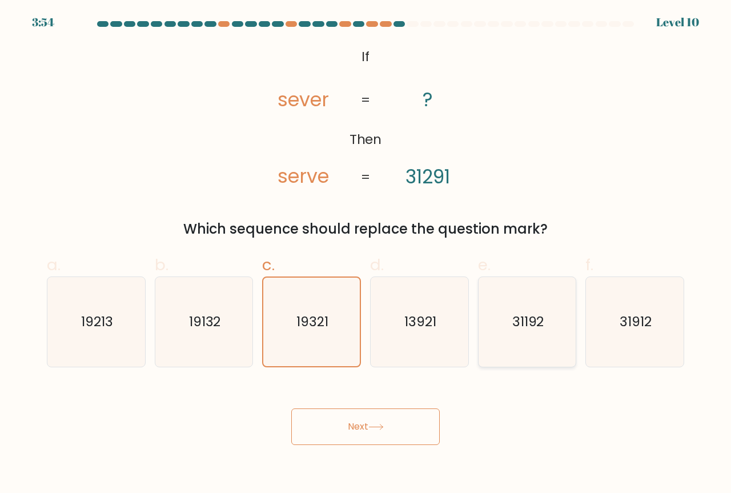
click at [366, 254] on input "e. 31192" at bounding box center [365, 250] width 1 height 7
radio input "true"
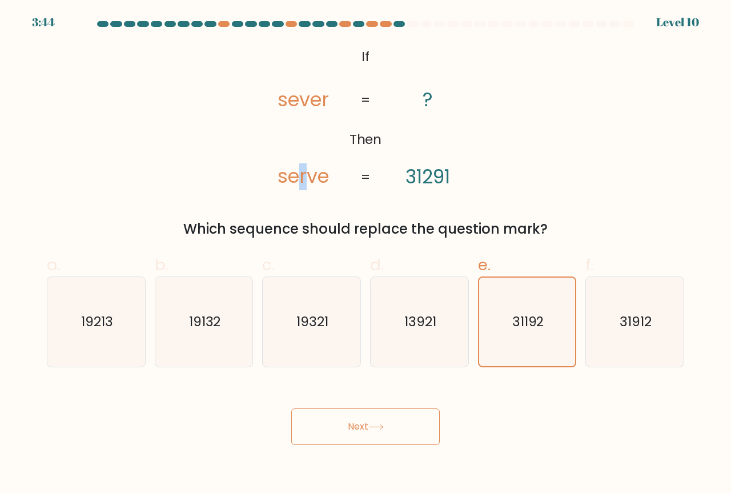
drag, startPoint x: 304, startPoint y: 179, endPoint x: 298, endPoint y: 180, distance: 6.3
click at [298, 180] on tspan "serve" at bounding box center [303, 176] width 51 height 27
click at [626, 324] on text "31912" at bounding box center [636, 321] width 32 height 19
click at [366, 254] on input "f. 31912" at bounding box center [365, 250] width 1 height 7
radio input "true"
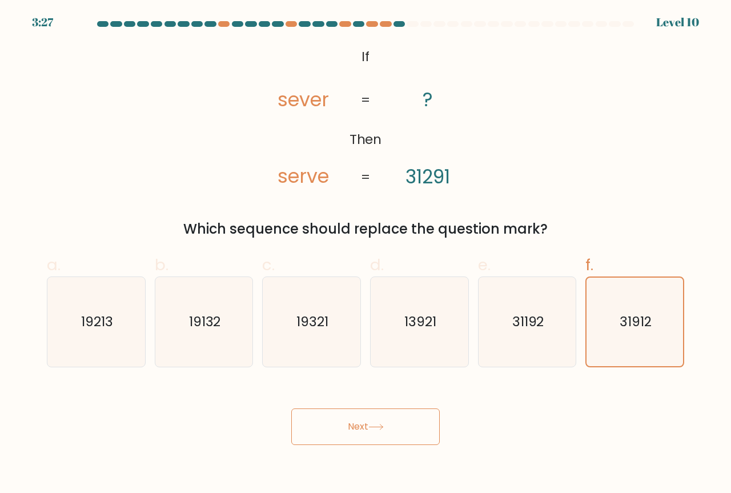
click at [383, 417] on button "Next" at bounding box center [365, 426] width 148 height 37
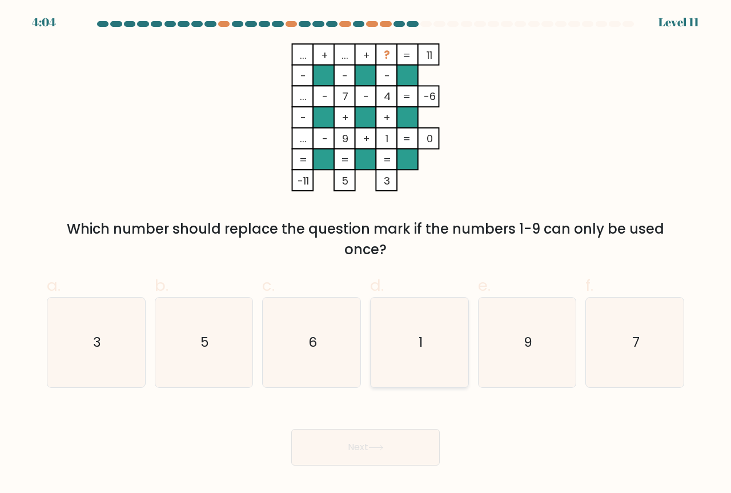
drag, startPoint x: 452, startPoint y: 335, endPoint x: 408, endPoint y: 370, distance: 55.7
click at [451, 336] on icon "1" at bounding box center [420, 343] width 90 height 90
click at [366, 254] on input "d. 1" at bounding box center [365, 250] width 1 height 7
radio input "true"
drag, startPoint x: 371, startPoint y: 459, endPoint x: 376, endPoint y: 453, distance: 7.7
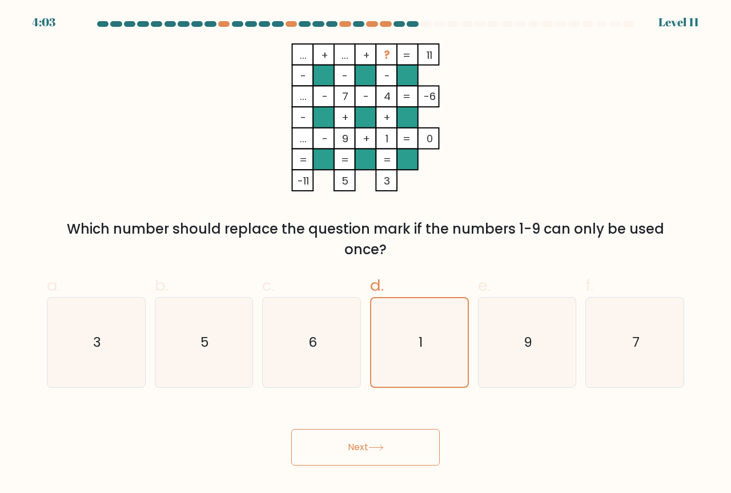
click at [372, 459] on button "Next" at bounding box center [365, 447] width 148 height 37
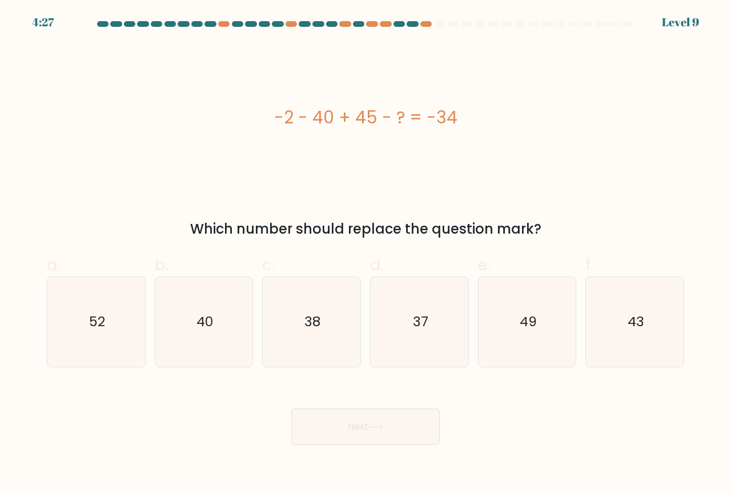
drag, startPoint x: 459, startPoint y: 118, endPoint x: 275, endPoint y: 135, distance: 184.2
click at [275, 135] on div "-2 - 40 + 45 - ? = -34" at bounding box center [365, 117] width 637 height 148
copy div "-2 - 40 + 45 - ? = -34"
drag, startPoint x: 427, startPoint y: 328, endPoint x: 421, endPoint y: 332, distance: 6.7
click at [425, 331] on text "37" at bounding box center [419, 321] width 15 height 19
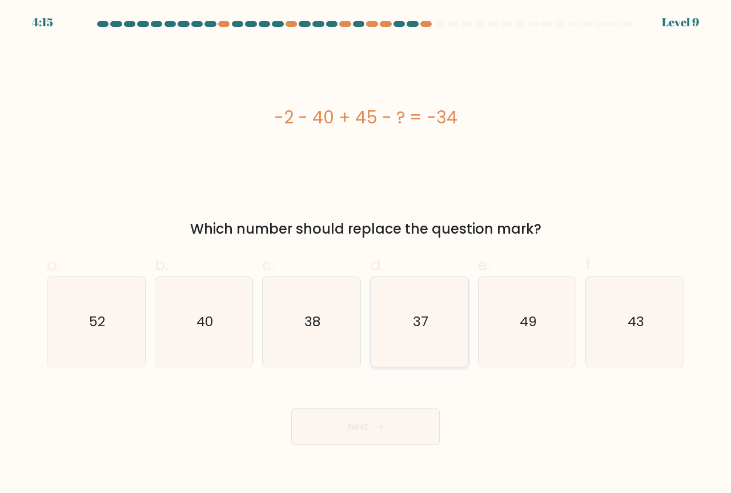
click at [366, 254] on input "d. 37" at bounding box center [365, 250] width 1 height 7
radio input "true"
click at [368, 424] on button "Next" at bounding box center [365, 426] width 148 height 37
click at [362, 426] on button "Next" at bounding box center [365, 426] width 148 height 37
click at [382, 420] on button "Next" at bounding box center [365, 426] width 148 height 37
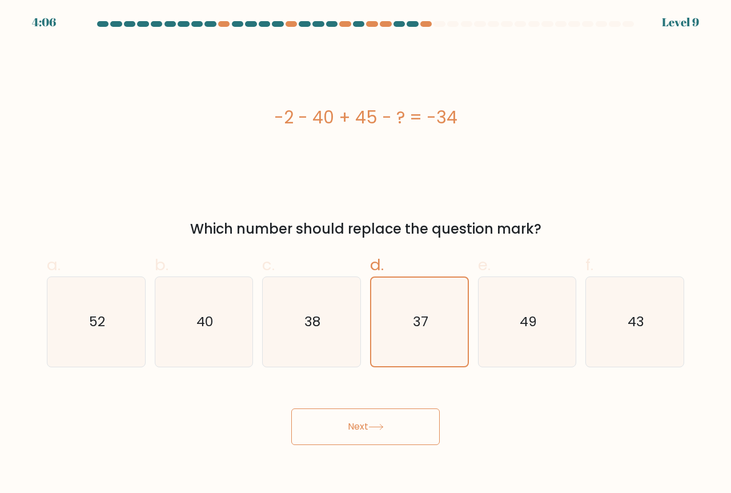
click at [382, 420] on button "Next" at bounding box center [365, 426] width 148 height 37
click at [383, 419] on button "Next" at bounding box center [365, 426] width 148 height 37
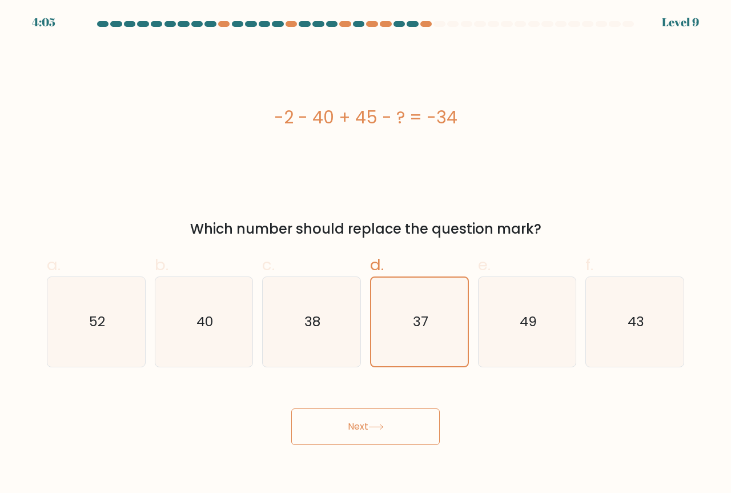
click at [384, 419] on button "Next" at bounding box center [365, 426] width 148 height 37
click at [557, 422] on div "Next" at bounding box center [365, 413] width 651 height 64
click at [418, 311] on icon "37" at bounding box center [419, 322] width 89 height 89
click at [366, 254] on input "d. 37" at bounding box center [365, 250] width 1 height 7
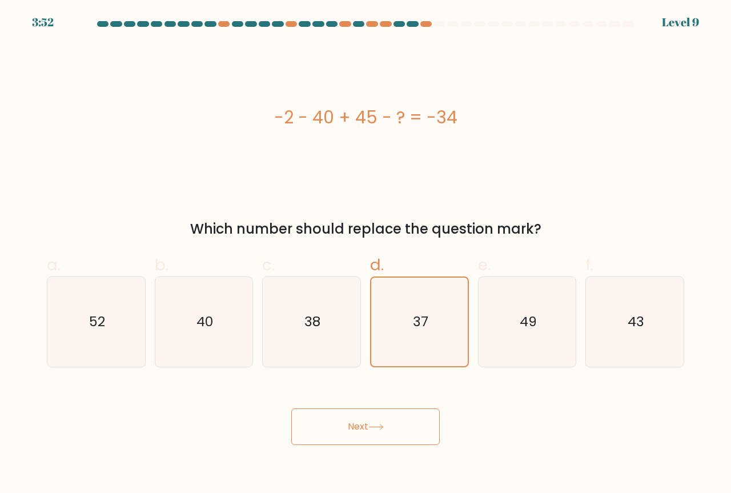
click at [369, 426] on button "Next" at bounding box center [365, 426] width 148 height 37
click at [369, 423] on button "Next" at bounding box center [365, 426] width 148 height 37
click at [437, 352] on icon "37" at bounding box center [420, 322] width 90 height 90
click at [366, 254] on input "d. 37" at bounding box center [365, 250] width 1 height 7
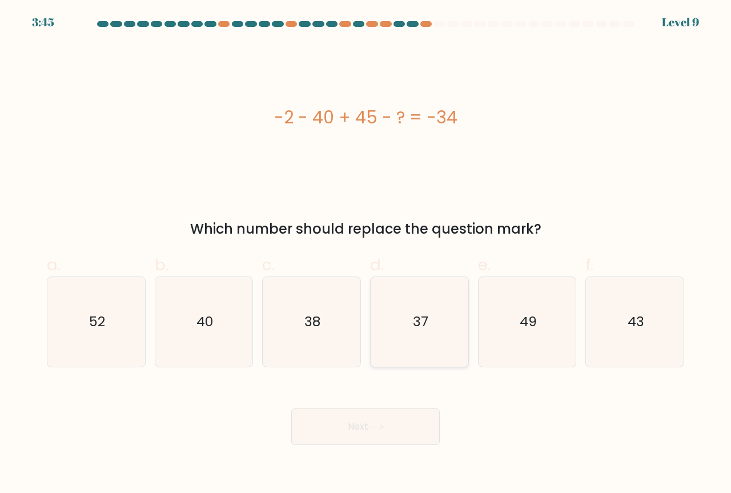
radio input "true"
click at [359, 434] on button "Next" at bounding box center [365, 426] width 148 height 37
click at [357, 425] on button "Next" at bounding box center [365, 426] width 148 height 37
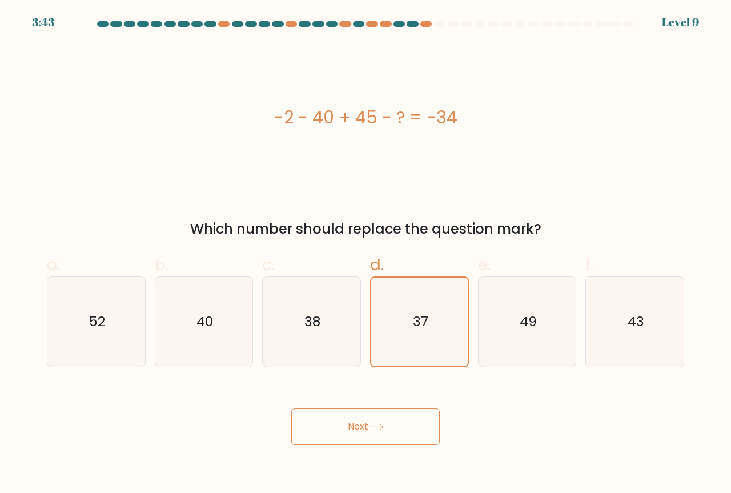
click at [358, 425] on button "Next" at bounding box center [365, 426] width 148 height 37
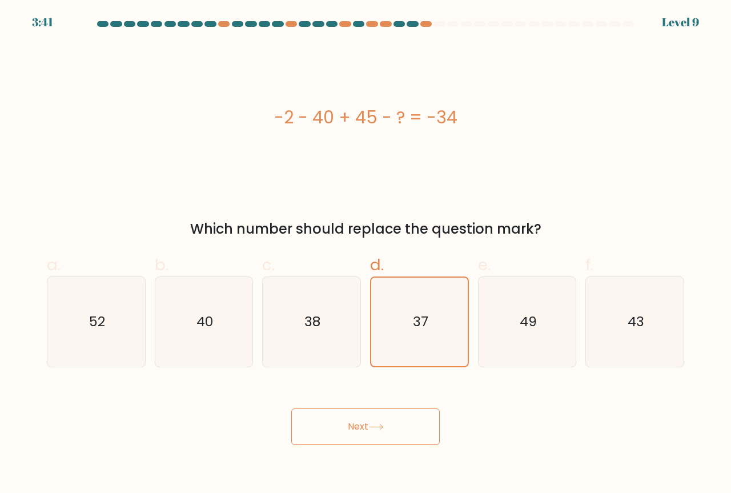
click at [381, 429] on icon at bounding box center [375, 427] width 15 height 6
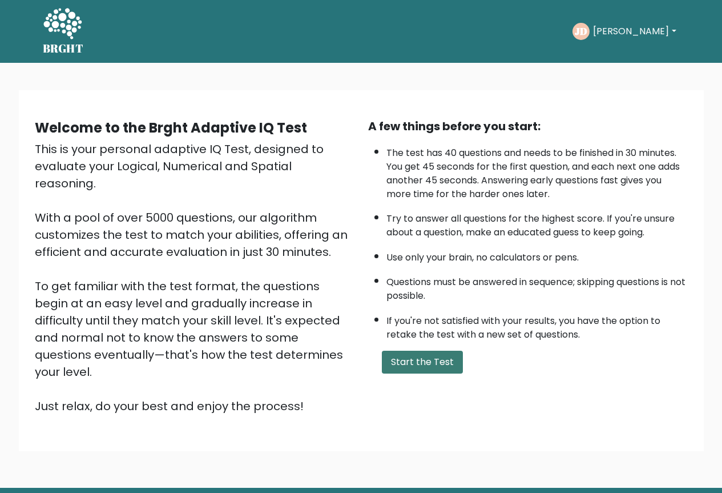
click at [415, 361] on button "Start the Test" at bounding box center [422, 362] width 81 height 23
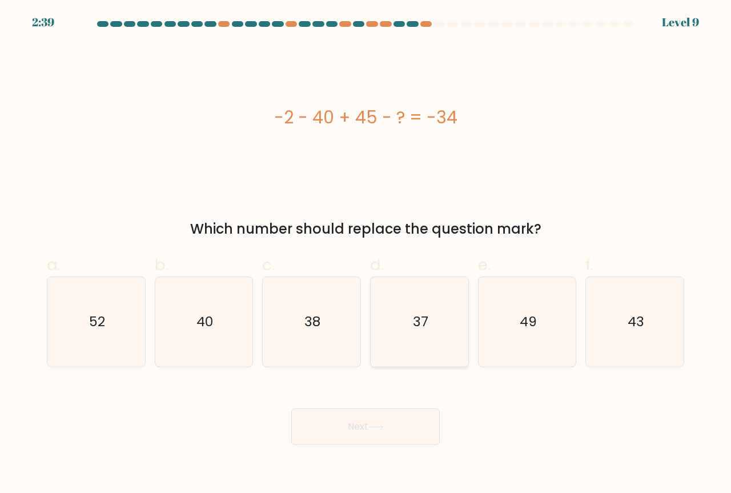
click at [439, 315] on icon "37" at bounding box center [420, 322] width 90 height 90
click at [366, 254] on input "d. 37" at bounding box center [365, 250] width 1 height 7
radio input "true"
click at [353, 421] on button "Next" at bounding box center [365, 426] width 148 height 37
click at [350, 425] on button "Next" at bounding box center [365, 426] width 148 height 37
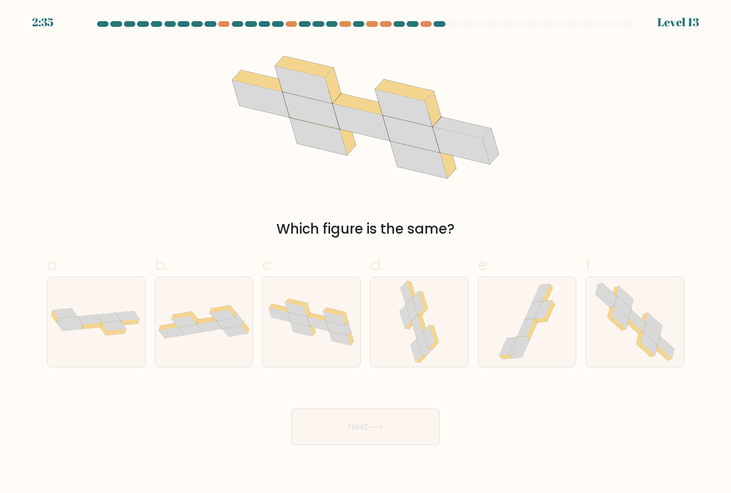
click at [350, 425] on button "Next" at bounding box center [365, 426] width 148 height 37
click at [209, 397] on div "Next" at bounding box center [365, 413] width 651 height 64
click at [641, 336] on icon at bounding box center [639, 337] width 7 height 11
click at [366, 254] on input "f." at bounding box center [365, 250] width 1 height 7
radio input "true"
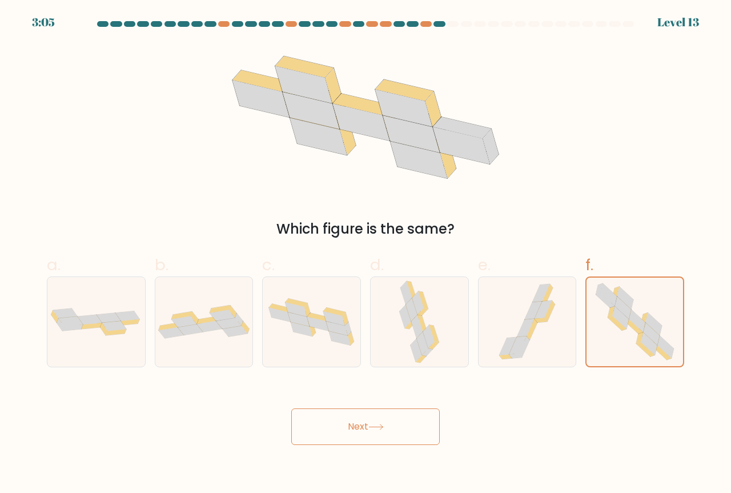
click at [341, 428] on button "Next" at bounding box center [365, 426] width 148 height 37
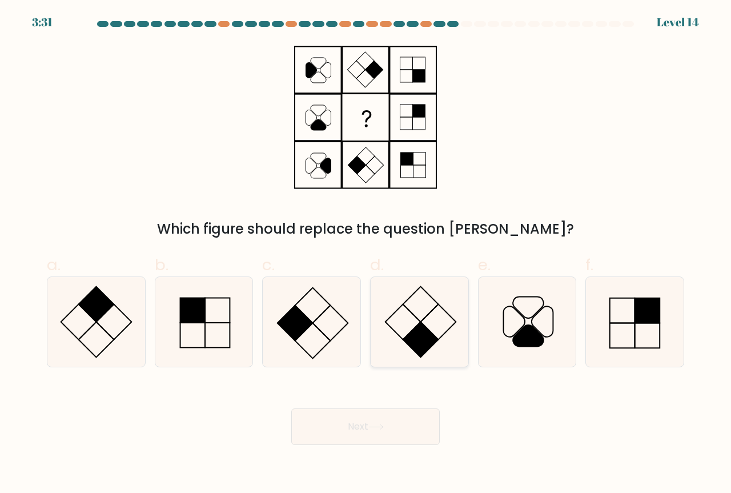
click at [425, 332] on rect at bounding box center [420, 339] width 35 height 35
click at [366, 254] on input "d." at bounding box center [365, 250] width 1 height 7
radio input "true"
click at [369, 429] on button "Next" at bounding box center [365, 426] width 148 height 37
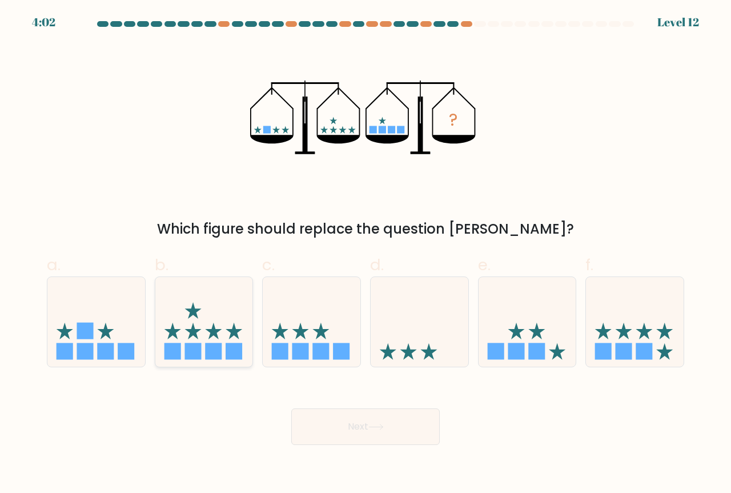
click at [195, 348] on rect at bounding box center [192, 351] width 17 height 17
click at [365, 254] on input "b." at bounding box center [365, 250] width 1 height 7
radio input "true"
click at [625, 341] on icon at bounding box center [635, 322] width 98 height 81
click at [366, 254] on input "f." at bounding box center [365, 250] width 1 height 7
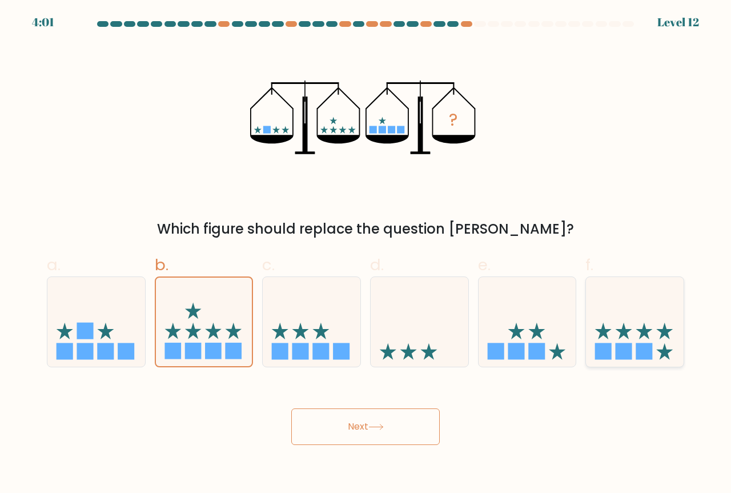
radio input "true"
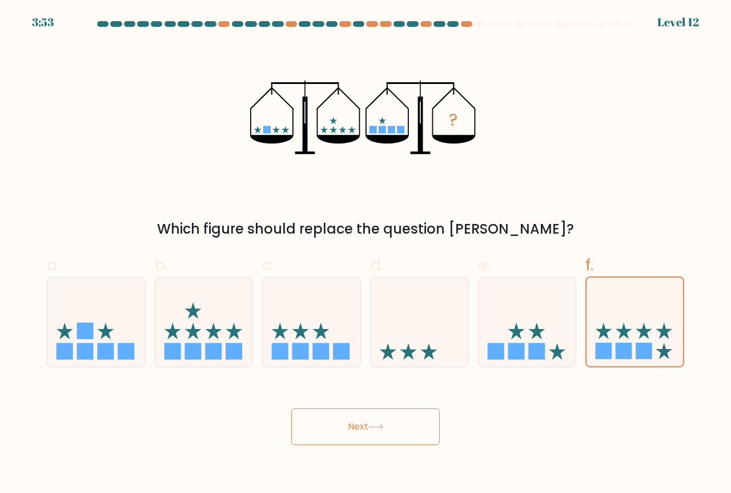
click at [348, 431] on button "Next" at bounding box center [365, 426] width 148 height 37
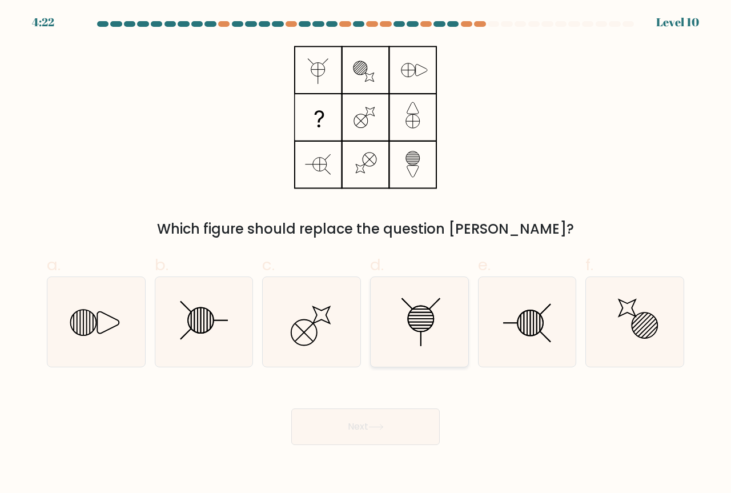
click at [433, 332] on icon at bounding box center [420, 322] width 90 height 90
click at [366, 254] on input "d." at bounding box center [365, 250] width 1 height 7
radio input "true"
click at [353, 423] on button "Next" at bounding box center [365, 426] width 148 height 37
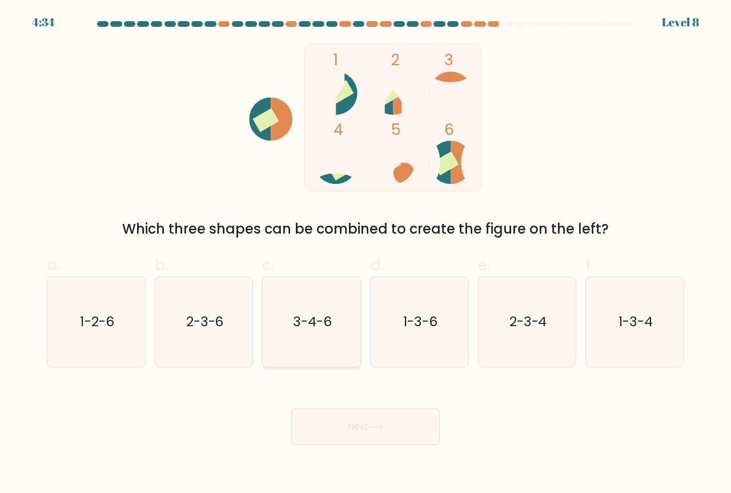
click at [319, 306] on icon "3-4-6" at bounding box center [312, 322] width 90 height 90
click at [365, 254] on input "c. 3-4-6" at bounding box center [365, 250] width 1 height 7
radio input "true"
click at [367, 433] on button "Next" at bounding box center [365, 426] width 148 height 37
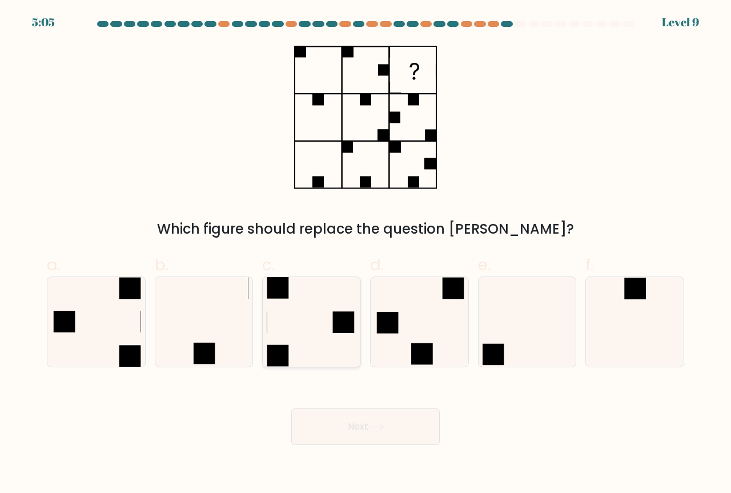
click at [283, 341] on icon at bounding box center [312, 322] width 90 height 90
click at [365, 254] on input "c." at bounding box center [365, 250] width 1 height 7
radio input "true"
click at [381, 441] on button "Next" at bounding box center [365, 426] width 148 height 37
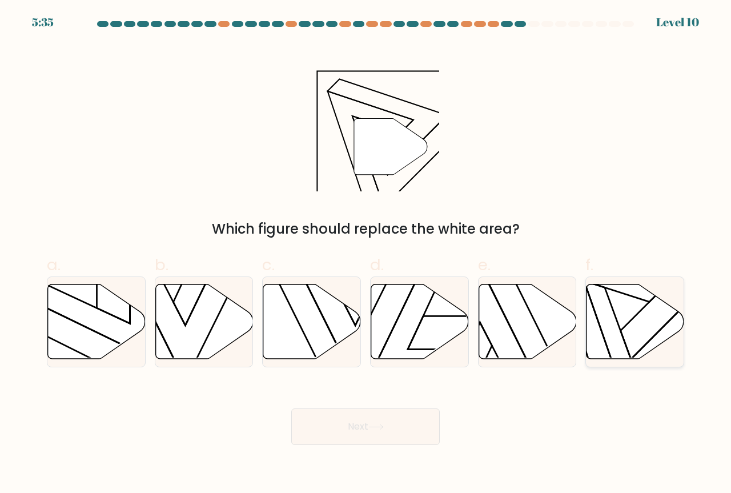
click at [628, 327] on icon at bounding box center [635, 321] width 98 height 75
click at [366, 254] on input "f." at bounding box center [365, 250] width 1 height 7
radio input "true"
click at [371, 428] on icon at bounding box center [375, 427] width 15 height 6
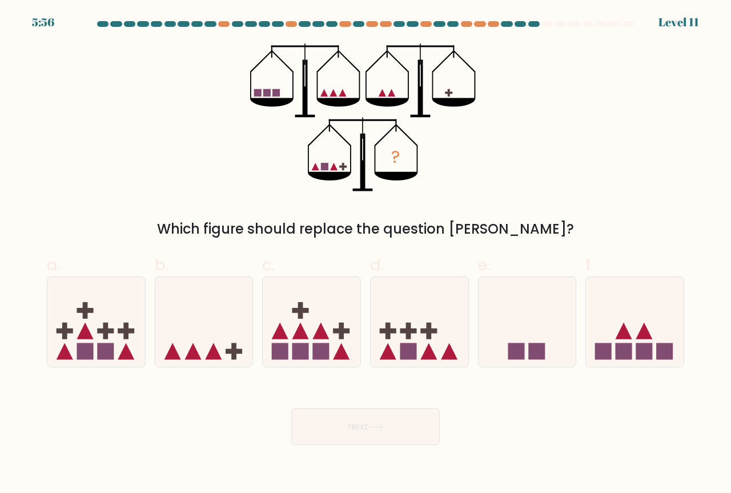
drag, startPoint x: 206, startPoint y: 325, endPoint x: 283, endPoint y: 385, distance: 98.0
click at [206, 325] on icon at bounding box center [204, 322] width 98 height 81
click at [365, 254] on input "b." at bounding box center [365, 250] width 1 height 7
radio input "true"
click at [375, 424] on button "Next" at bounding box center [365, 426] width 148 height 37
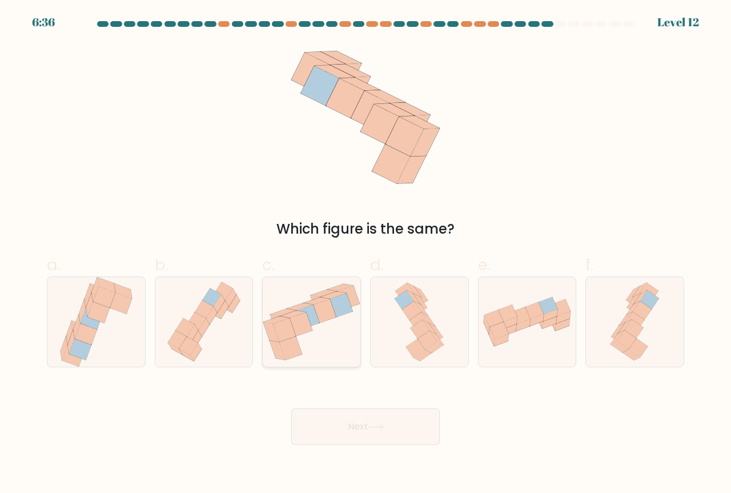
click at [287, 322] on icon at bounding box center [284, 329] width 23 height 23
click at [365, 254] on input "c." at bounding box center [365, 250] width 1 height 7
radio input "true"
click at [633, 335] on icon at bounding box center [633, 329] width 19 height 19
click at [366, 254] on input "f." at bounding box center [365, 250] width 1 height 7
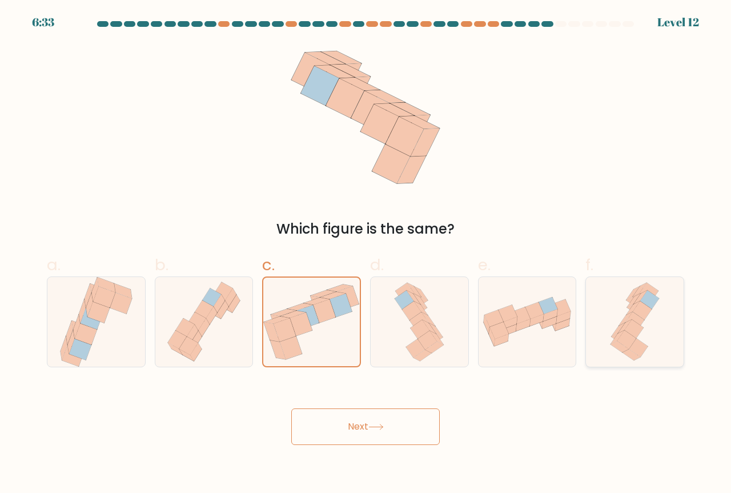
radio input "true"
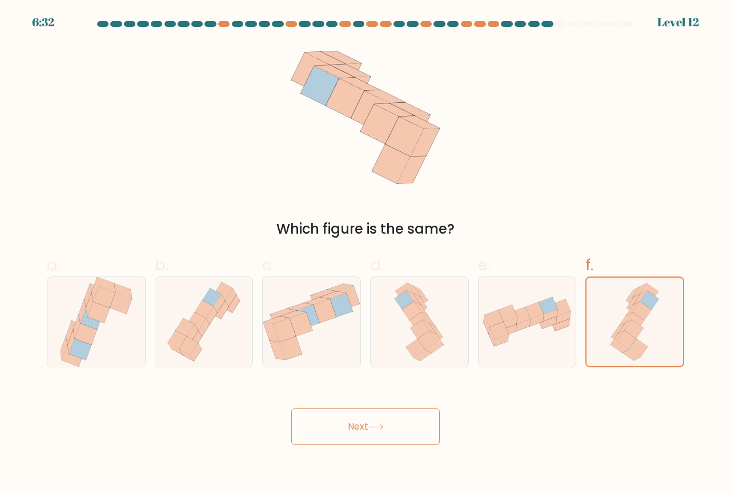
click at [348, 434] on button "Next" at bounding box center [365, 426] width 148 height 37
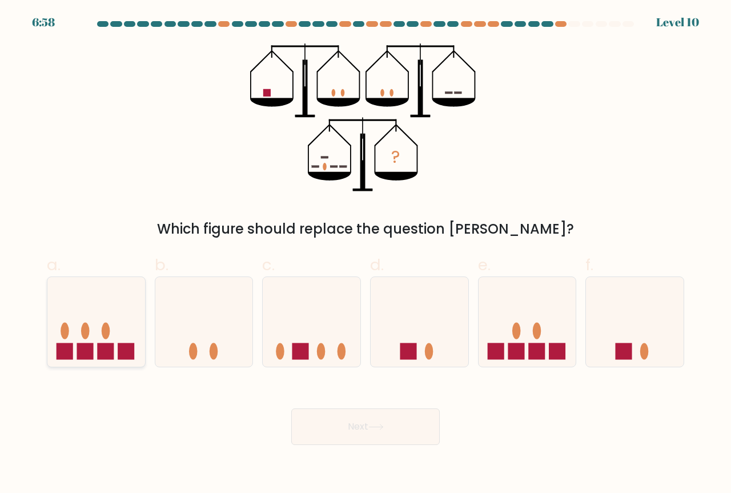
click at [95, 335] on icon at bounding box center [96, 322] width 98 height 81
click at [365, 254] on input "a." at bounding box center [365, 250] width 1 height 7
radio input "true"
click at [399, 431] on button "Next" at bounding box center [365, 426] width 148 height 37
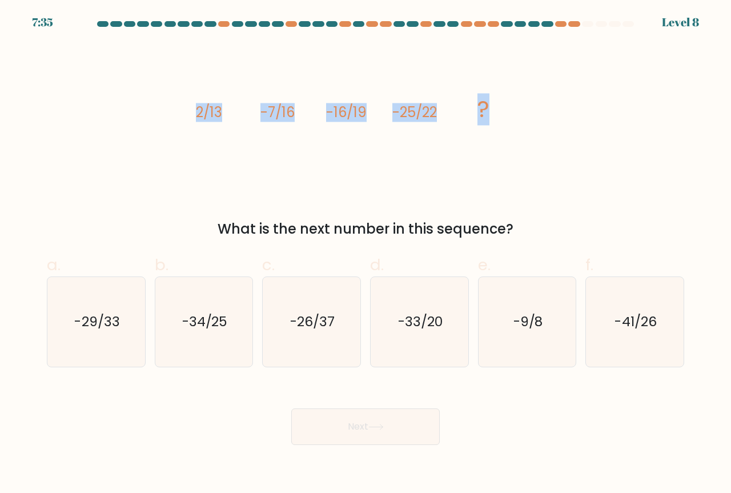
drag, startPoint x: 230, startPoint y: 112, endPoint x: 553, endPoint y: 130, distance: 323.7
click at [553, 130] on div "image/svg+xml 2/13 -7/16 -16/19 -25/22 ? What is the next number in this sequen…" at bounding box center [365, 141] width 651 height 196
copy g "2/13 -7/16 -16/19 -25/22 ?"
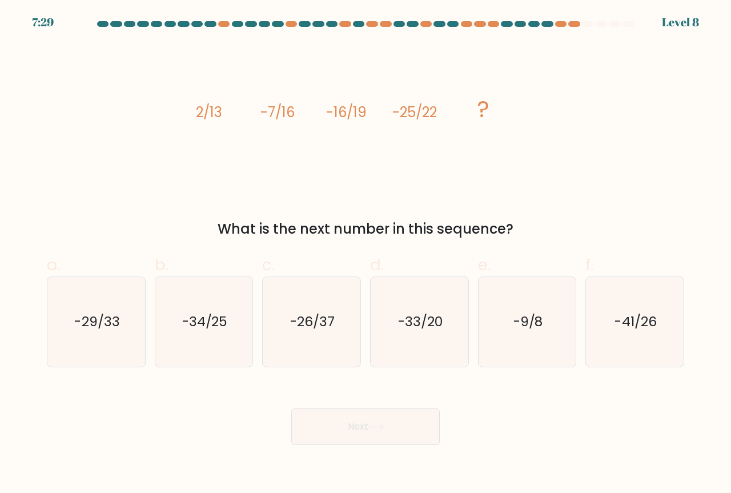
click at [571, 219] on div "What is the next number in this sequence?" at bounding box center [366, 229] width 624 height 21
click at [223, 335] on icon "-34/25" at bounding box center [204, 322] width 90 height 90
click at [365, 254] on input "b. -34/25" at bounding box center [365, 250] width 1 height 7
radio input "true"
click at [367, 431] on button "Next" at bounding box center [365, 426] width 148 height 37
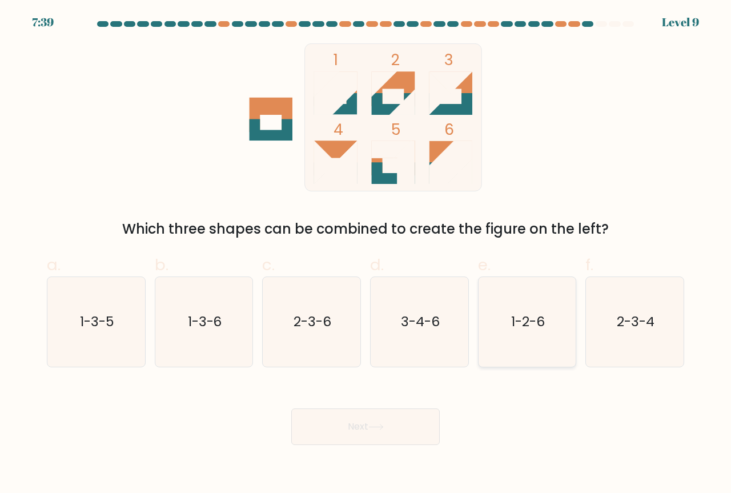
click at [573, 315] on div "1-2-6" at bounding box center [527, 321] width 99 height 91
click at [366, 254] on input "e. 1-2-6" at bounding box center [365, 250] width 1 height 7
radio input "true"
click at [376, 425] on icon at bounding box center [375, 427] width 15 height 6
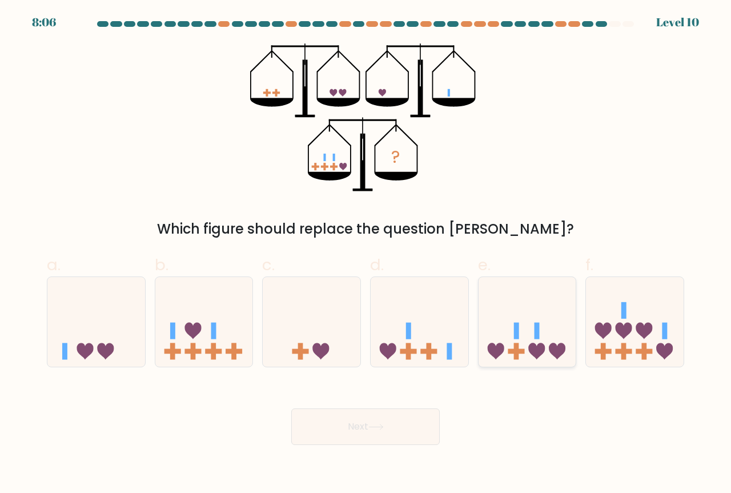
click at [544, 343] on icon at bounding box center [528, 322] width 98 height 81
click at [366, 254] on input "e." at bounding box center [365, 250] width 1 height 7
radio input "true"
click at [341, 427] on button "Next" at bounding box center [365, 426] width 148 height 37
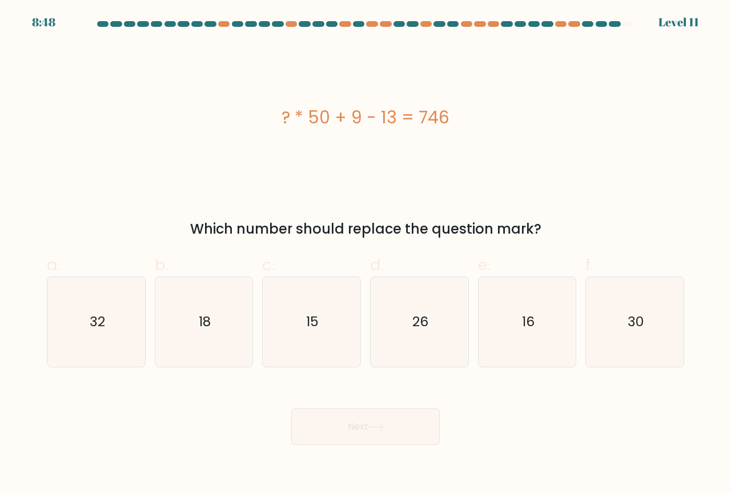
drag, startPoint x: 455, startPoint y: 112, endPoint x: 274, endPoint y: 127, distance: 181.1
click at [274, 127] on div "? * 50 + 9 - 13 = 746" at bounding box center [365, 118] width 637 height 26
copy div "? * 50 + 9 - 13 = 746"
click at [228, 114] on div "? * 50 + 9 - 13 = 746" at bounding box center [365, 118] width 637 height 26
click at [317, 320] on text "15" at bounding box center [312, 321] width 13 height 19
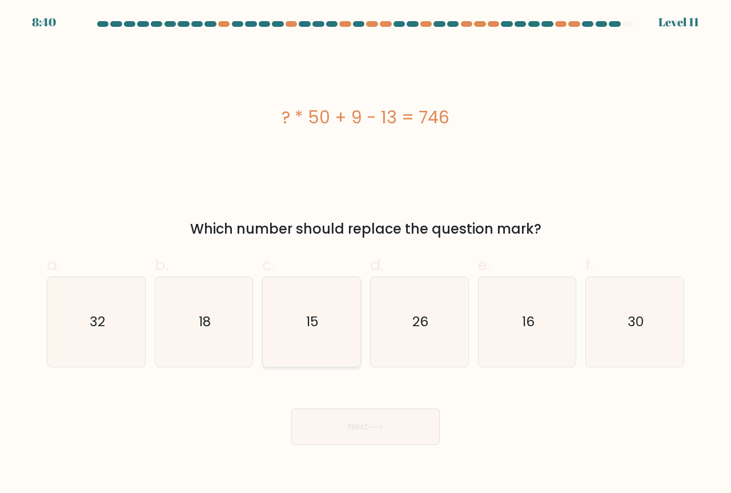
click at [365, 254] on input "c. 15" at bounding box center [365, 250] width 1 height 7
radio input "true"
click at [357, 417] on button "Next" at bounding box center [365, 426] width 148 height 37
